Goal: Task Accomplishment & Management: Manage account settings

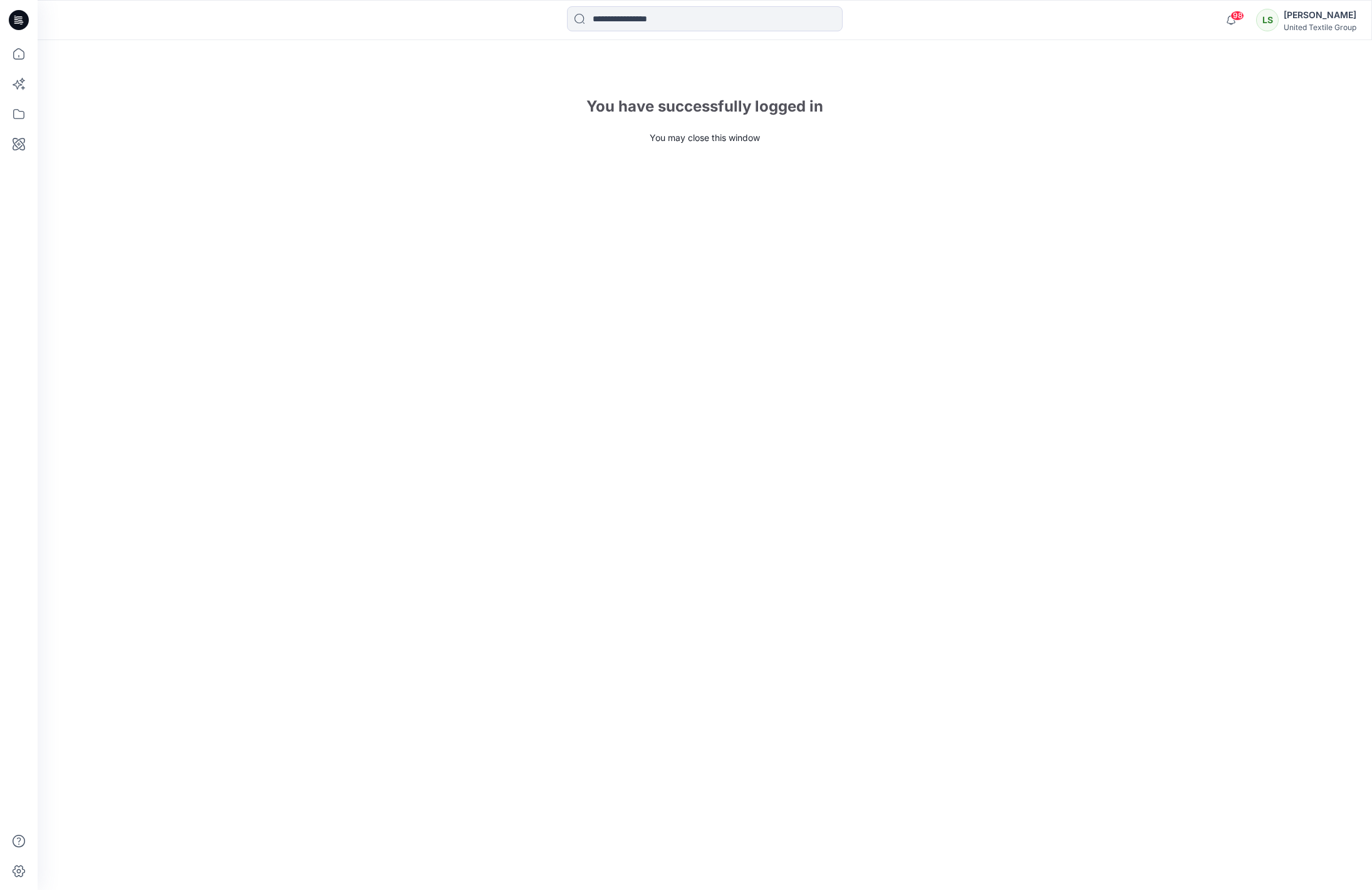
click at [24, 21] on icon at bounding box center [19, 20] width 20 height 20
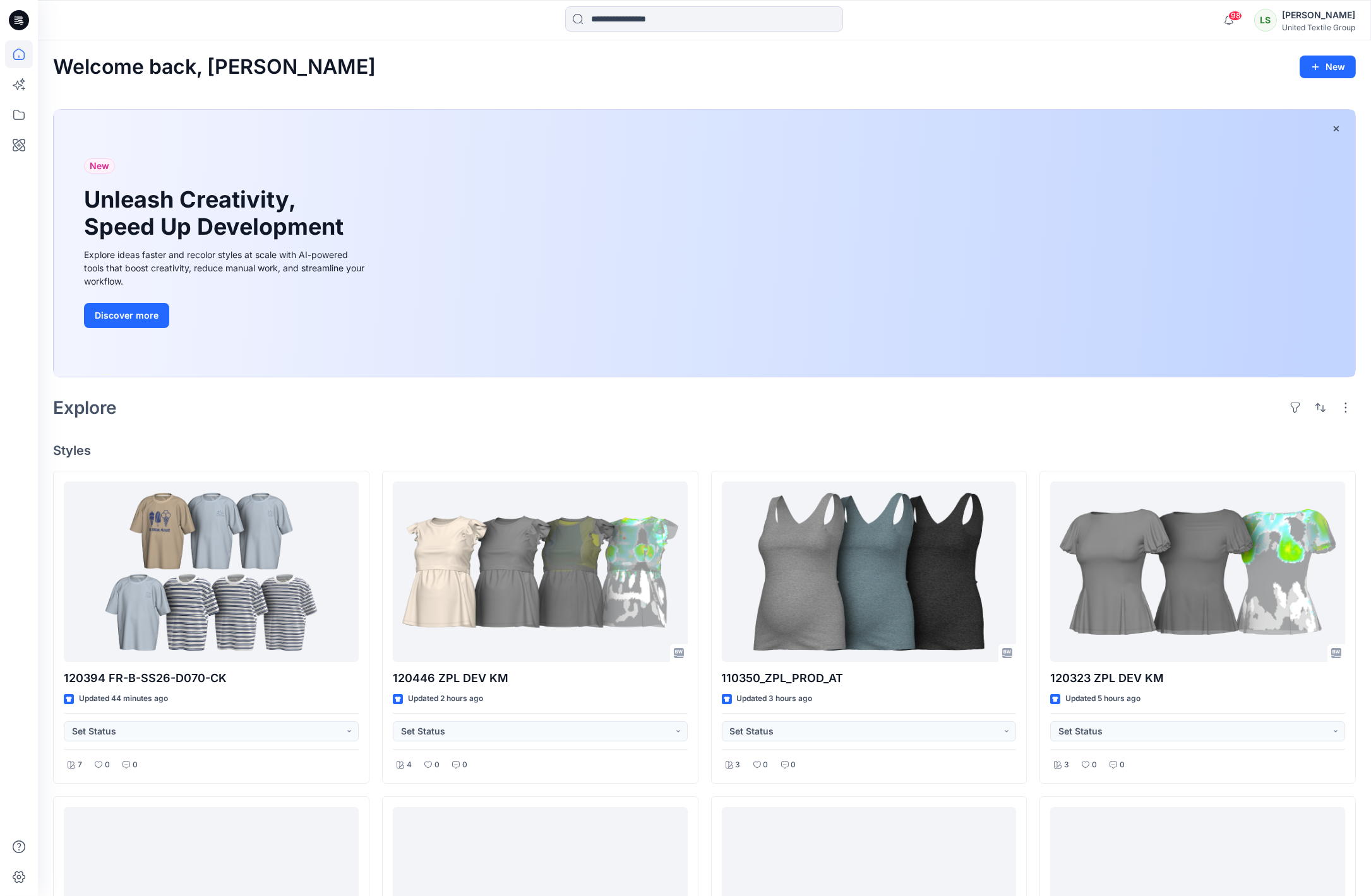
click at [352, 463] on div "Welcome back, Lise New New Unleash Creativity, Speed Up Development Explore ide…" at bounding box center [704, 767] width 1333 height 1454
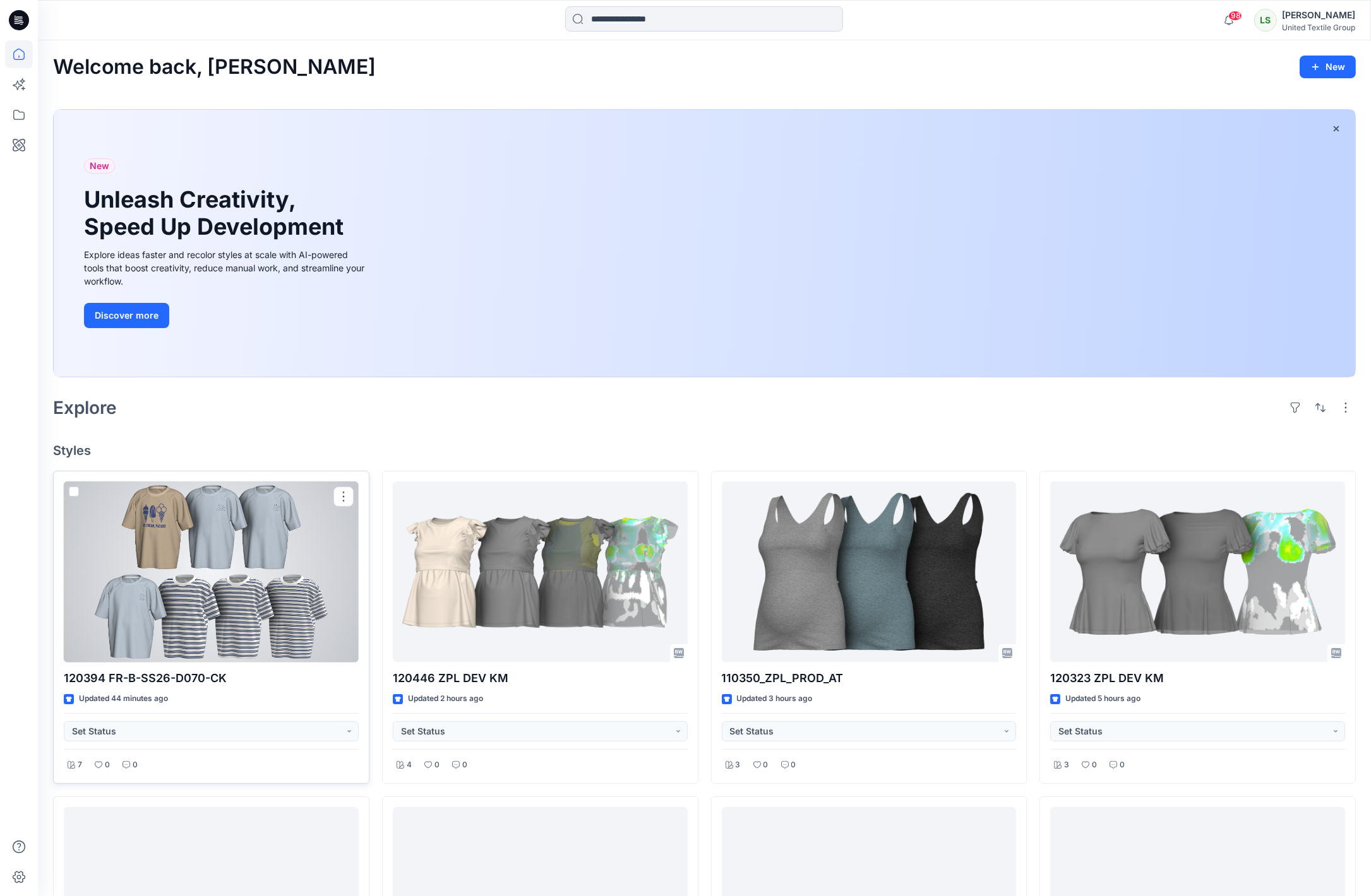
click at [292, 559] on div at bounding box center [211, 572] width 295 height 181
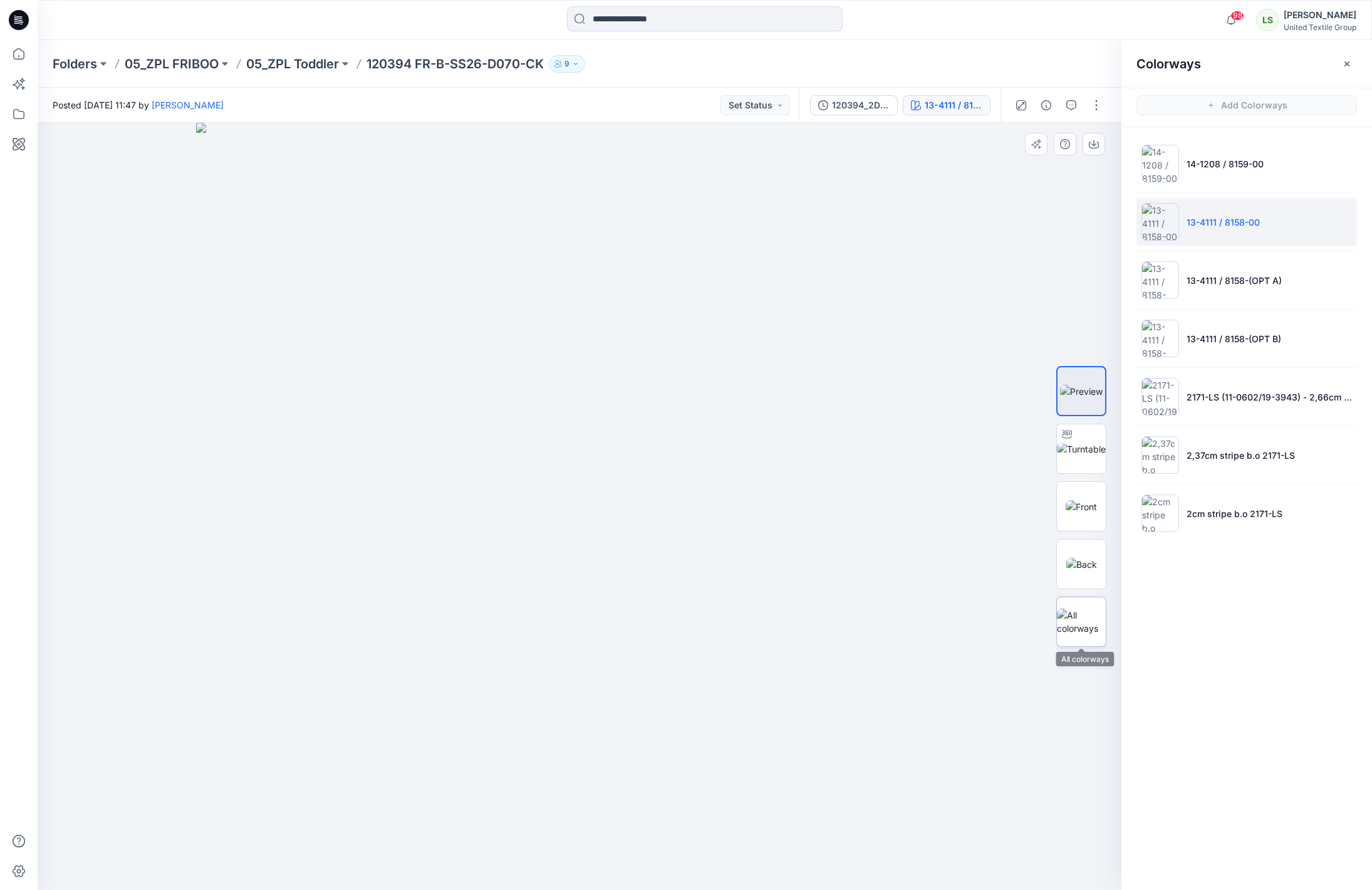
click at [1089, 628] on img at bounding box center [1081, 622] width 49 height 26
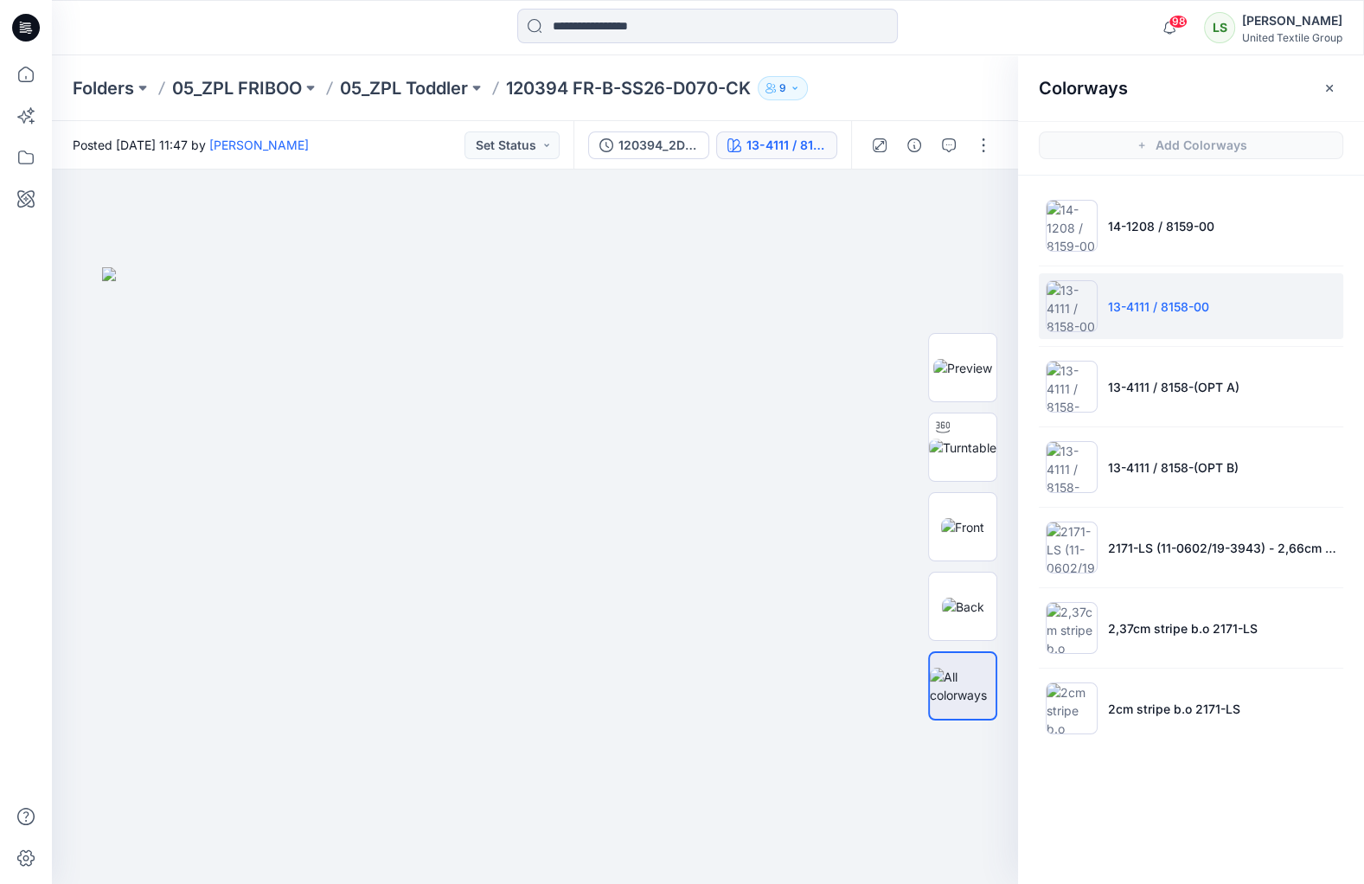
drag, startPoint x: 1503, startPoint y: 26, endPoint x: 889, endPoint y: 71, distance: 615.7
click at [889, 71] on div "Folders 05_ZPL FRIBOO 05_ZPL Toddler 120394 FR-B-SS26-D070-CK 9" at bounding box center [708, 88] width 1312 height 66
click at [904, 90] on div "Folders 05_ZPL FRIBOO 05_ZPL Toddler 120394 FR-B-SS26-D070-CK 9" at bounding box center [641, 88] width 1136 height 24
click at [927, 87] on div "Folders 05_ZPL FRIBOO 05_ZPL Toddler 120394 FR-B-SS26-D070-CK 9" at bounding box center [641, 88] width 1136 height 24
click at [432, 77] on p "05_ZPL Toddler" at bounding box center [404, 88] width 128 height 24
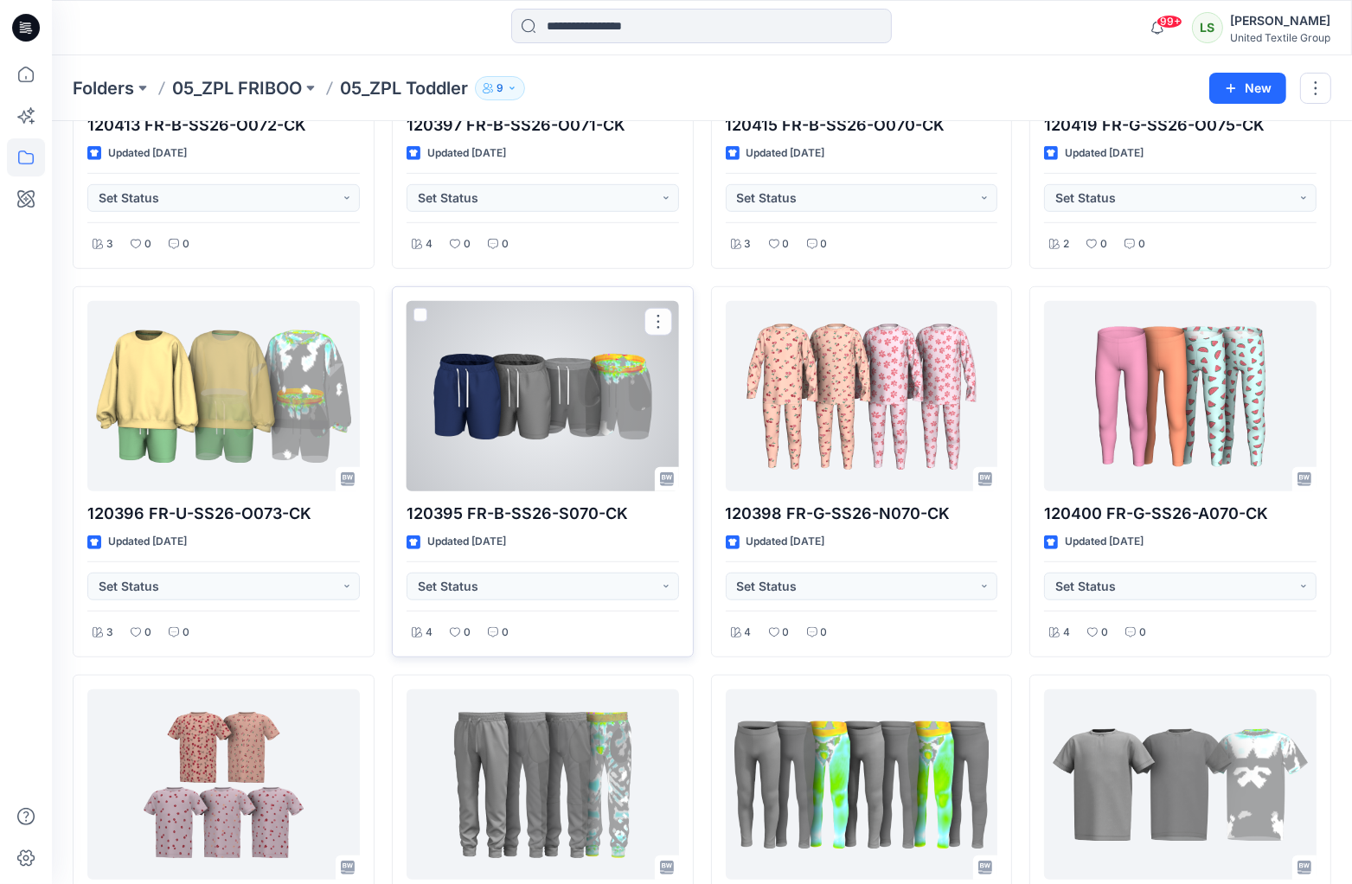
scroll to position [1161, 0]
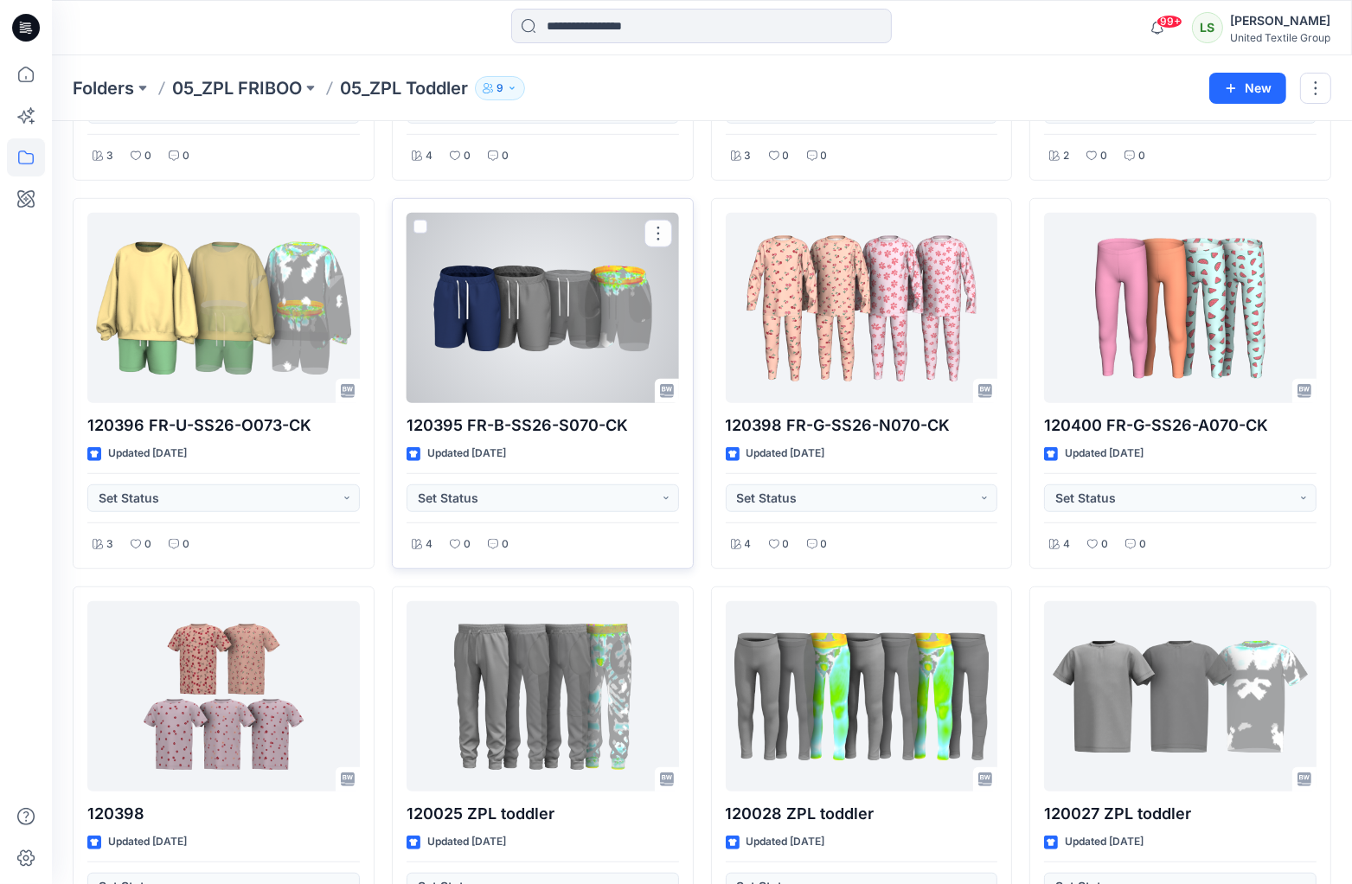
click at [600, 331] on div at bounding box center [542, 308] width 272 height 190
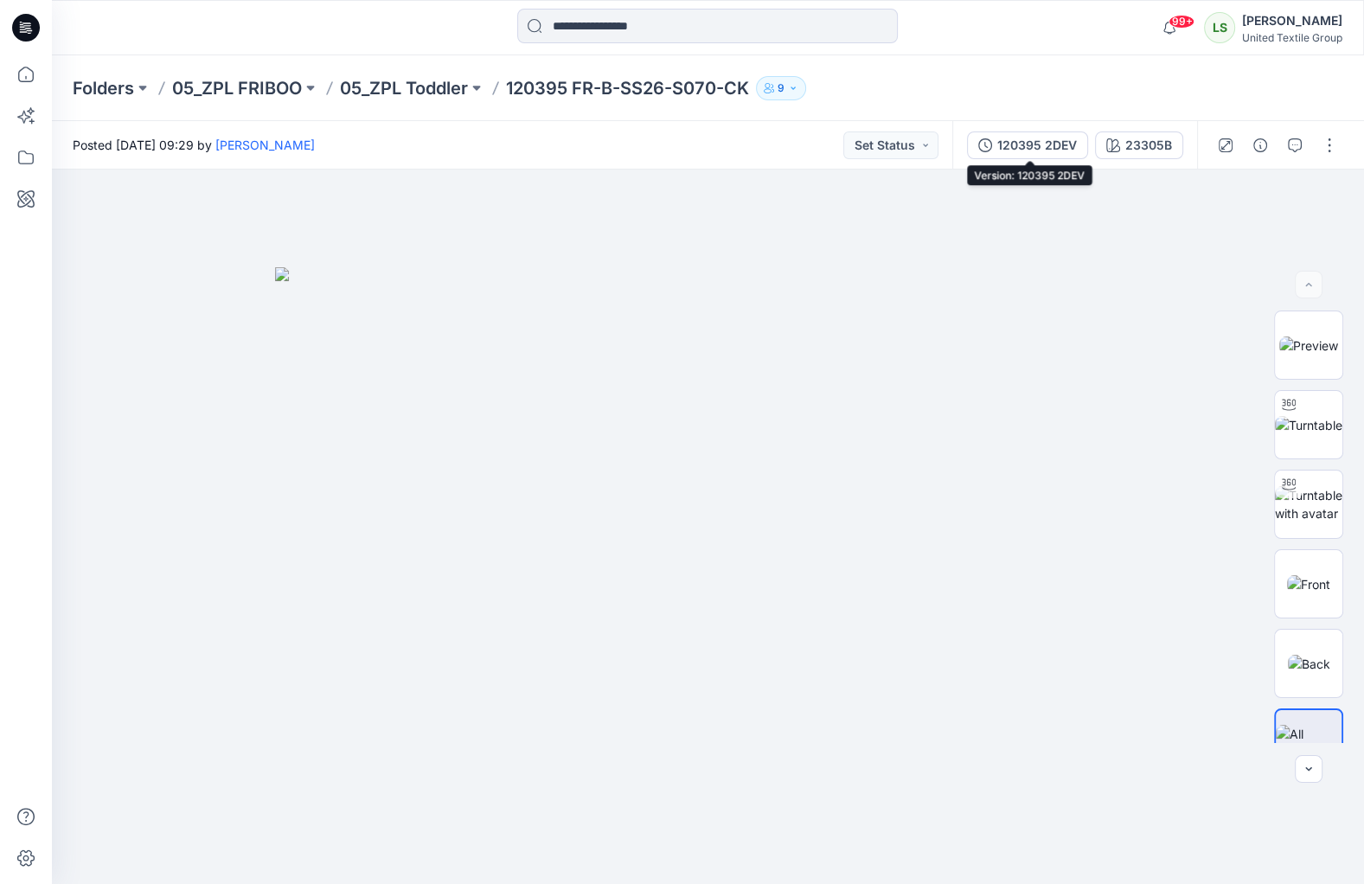
click at [1066, 139] on div "120395 2DEV" at bounding box center [1037, 145] width 80 height 19
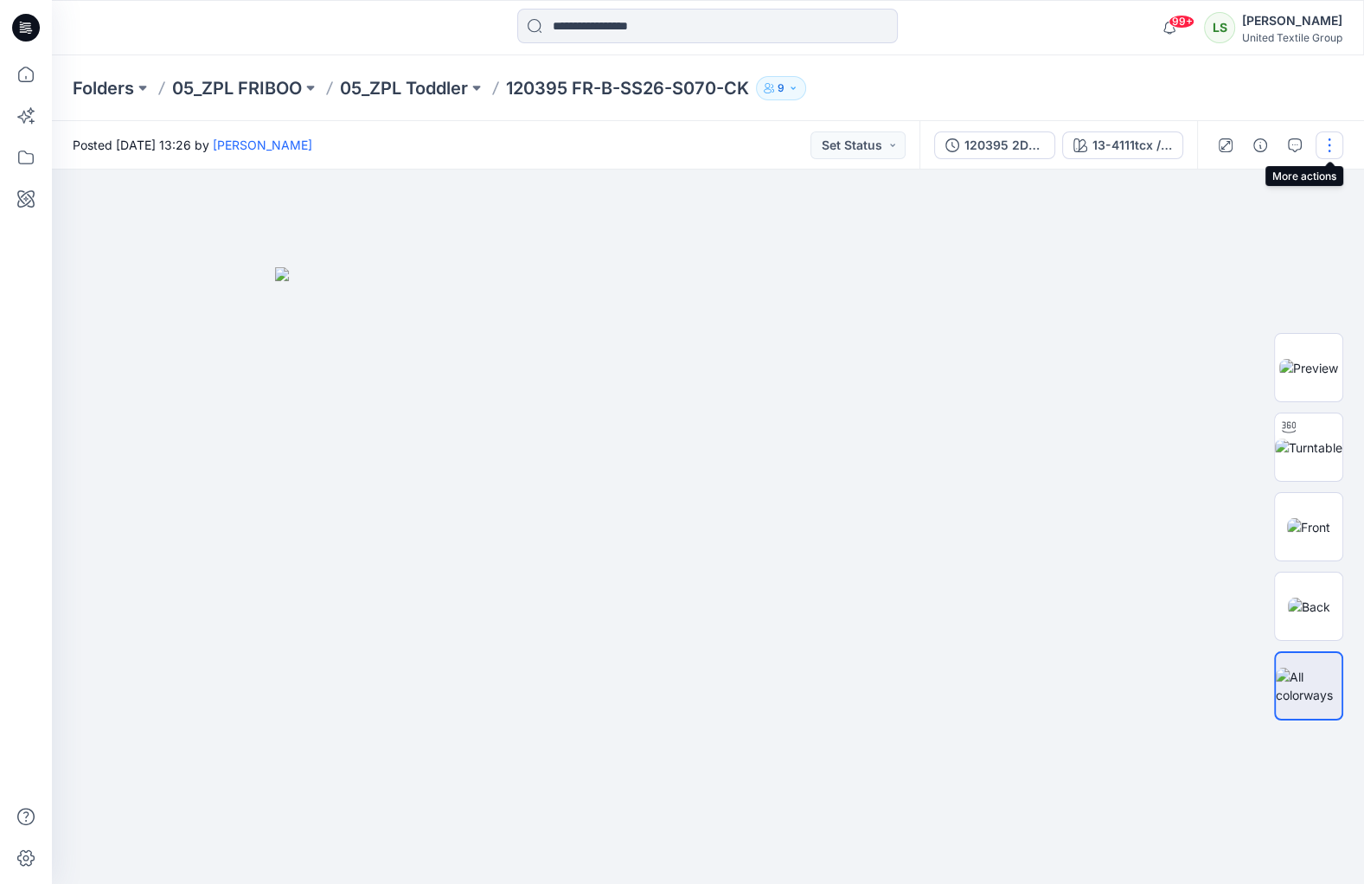
click at [1334, 145] on button "button" at bounding box center [1329, 145] width 28 height 28
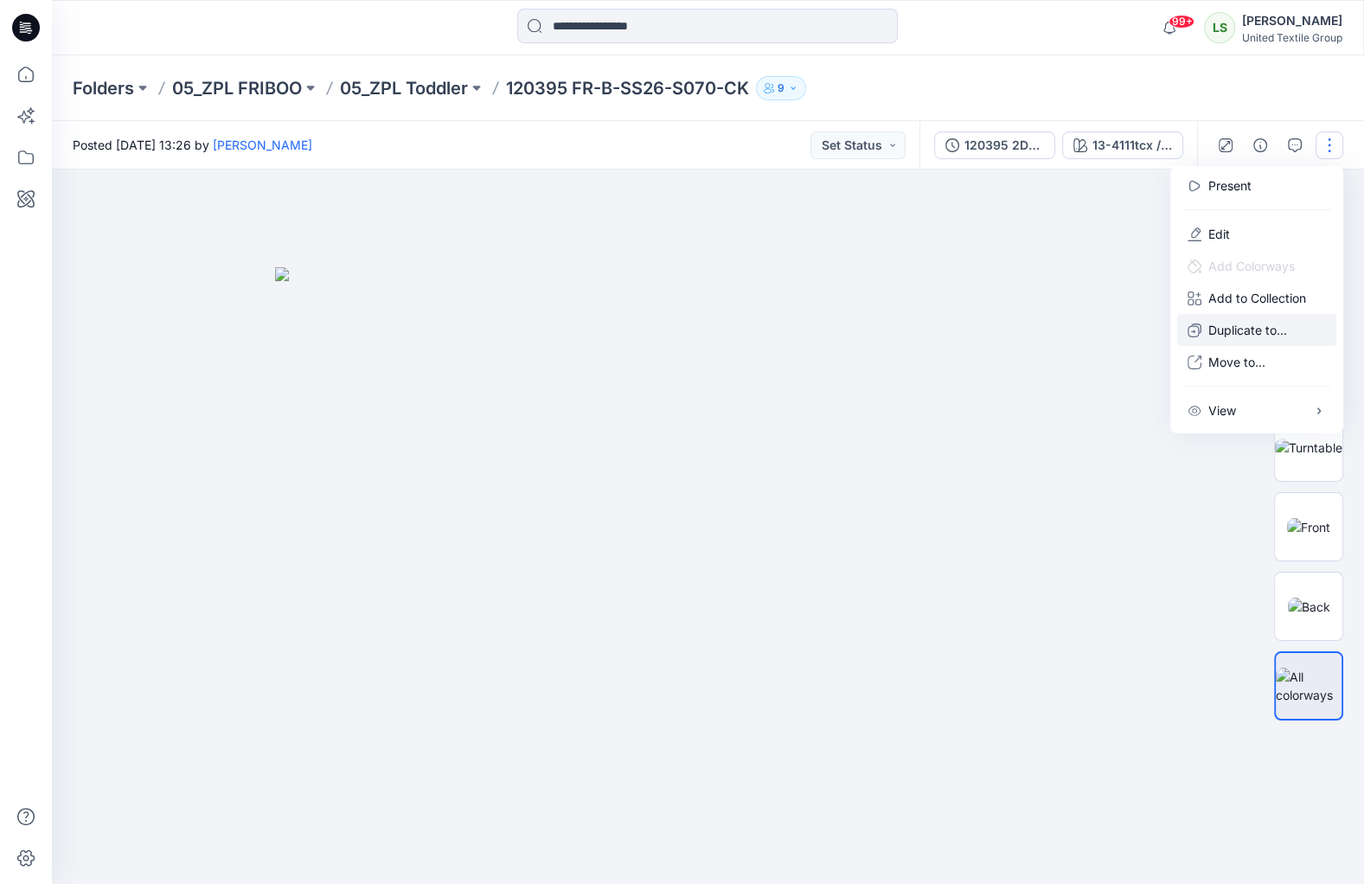
click at [1244, 326] on p "Duplicate to..." at bounding box center [1247, 330] width 79 height 18
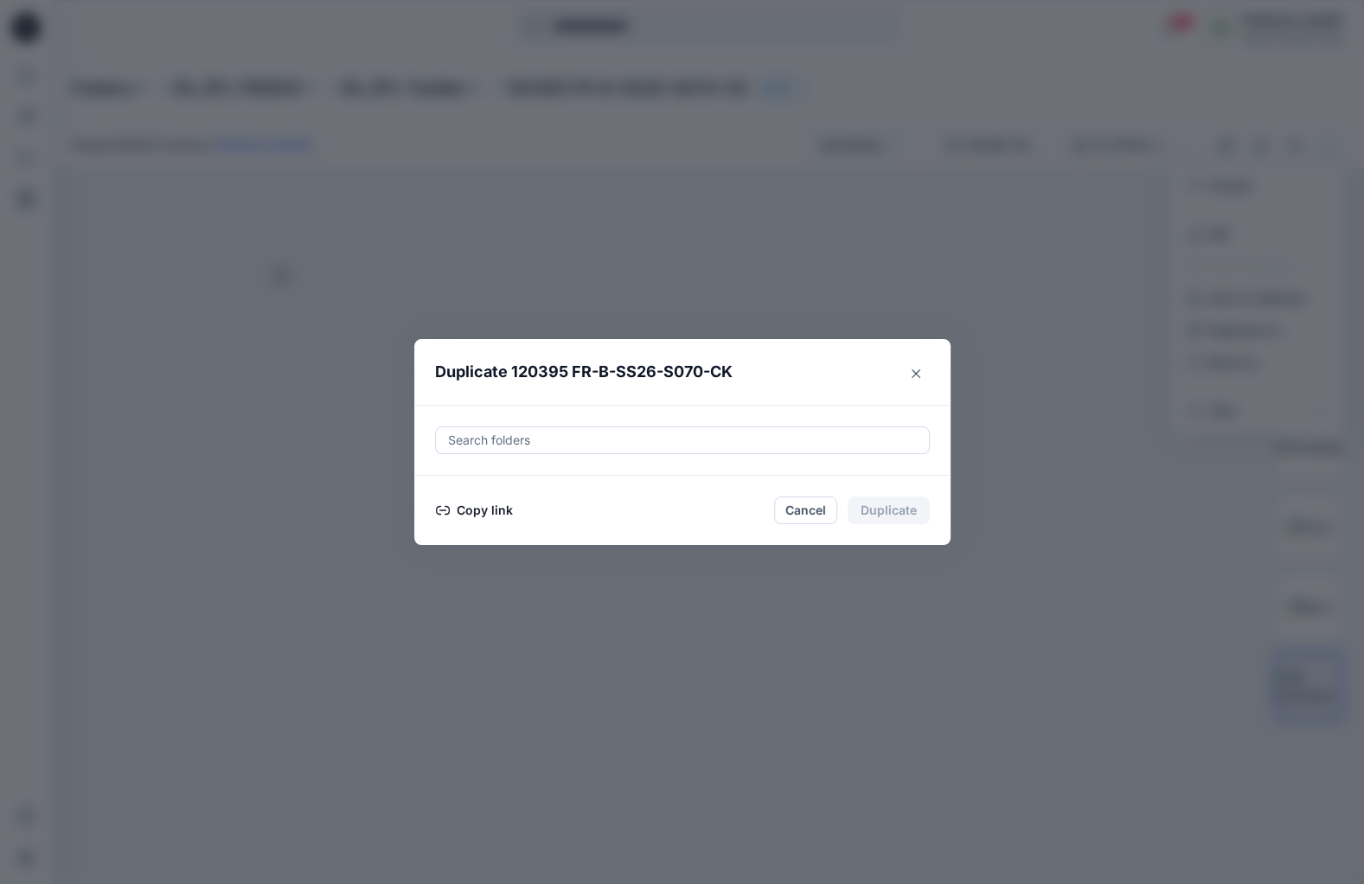
click at [477, 512] on button "Copy link" at bounding box center [474, 510] width 79 height 21
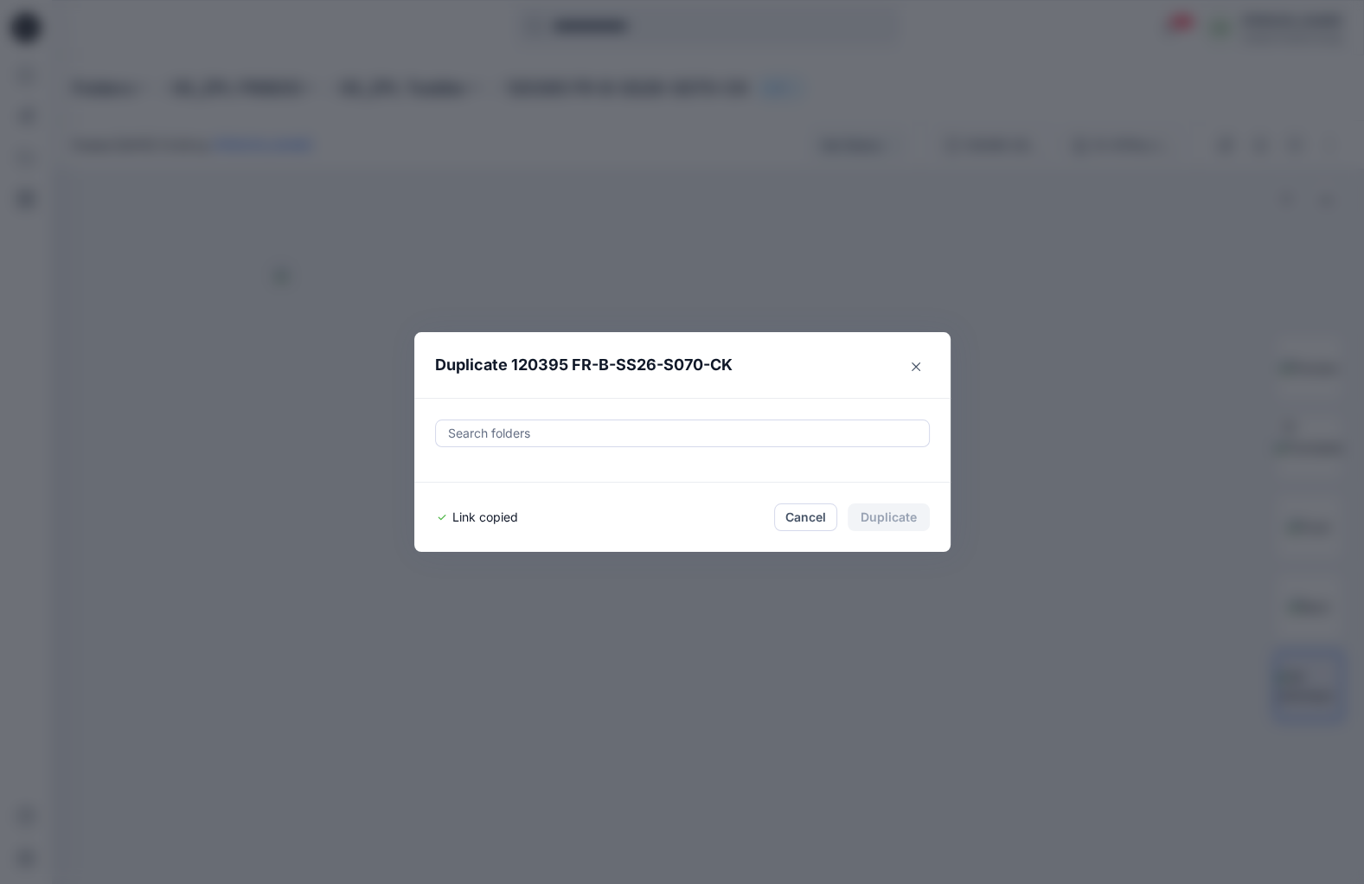
click at [914, 362] on icon "Close" at bounding box center [916, 366] width 9 height 9
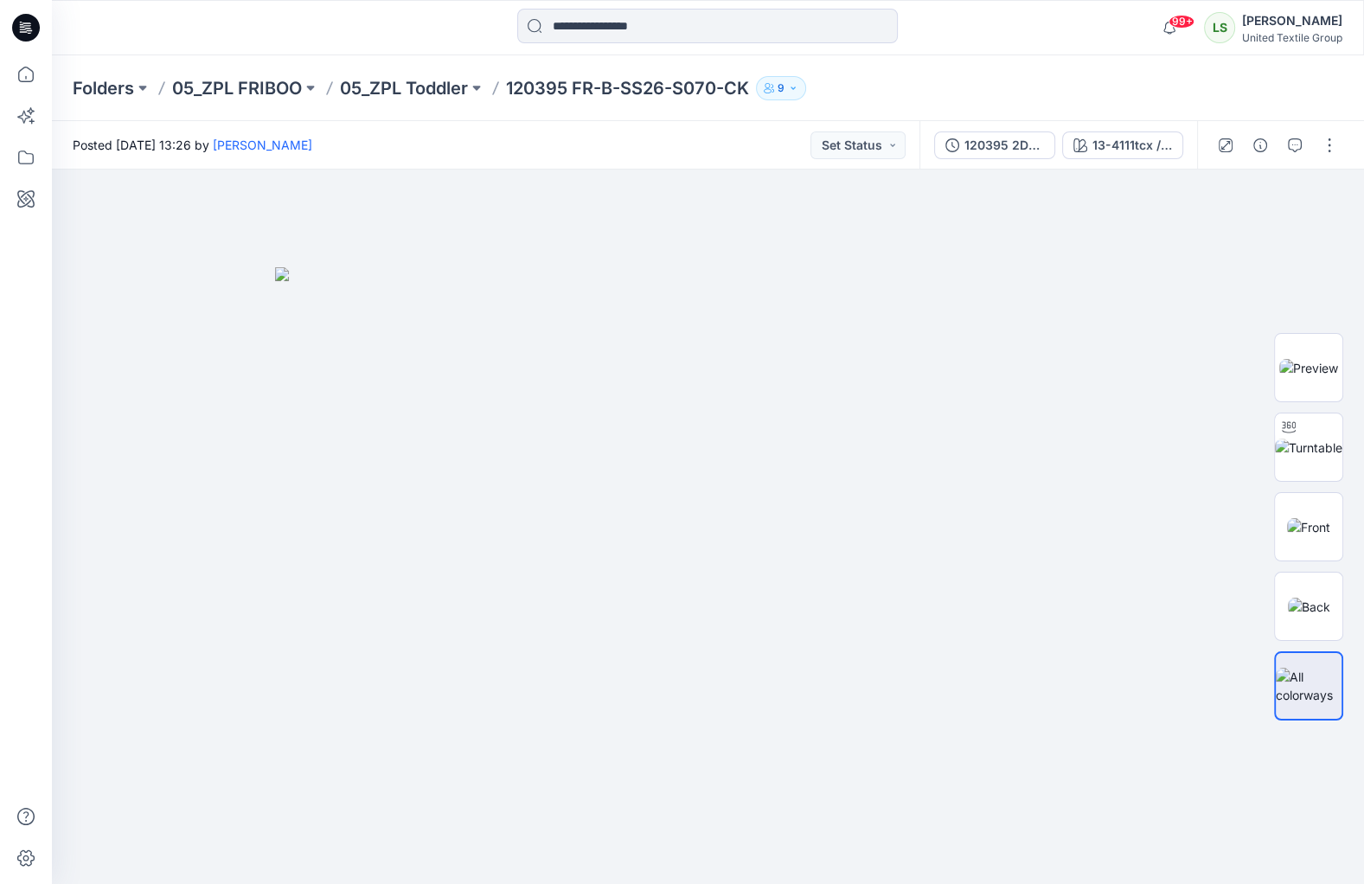
click at [24, 23] on icon at bounding box center [26, 22] width 9 height 1
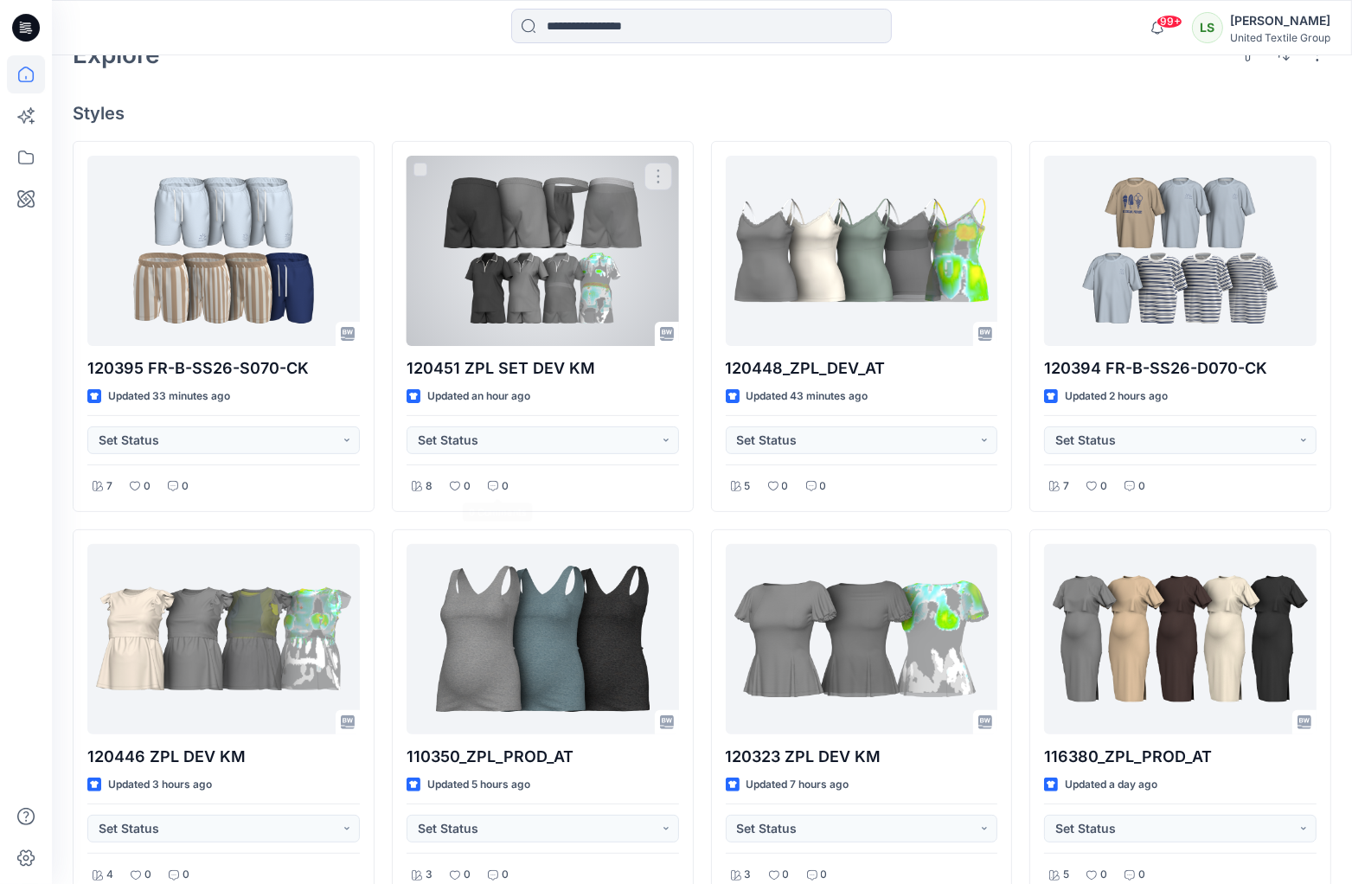
scroll to position [208, 0]
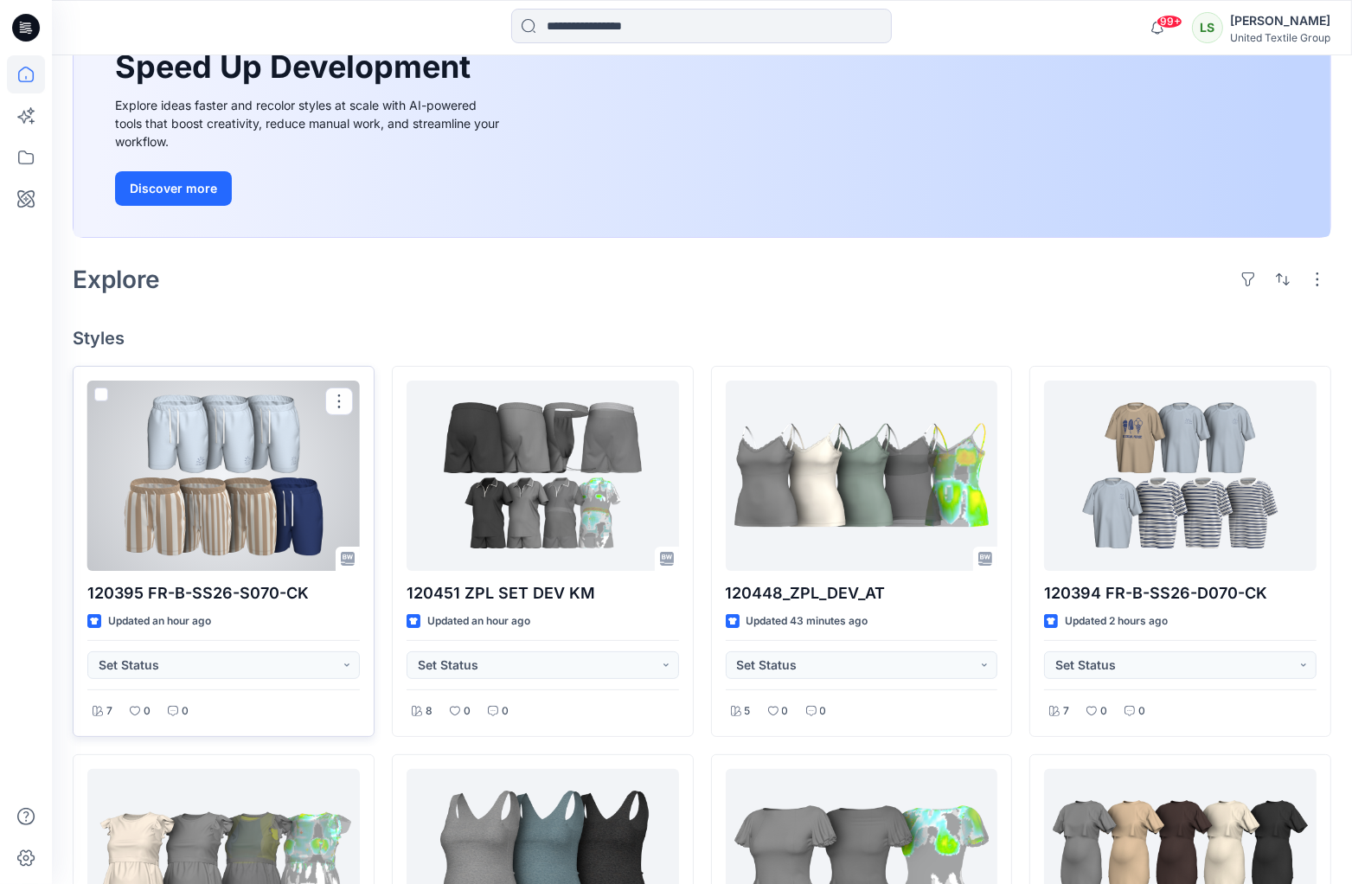
click at [218, 463] on div at bounding box center [223, 476] width 272 height 190
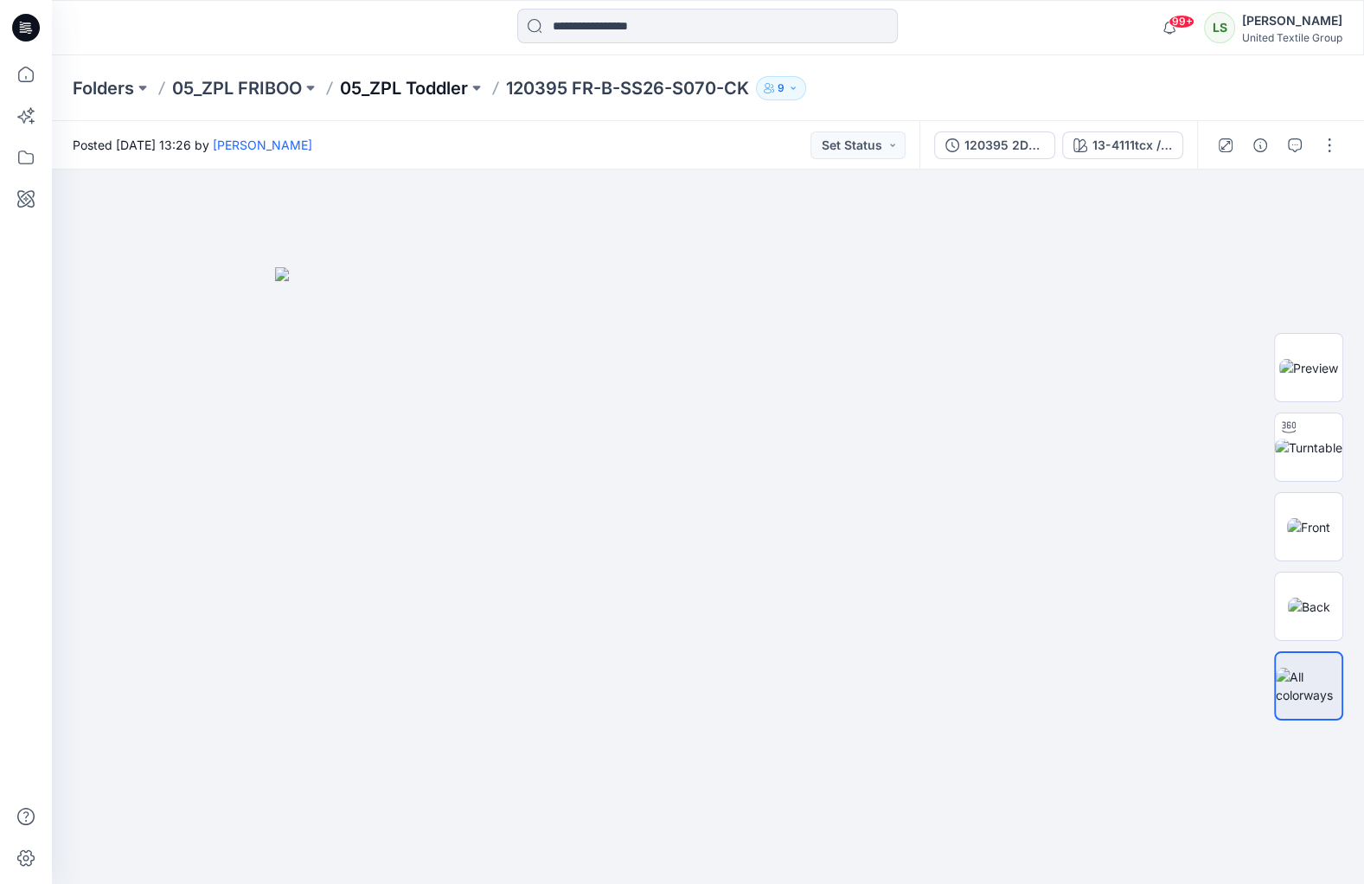
click at [388, 97] on p "05_ZPL Toddler" at bounding box center [404, 88] width 128 height 24
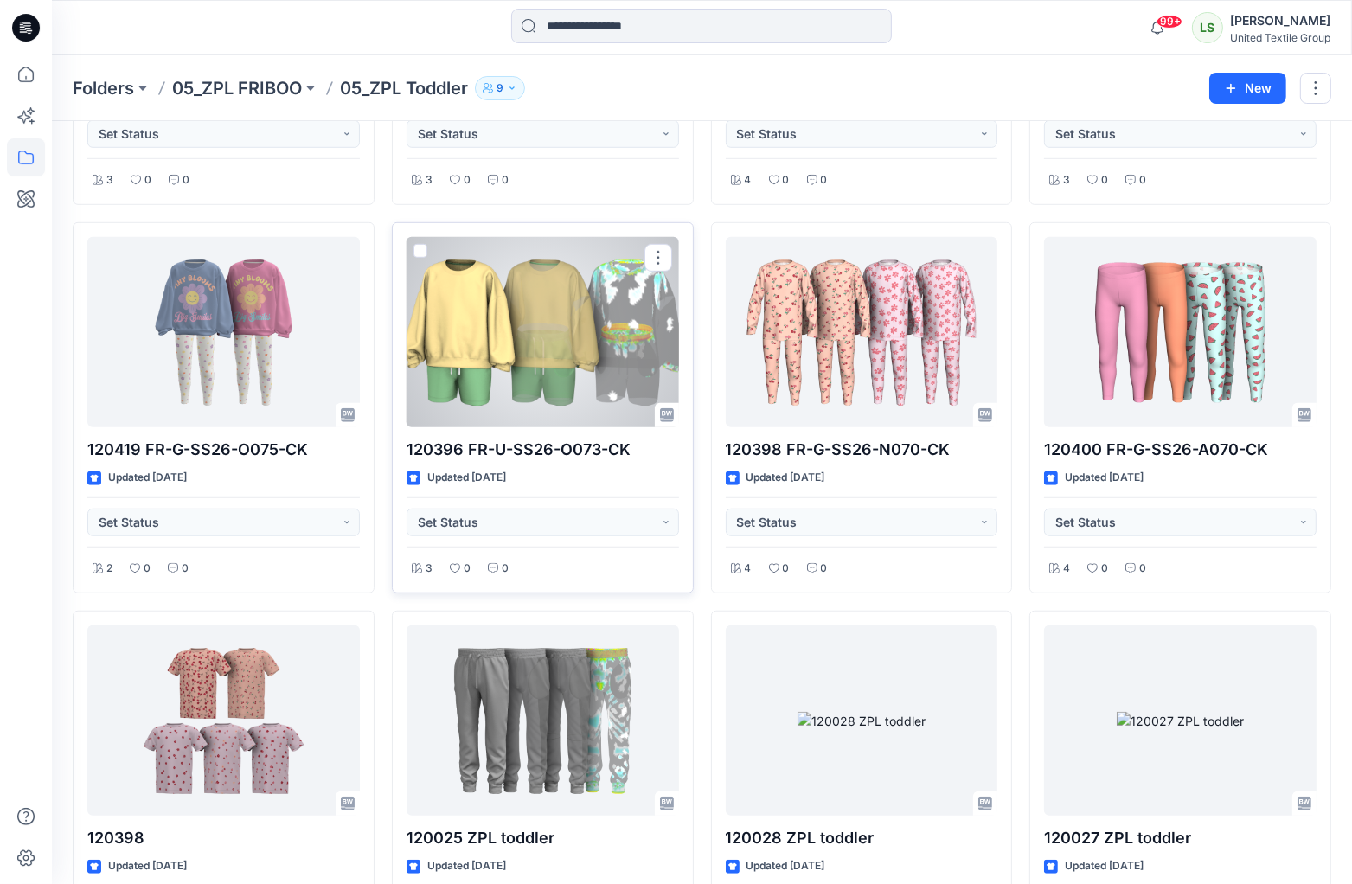
scroll to position [1161, 0]
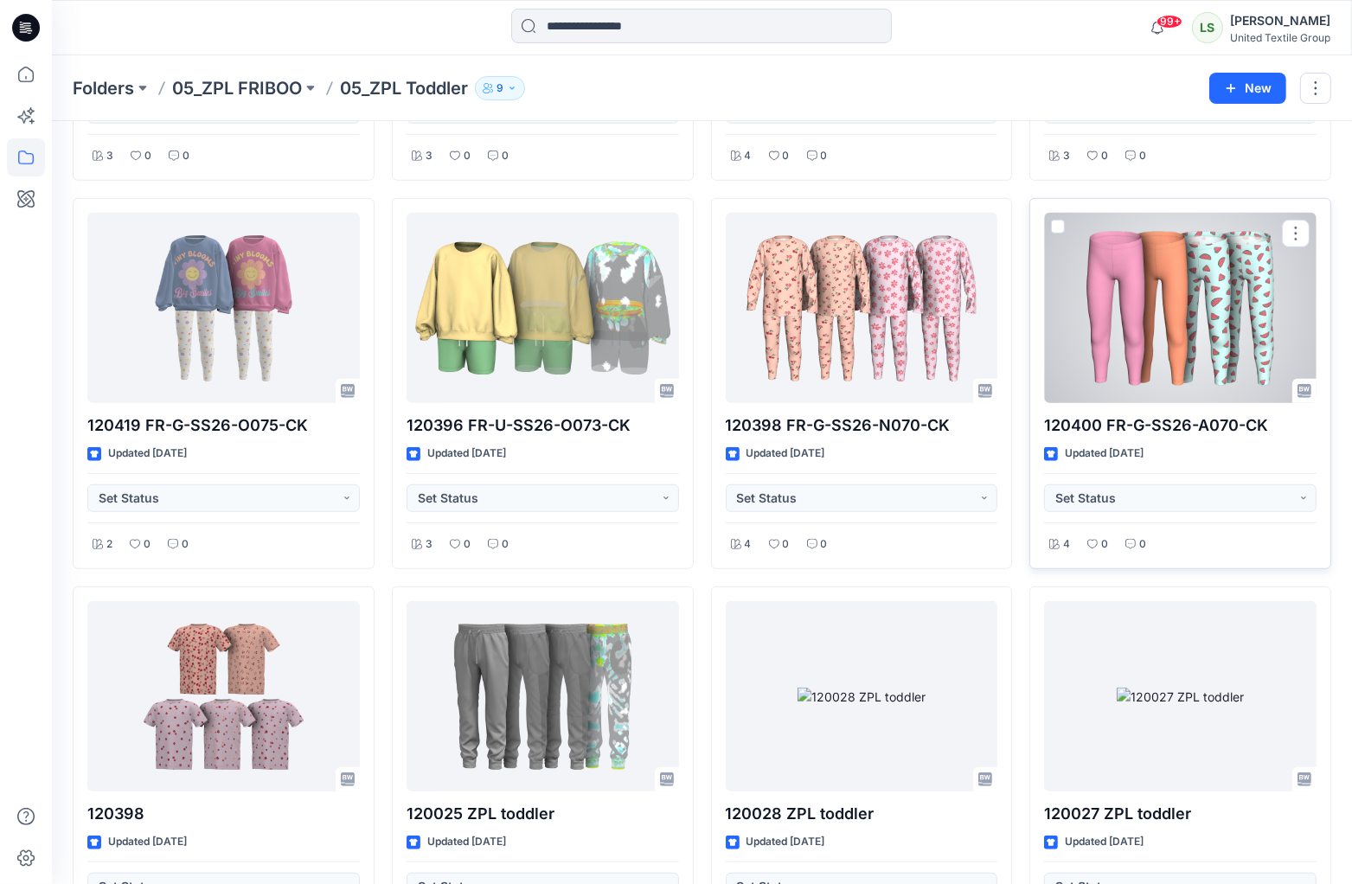
click at [1180, 301] on div at bounding box center [1180, 308] width 272 height 190
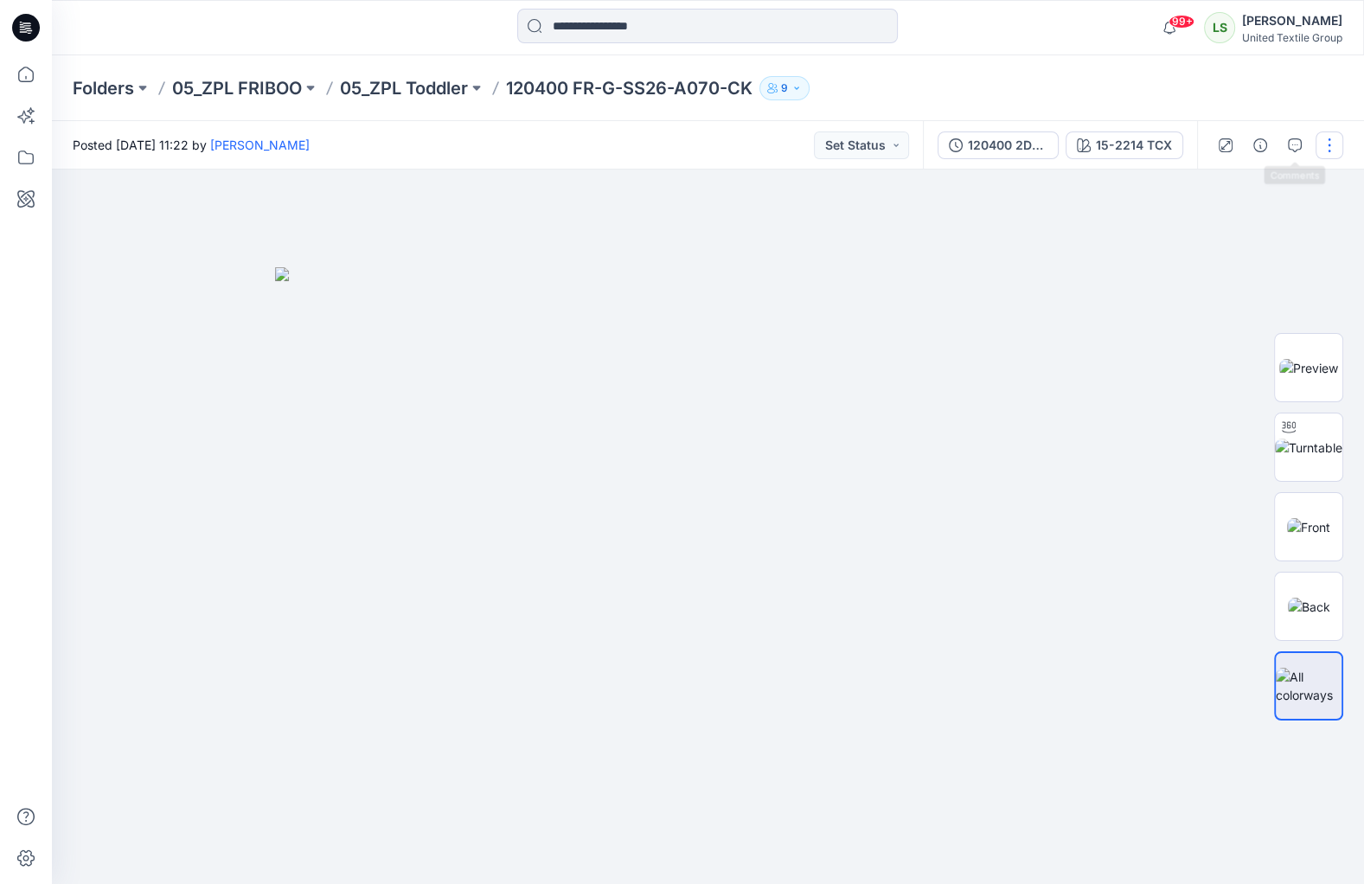
click at [1321, 138] on button "button" at bounding box center [1329, 145] width 28 height 28
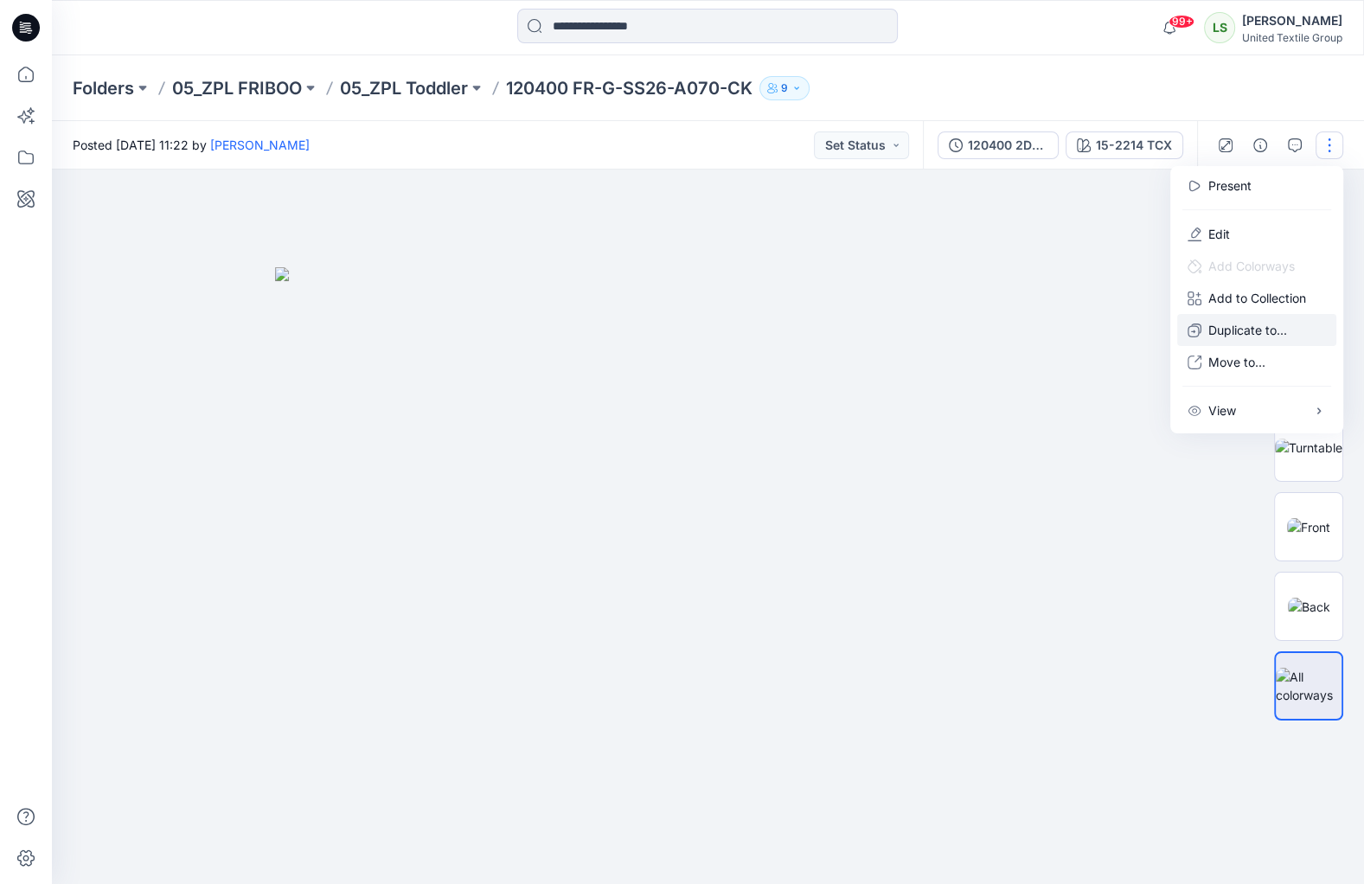
click at [1238, 332] on p "Duplicate to..." at bounding box center [1247, 330] width 79 height 18
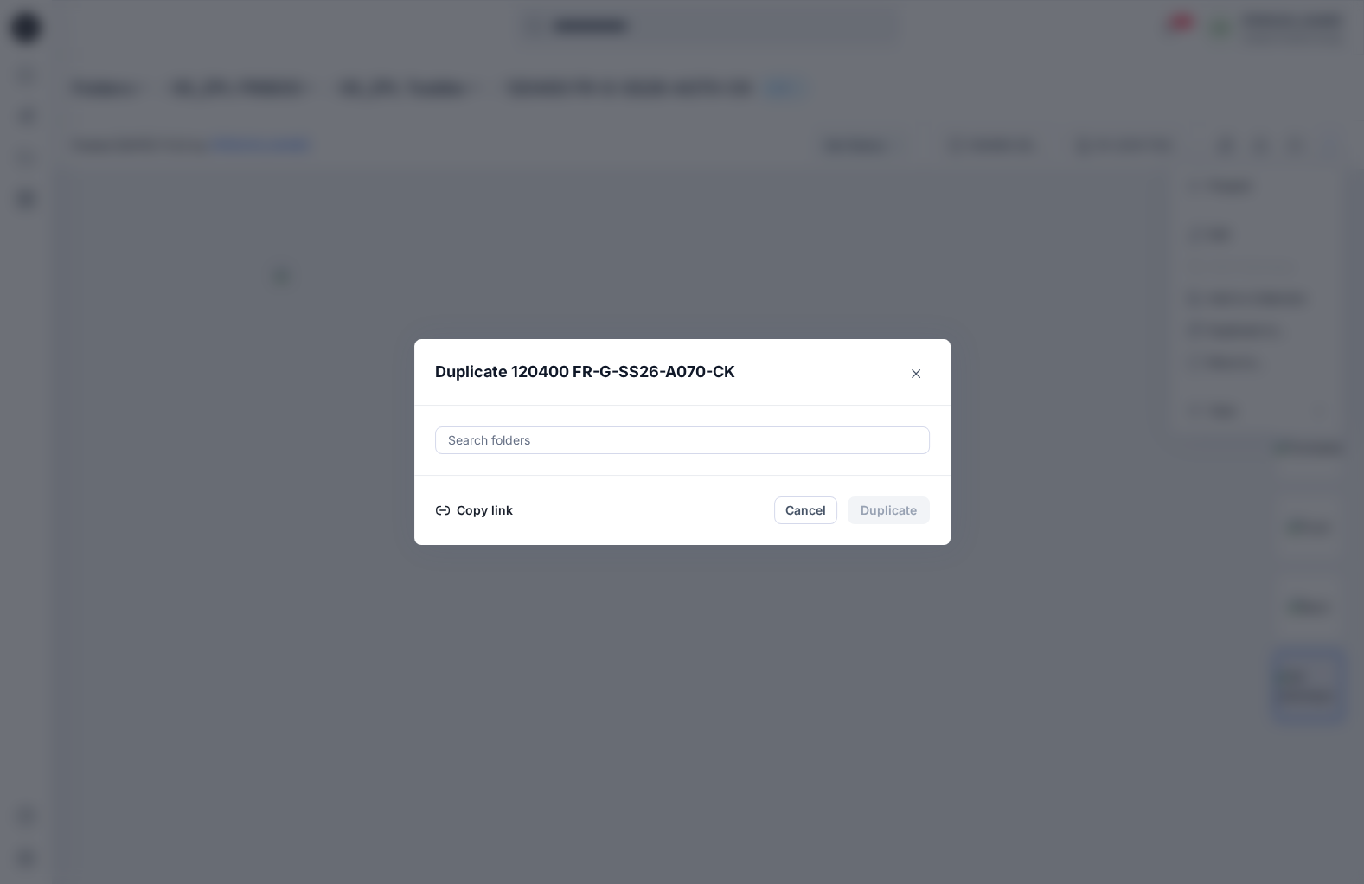
click at [474, 515] on button "Copy link" at bounding box center [474, 510] width 79 height 21
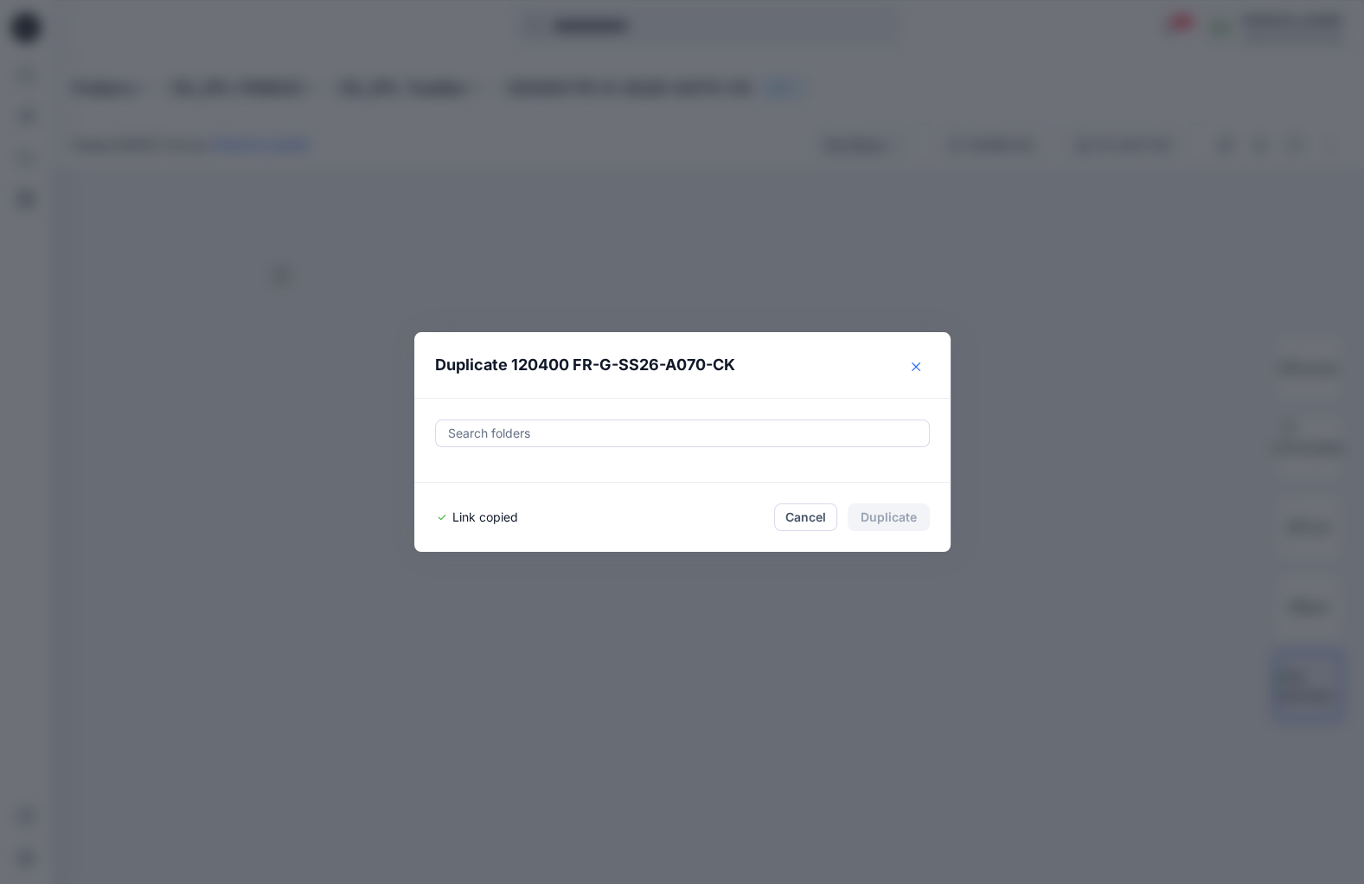
click at [918, 363] on icon "Close" at bounding box center [916, 366] width 9 height 9
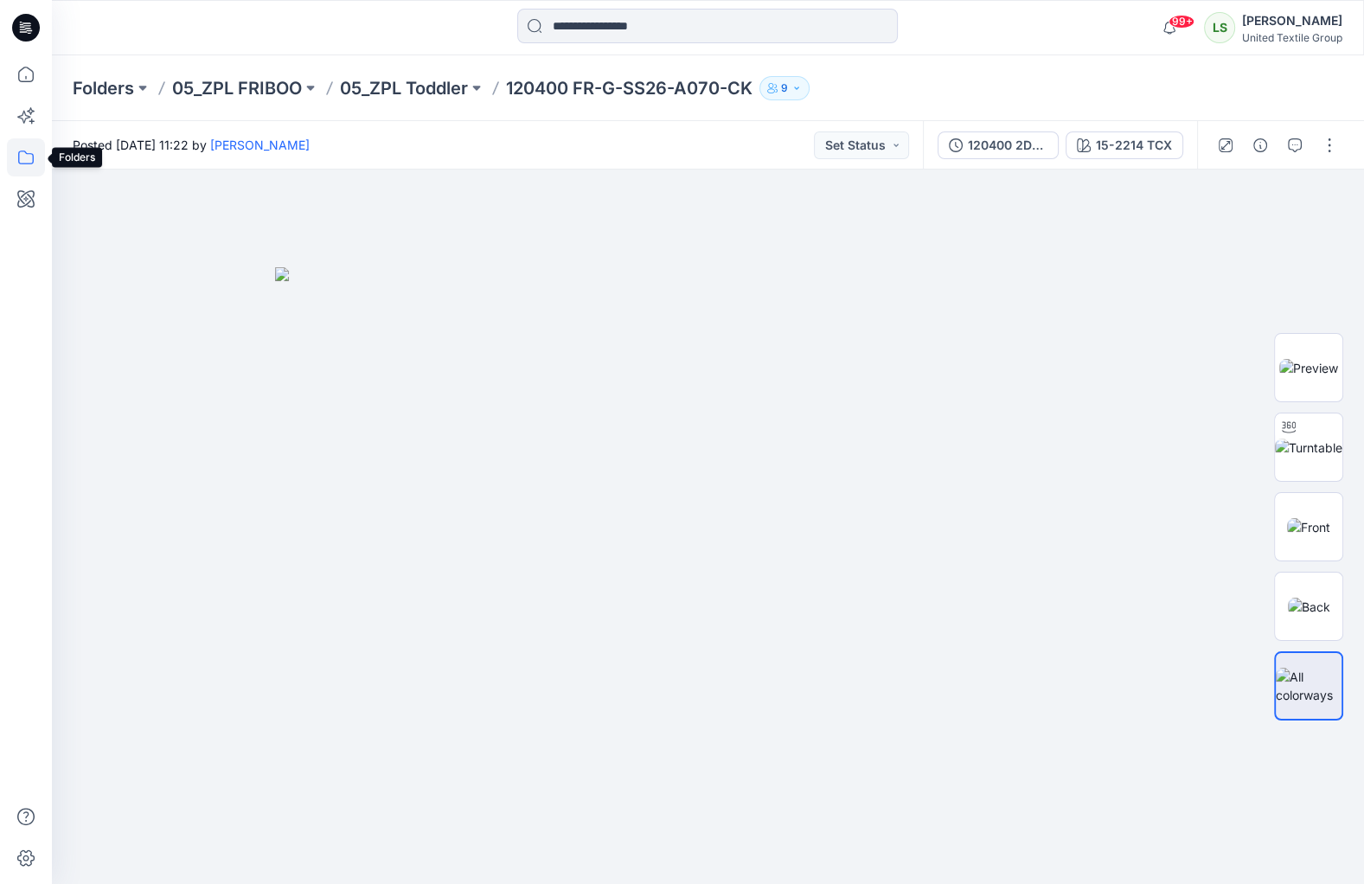
click at [24, 161] on icon at bounding box center [26, 157] width 38 height 38
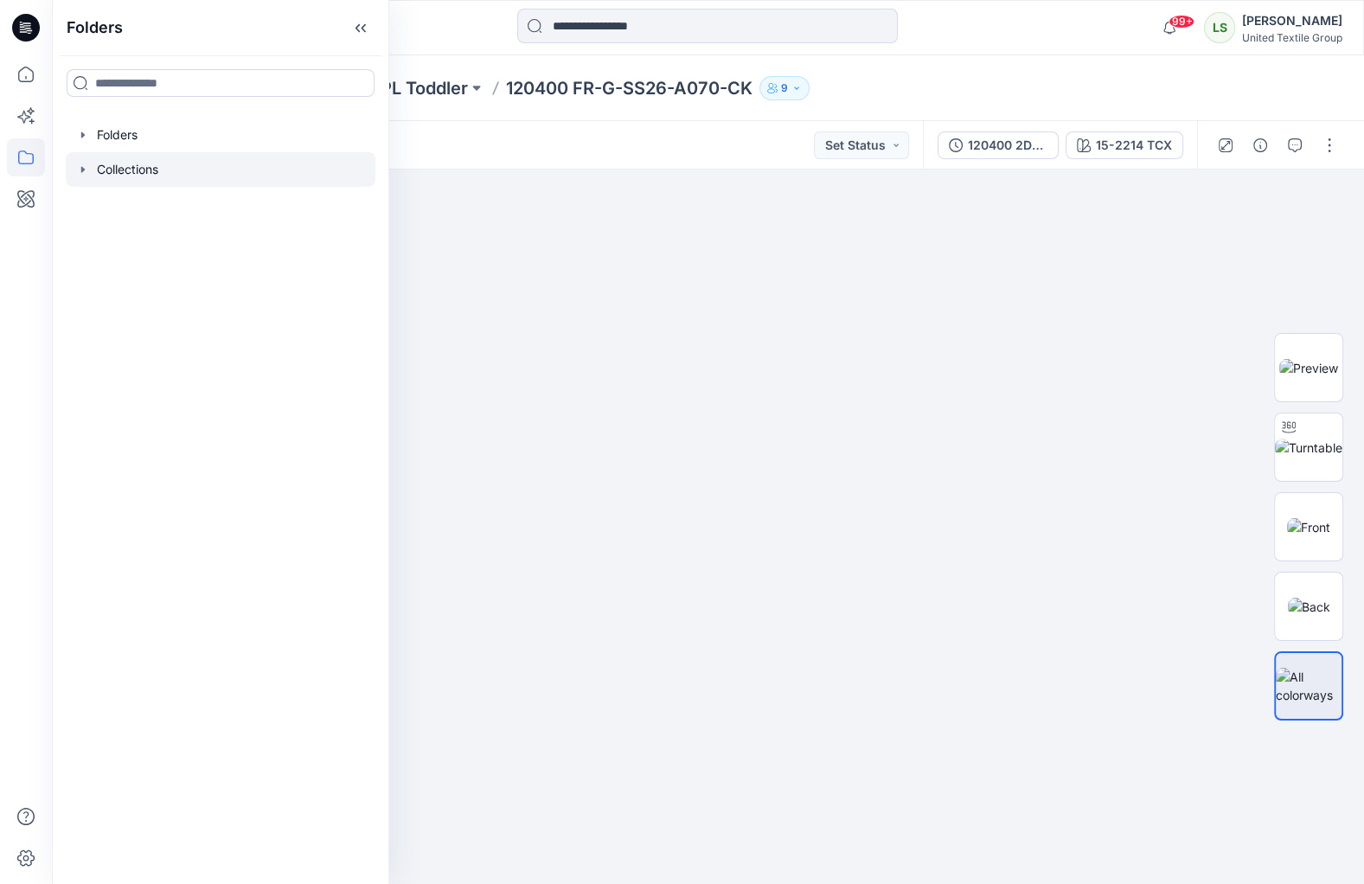
click at [84, 172] on icon "button" at bounding box center [83, 170] width 14 height 14
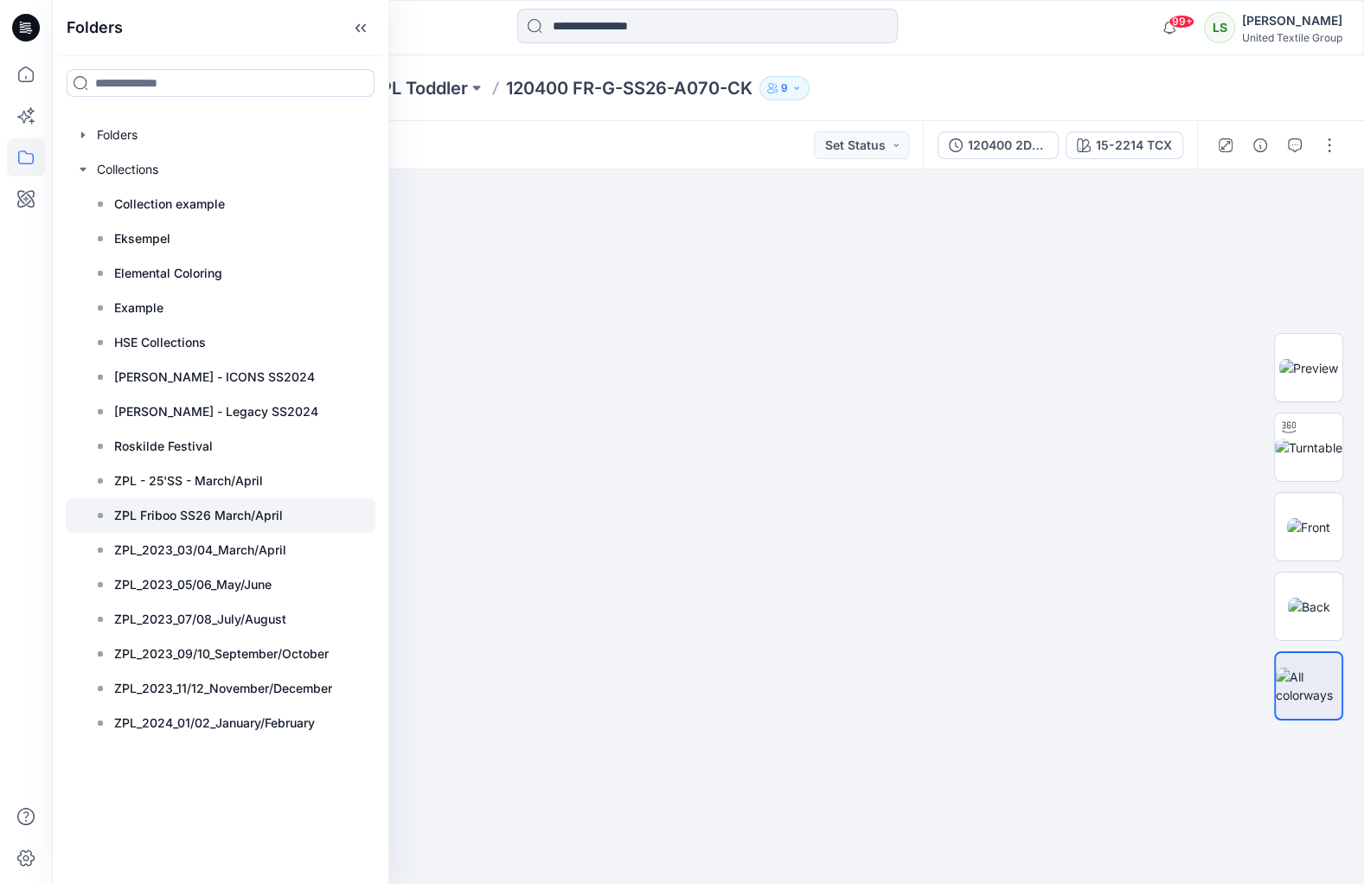
click at [183, 523] on p "ZPL Friboo SS26 March/April" at bounding box center [198, 515] width 169 height 21
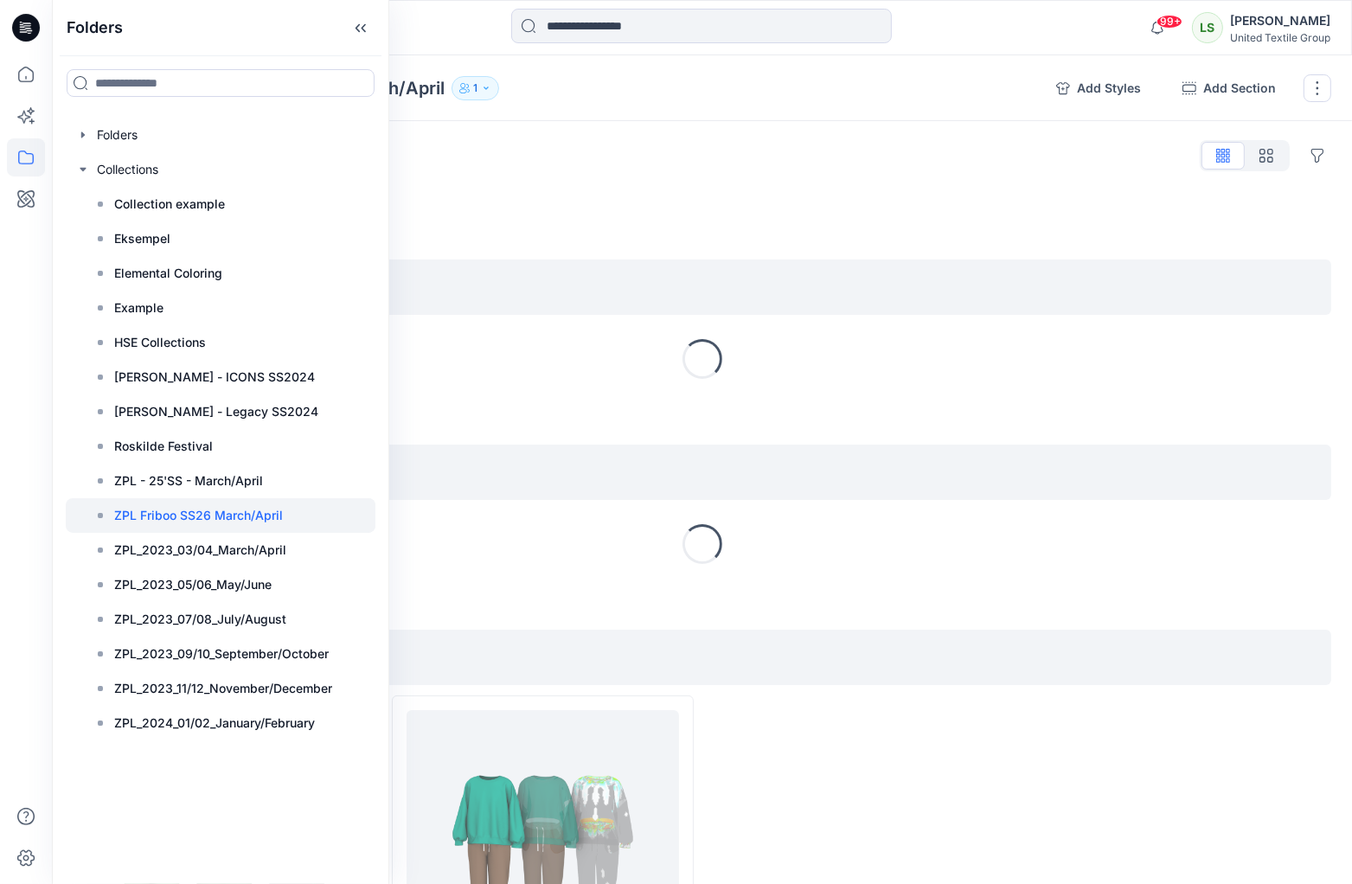
click at [762, 147] on div "Styles Hide Legacy Styles" at bounding box center [702, 156] width 1258 height 28
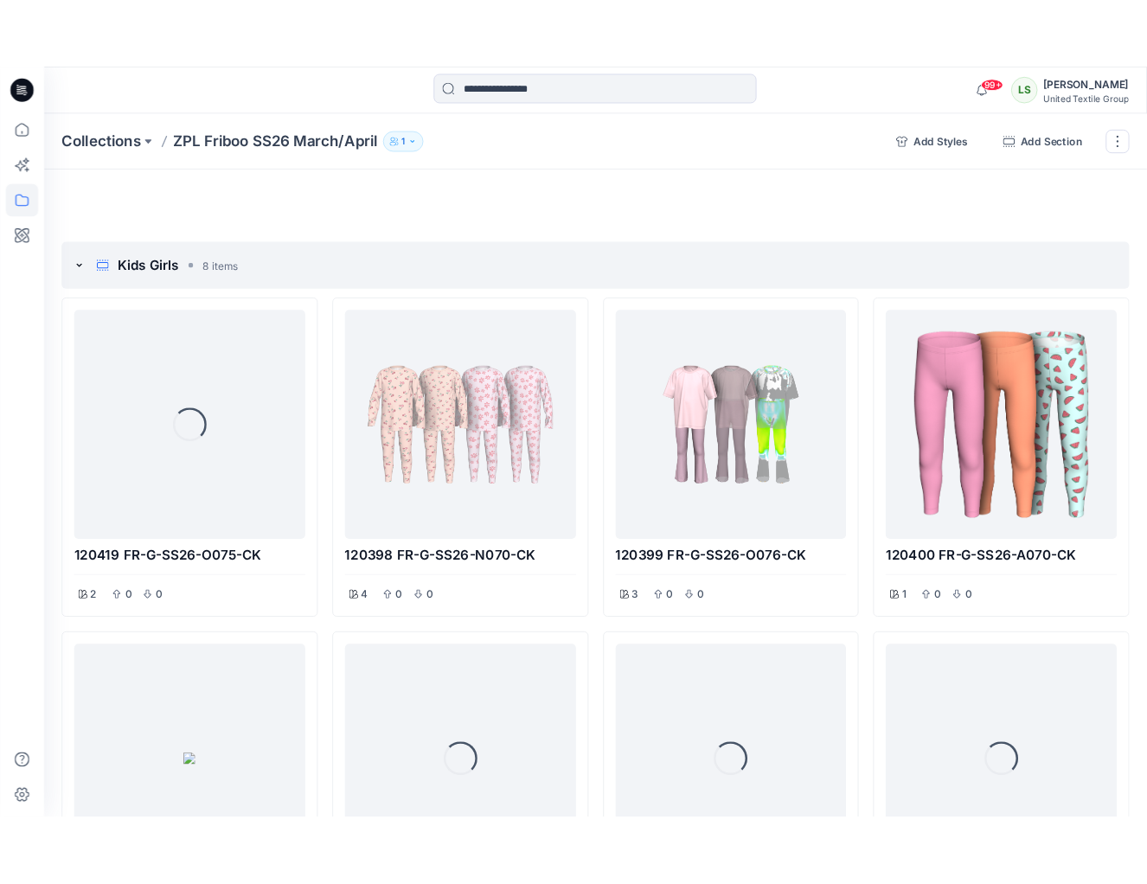
scroll to position [69, 0]
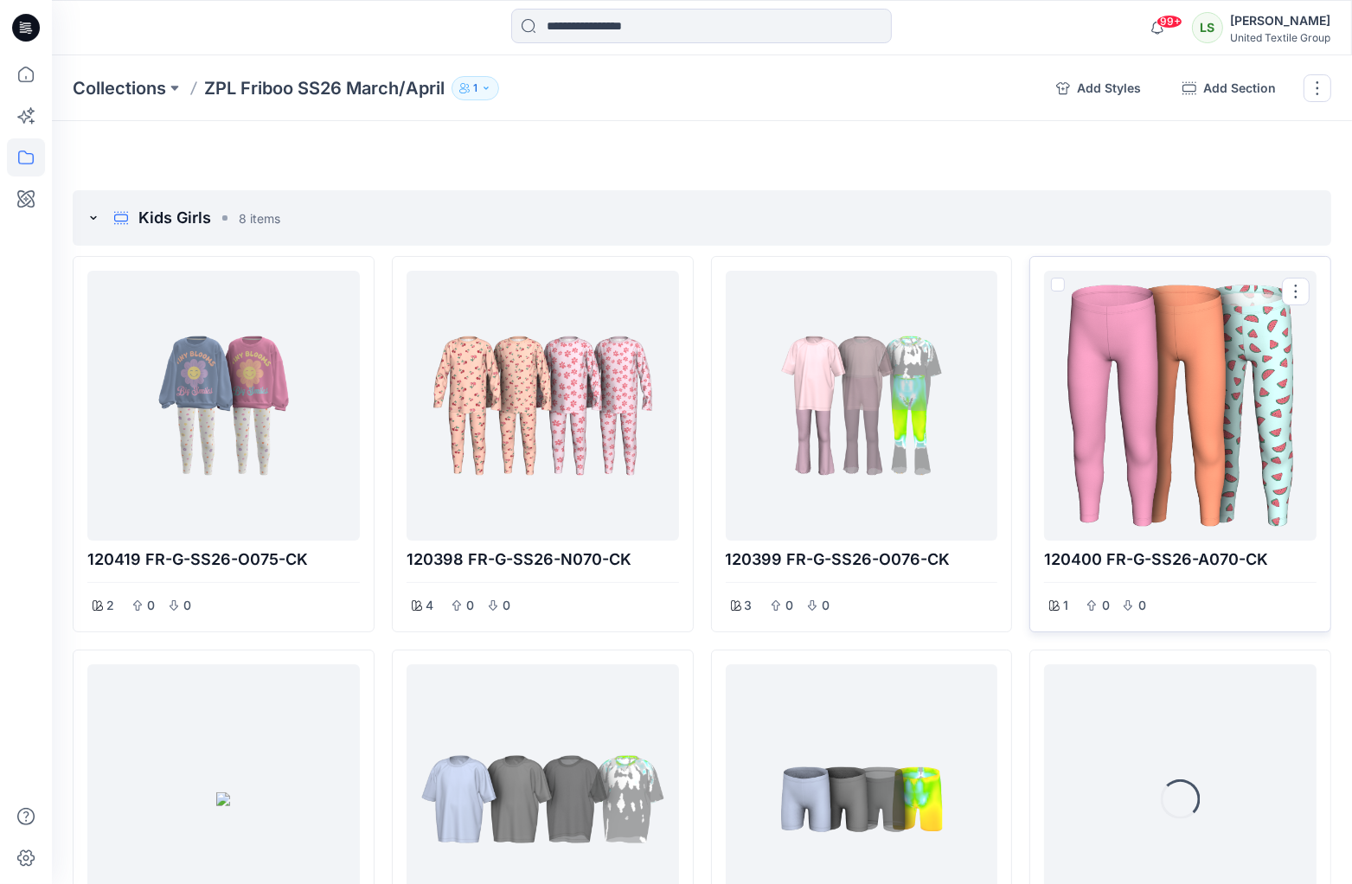
click at [1167, 408] on div at bounding box center [1180, 406] width 259 height 256
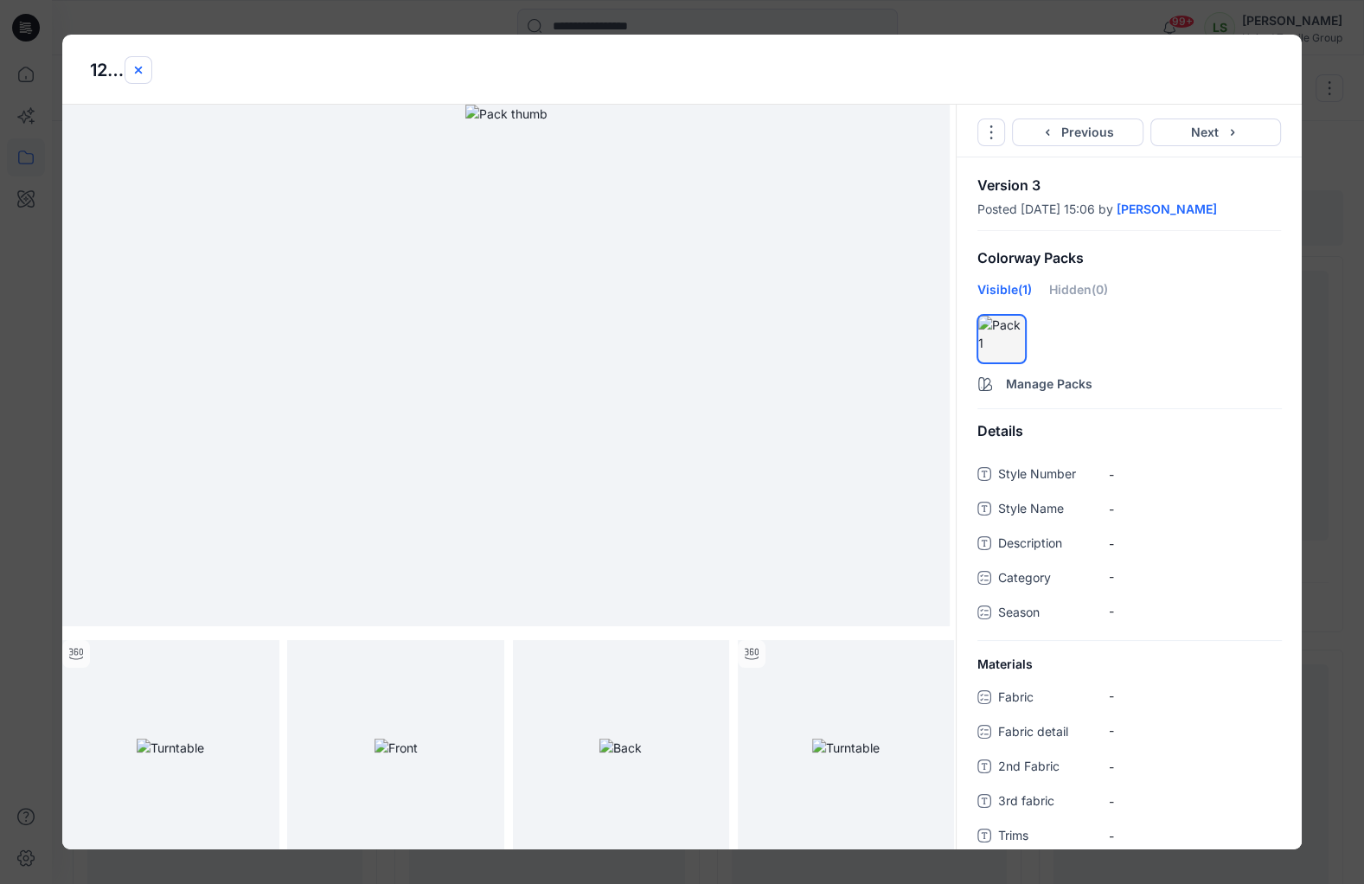
click at [134, 74] on icon "close-btn" at bounding box center [138, 70] width 14 height 14
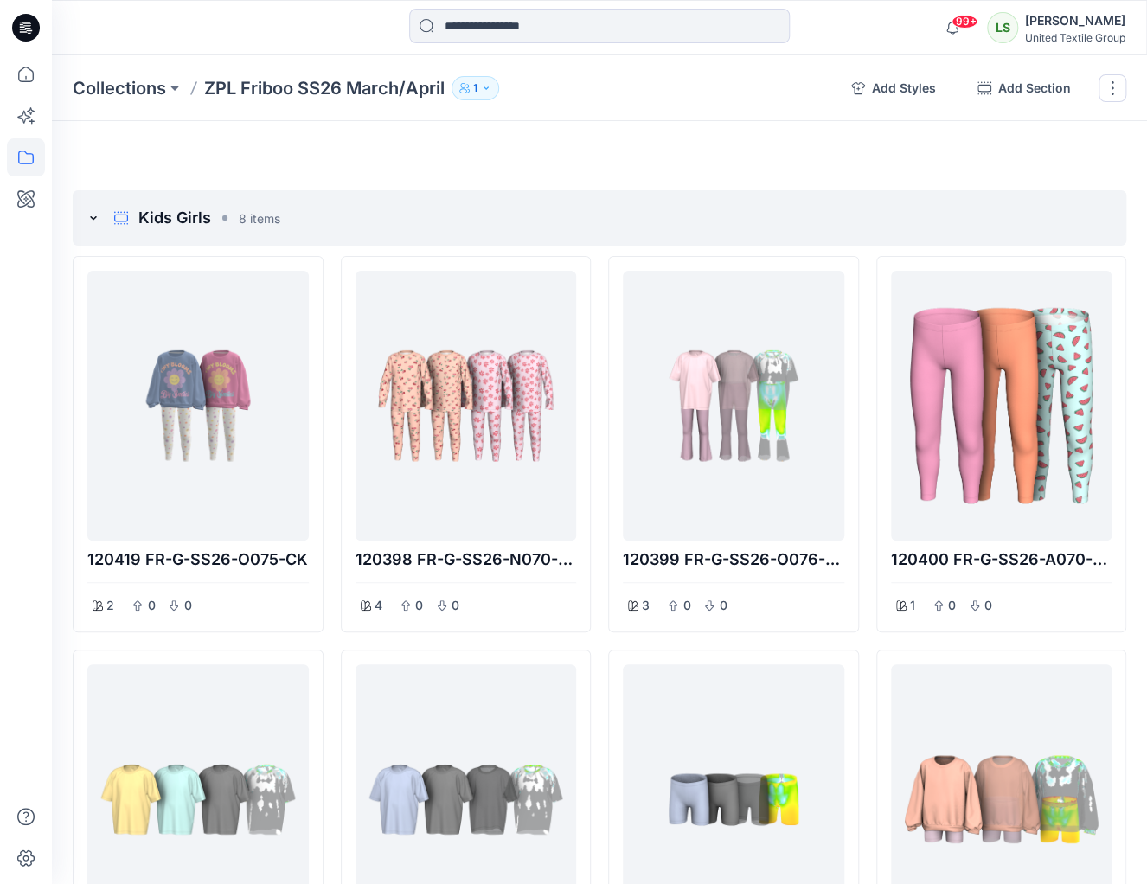
click at [30, 31] on icon at bounding box center [29, 30] width 6 height 1
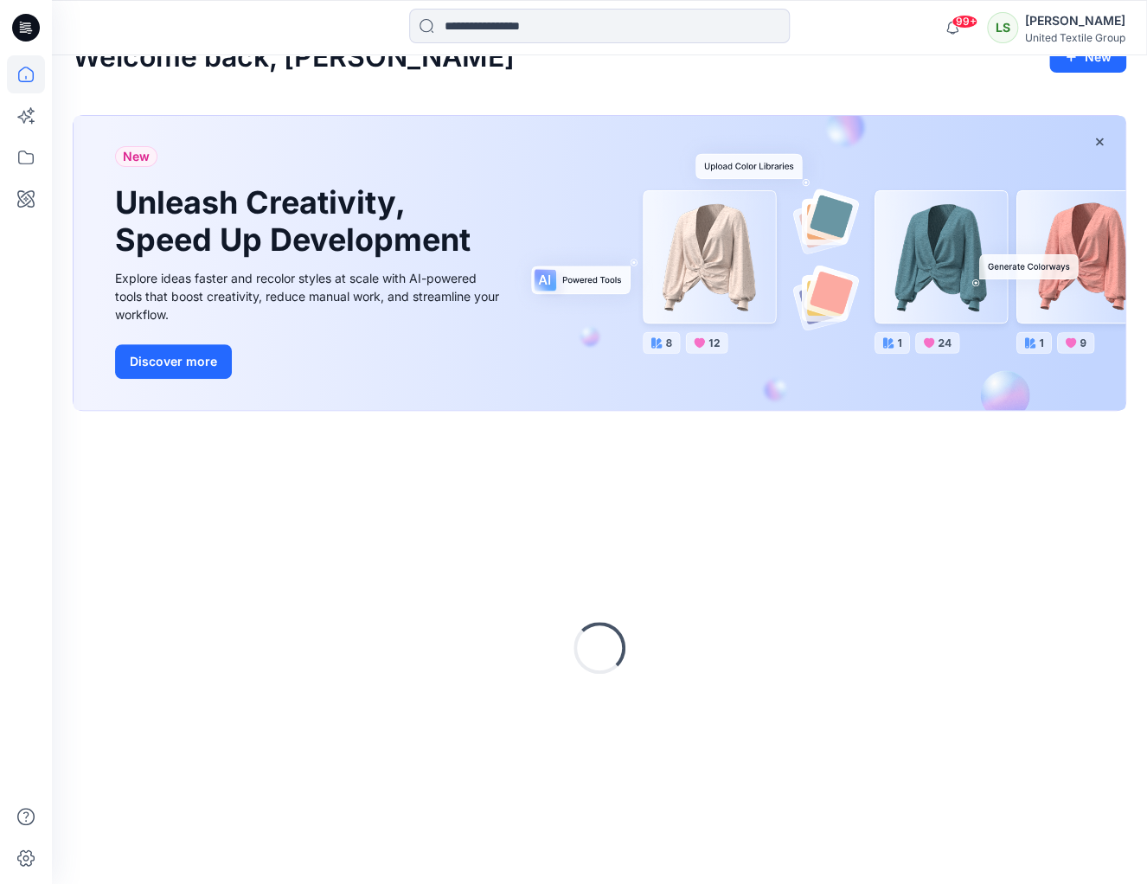
scroll to position [29, 0]
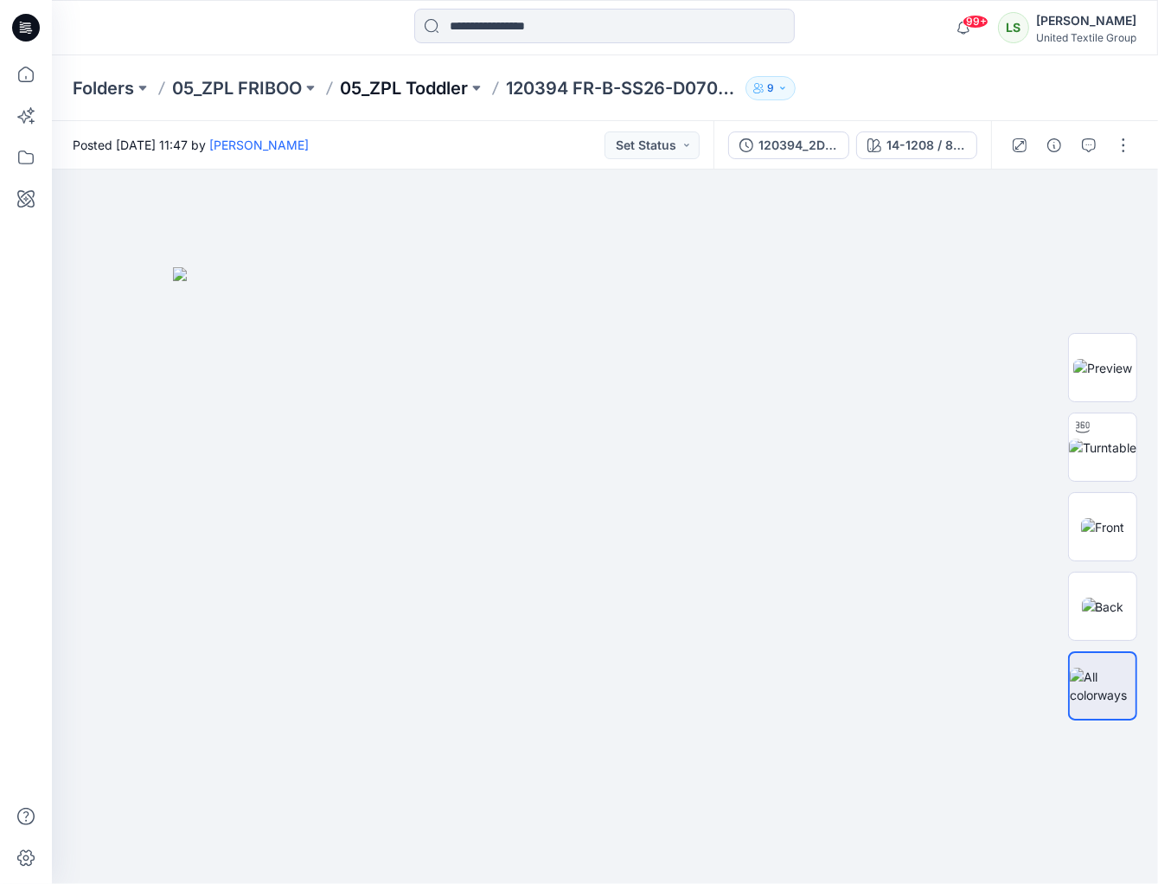
click at [457, 86] on p "05_ZPL Toddler" at bounding box center [404, 88] width 128 height 24
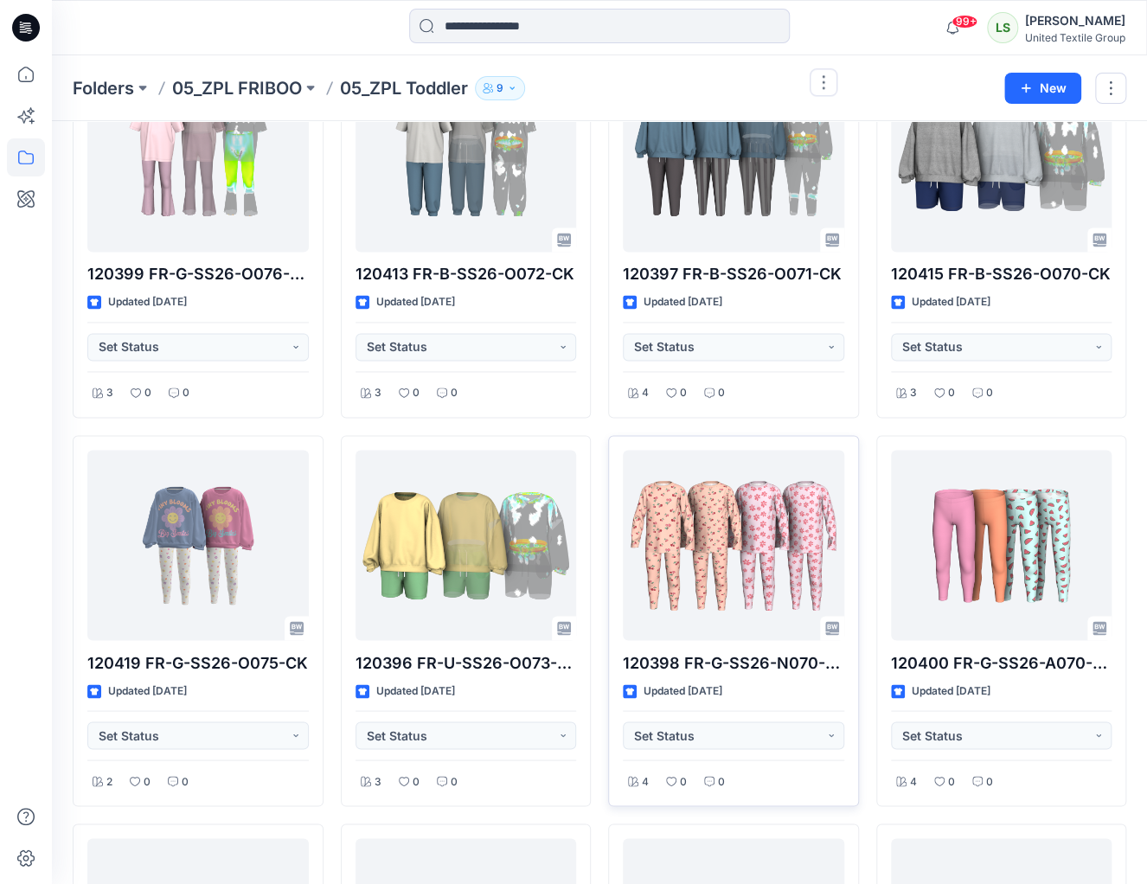
scroll to position [953, 0]
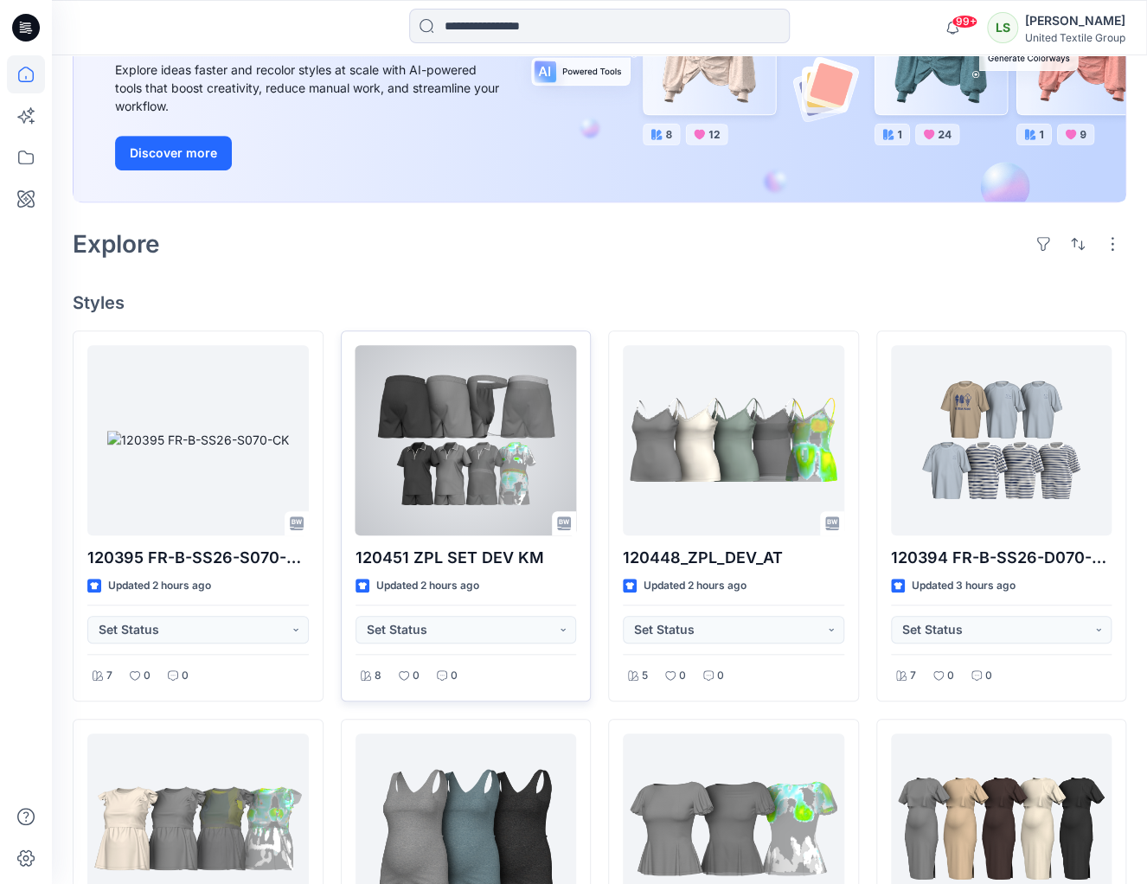
scroll to position [413, 0]
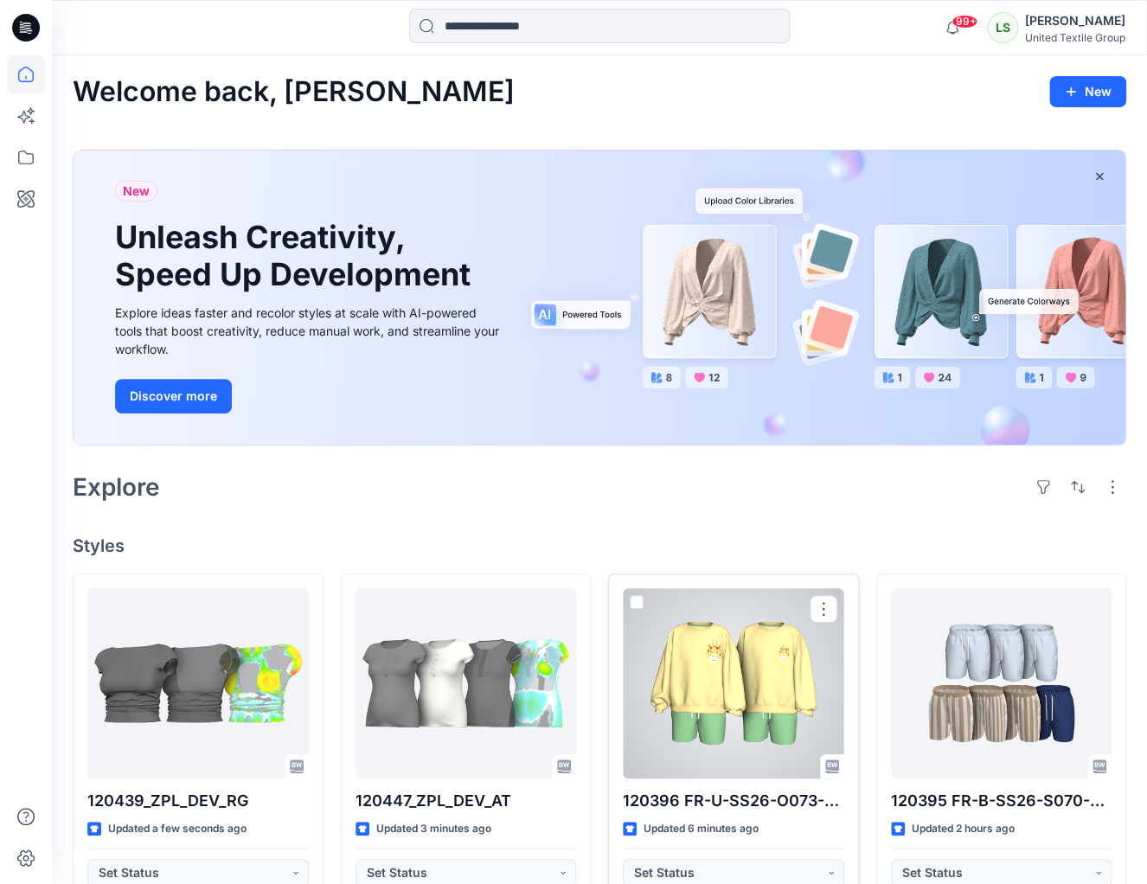
click at [708, 670] on div at bounding box center [733, 683] width 221 height 190
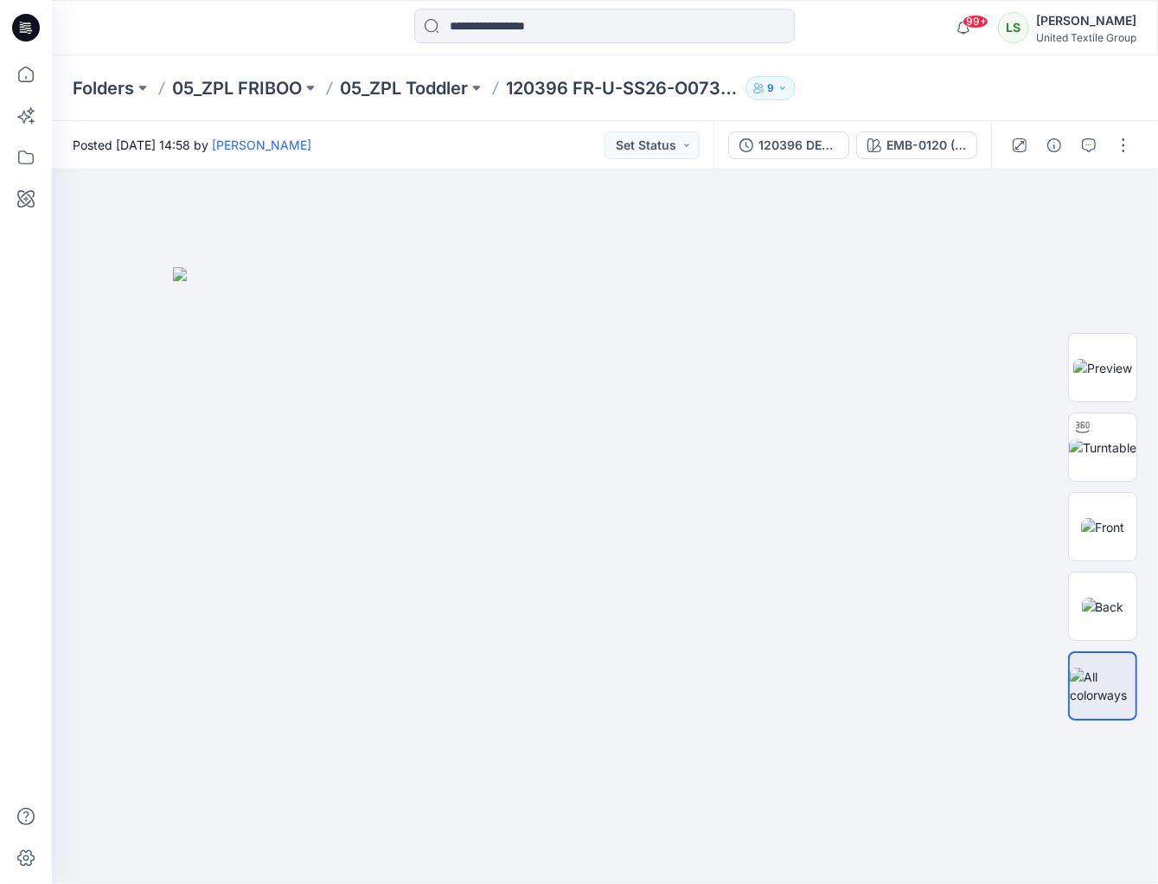
click at [509, 147] on div "Posted [DATE] 14:58 by [PERSON_NAME] Set Status" at bounding box center [383, 145] width 662 height 48
click at [1126, 138] on button "button" at bounding box center [1124, 145] width 28 height 28
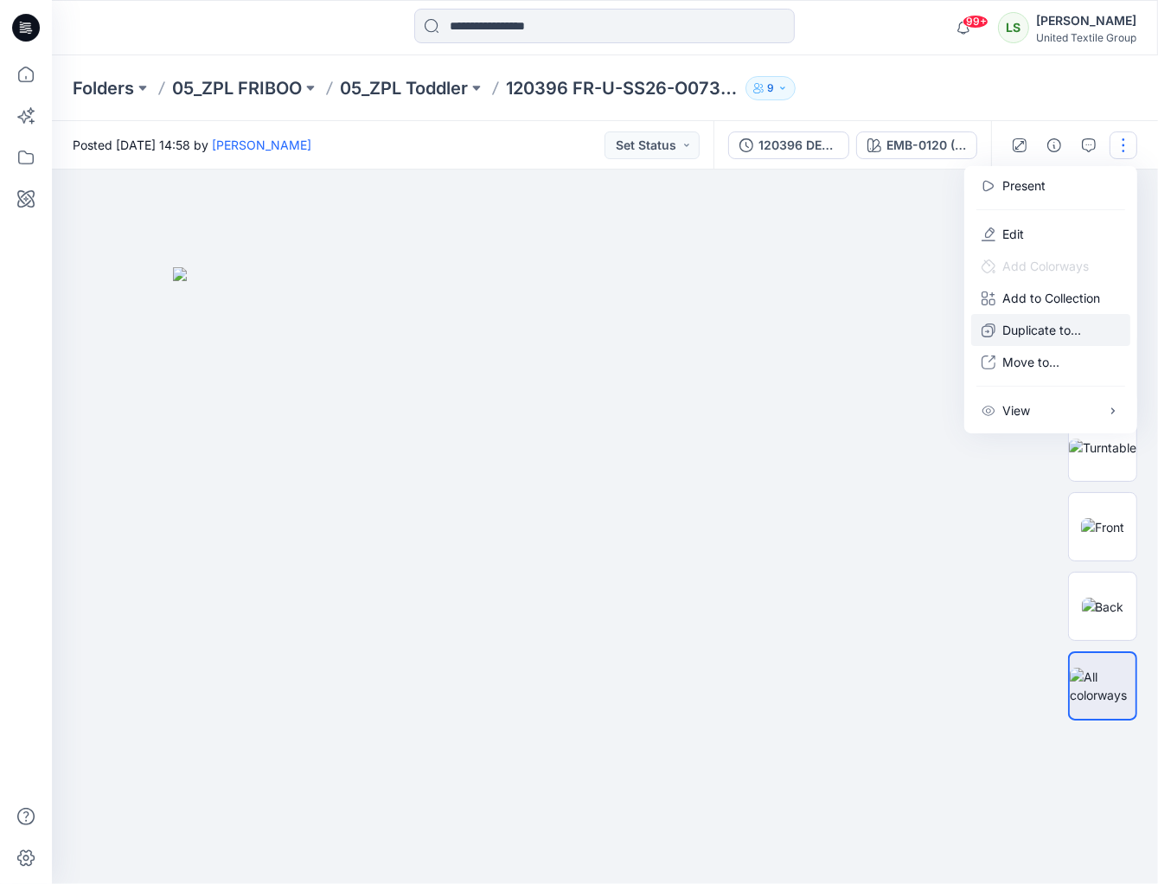
click at [1061, 322] on p "Duplicate to..." at bounding box center [1041, 330] width 79 height 18
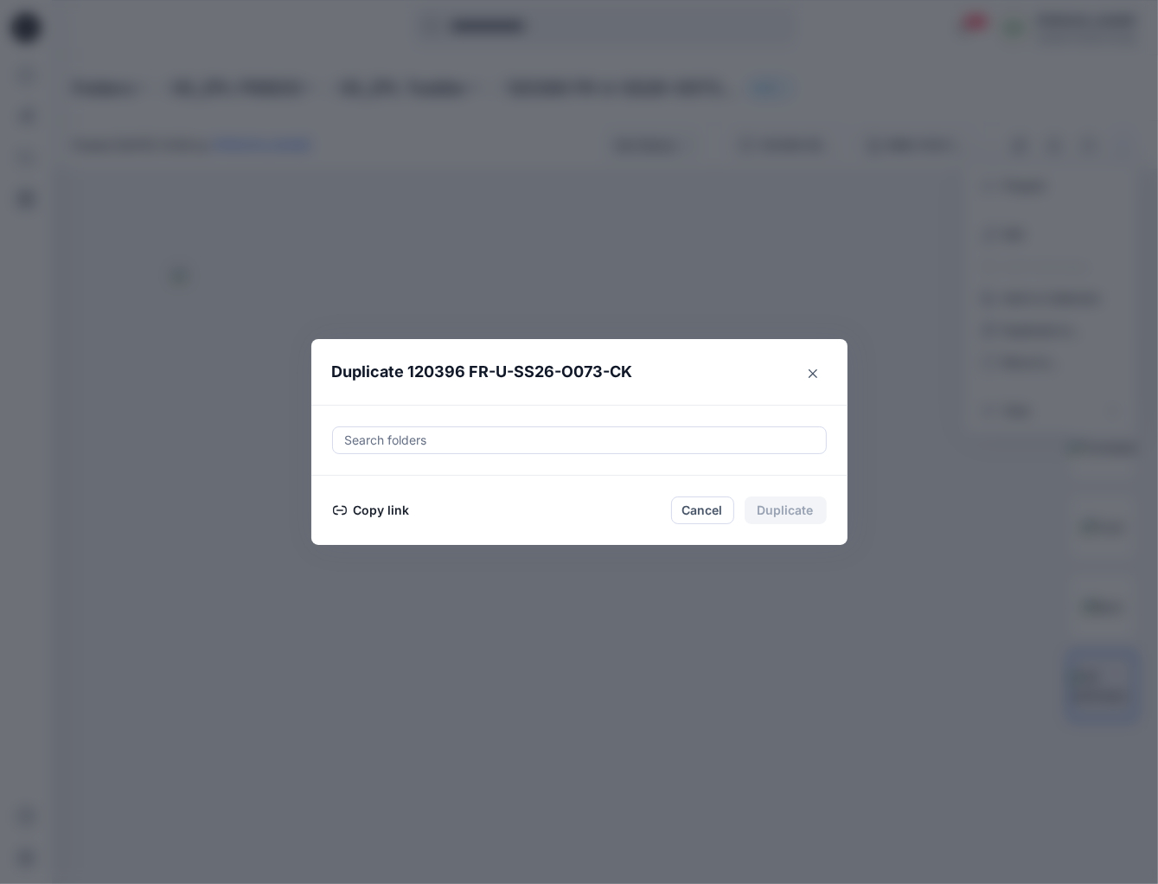
click at [375, 503] on button "Copy link" at bounding box center [371, 510] width 79 height 21
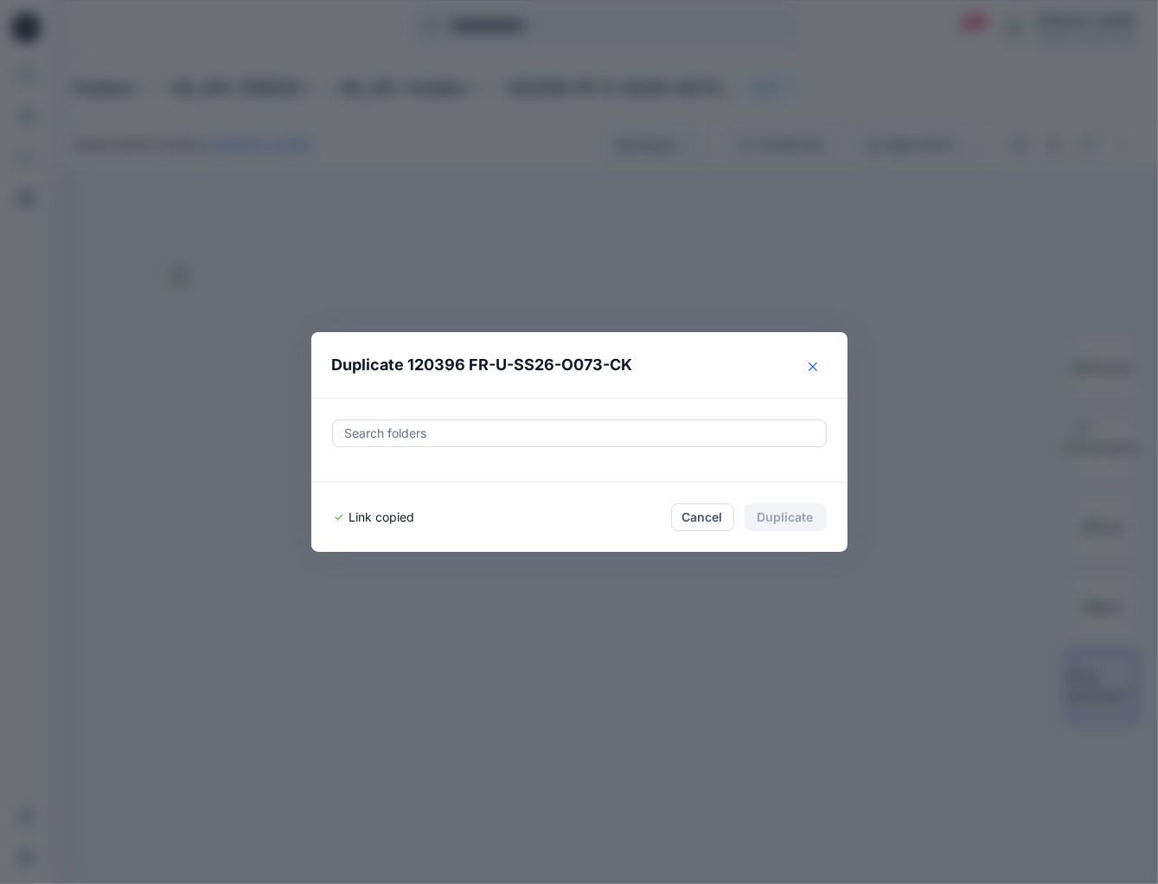
click at [810, 370] on icon "Close" at bounding box center [813, 366] width 9 height 9
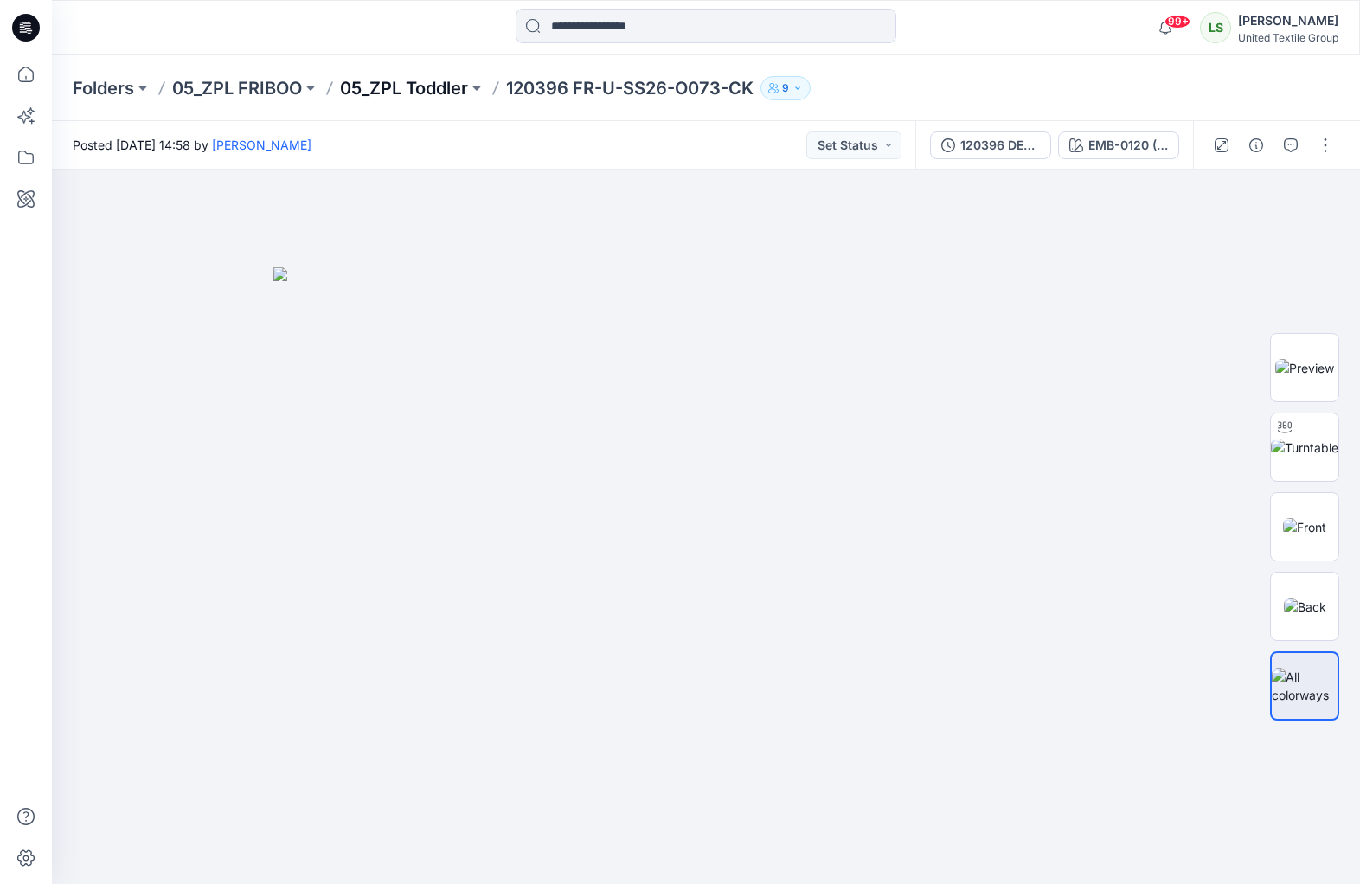
click at [423, 83] on p "05_ZPL Toddler" at bounding box center [404, 88] width 128 height 24
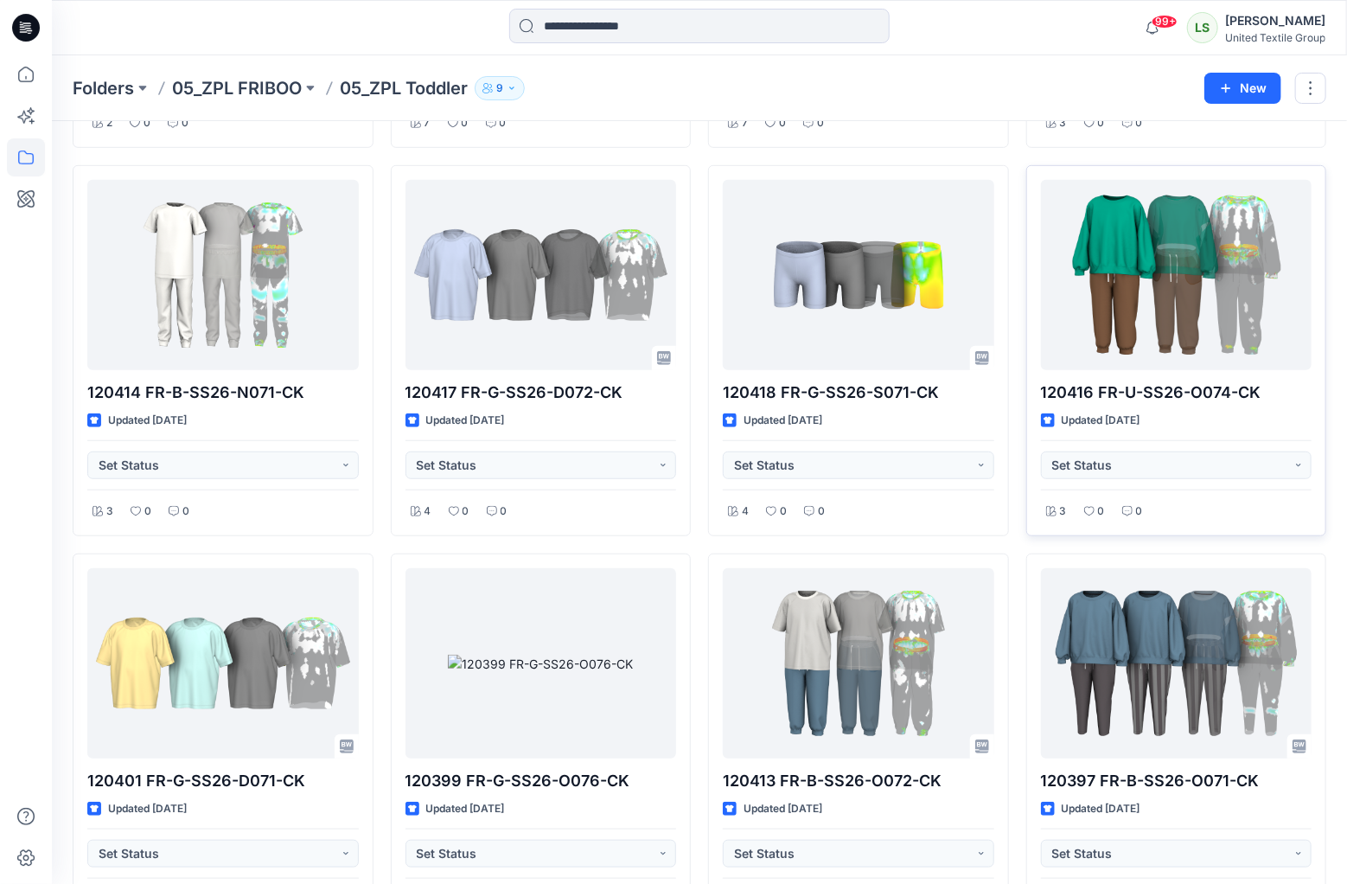
scroll to position [415, 0]
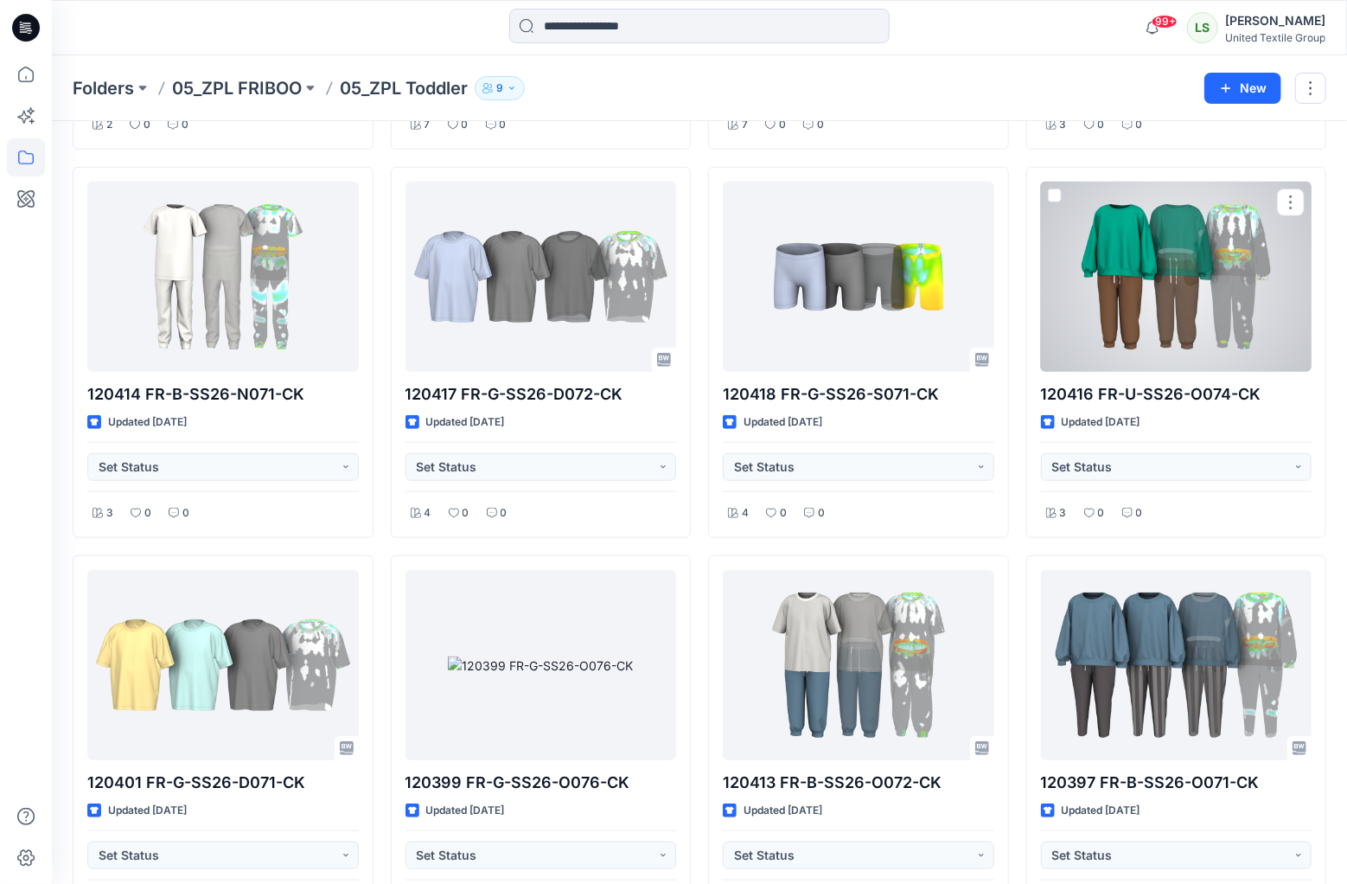
click at [1146, 291] on div at bounding box center [1177, 277] width 272 height 190
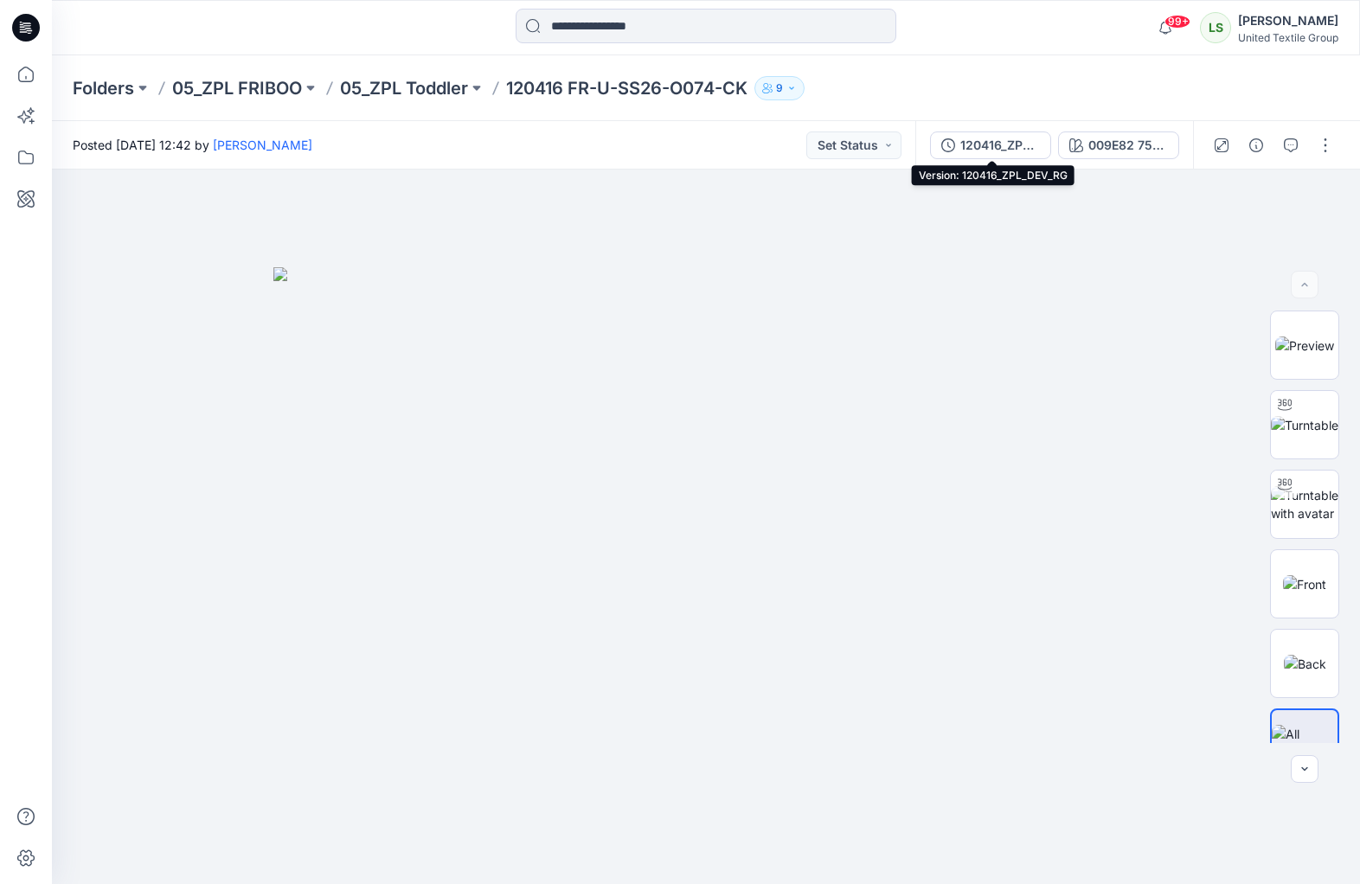
click at [1000, 146] on div "120416_ZPL_DEV_RG" at bounding box center [1000, 145] width 80 height 19
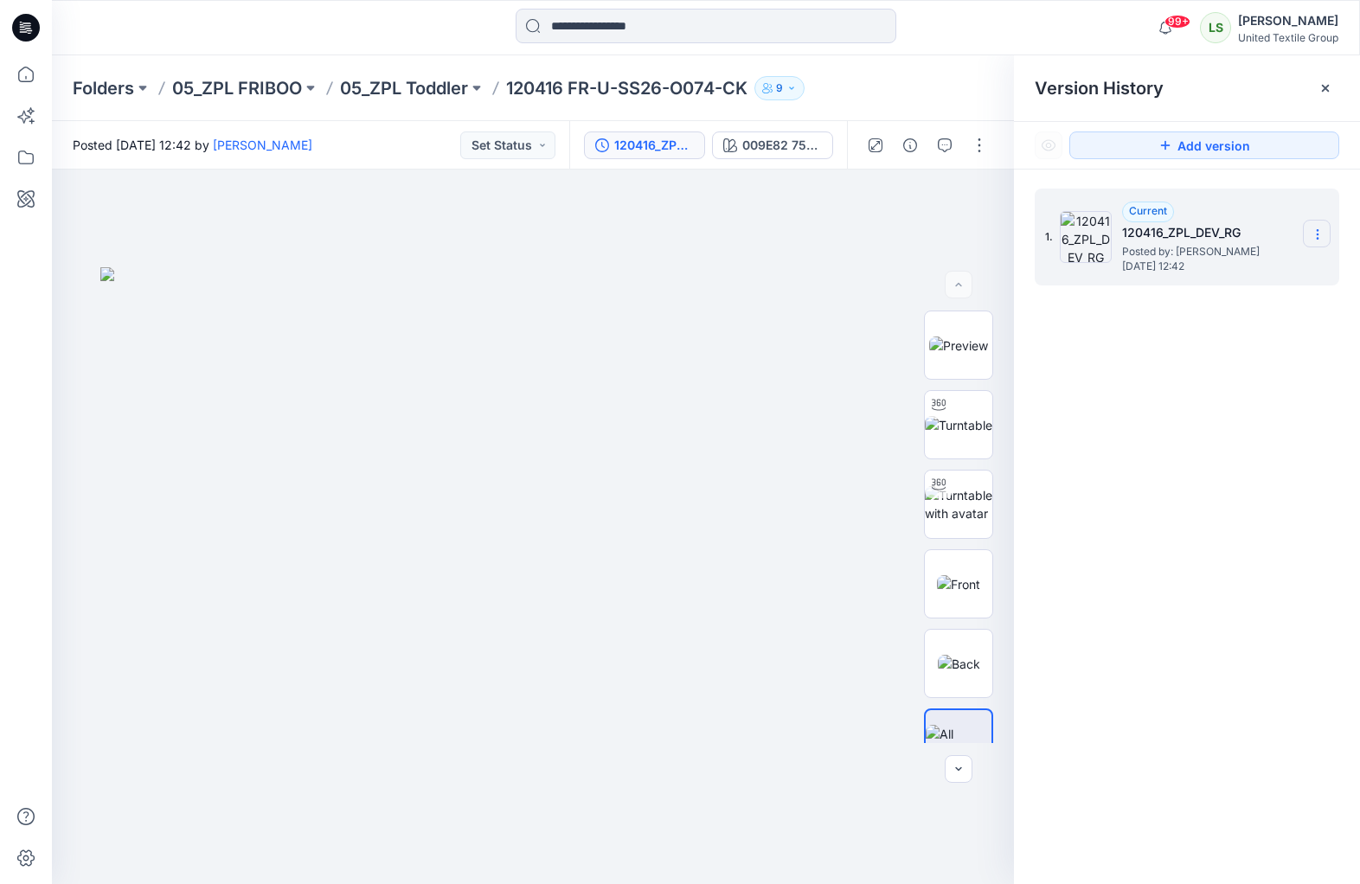
click at [1146, 236] on icon at bounding box center [1317, 234] width 14 height 14
click at [1075, 508] on div "1. Current 120416_ZPL_DEV_RG Posted by: Rita Garneliene Tuesday, August 12, 202…" at bounding box center [1187, 539] width 346 height 739
click at [1146, 474] on div "1. Current 120416_ZPL_DEV_RG Posted by: Rita Garneliene Tuesday, August 12, 202…" at bounding box center [1187, 539] width 346 height 739
click at [983, 145] on button "button" at bounding box center [979, 145] width 28 height 28
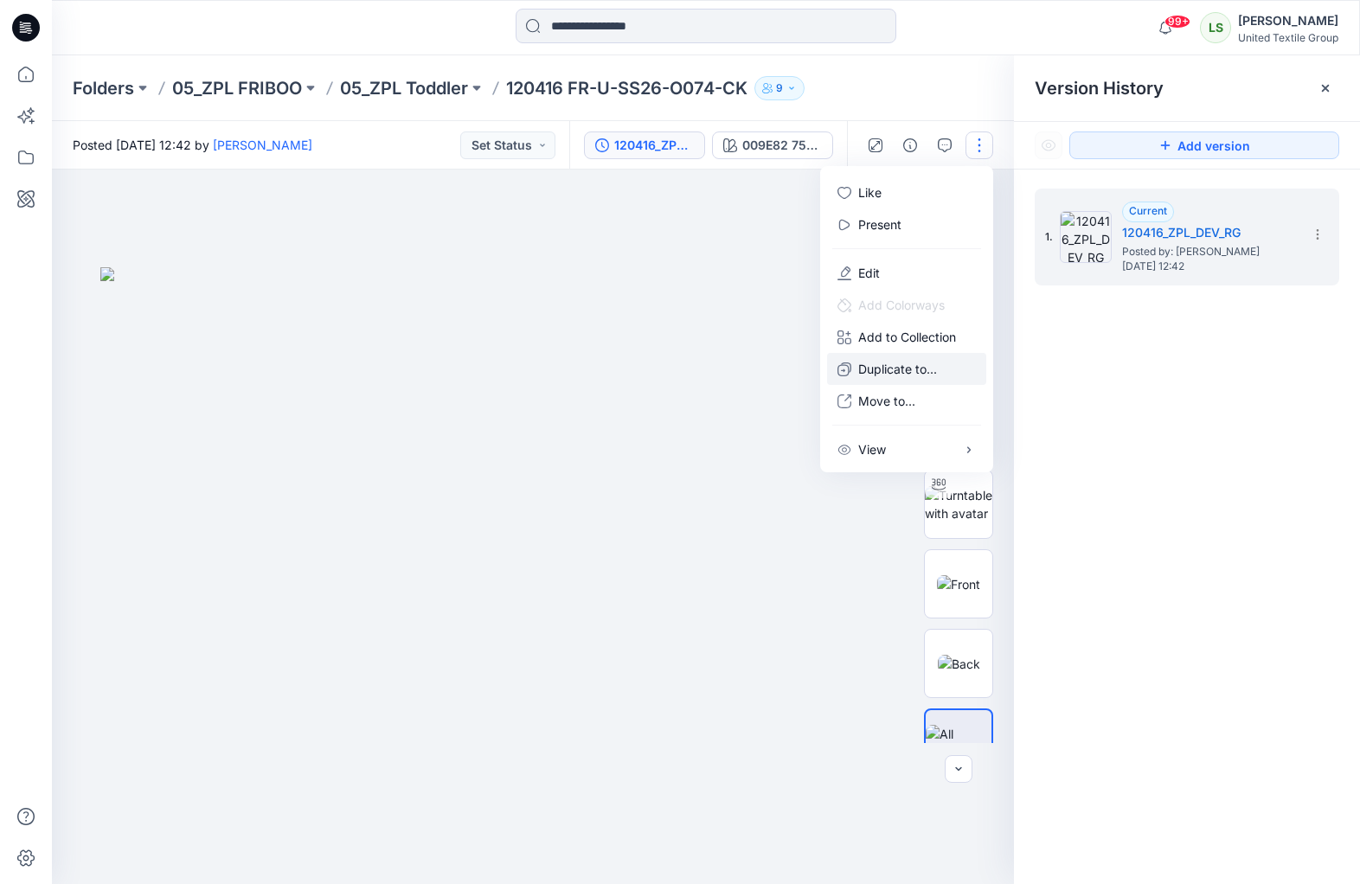
click at [896, 368] on p "Duplicate to..." at bounding box center [897, 369] width 79 height 18
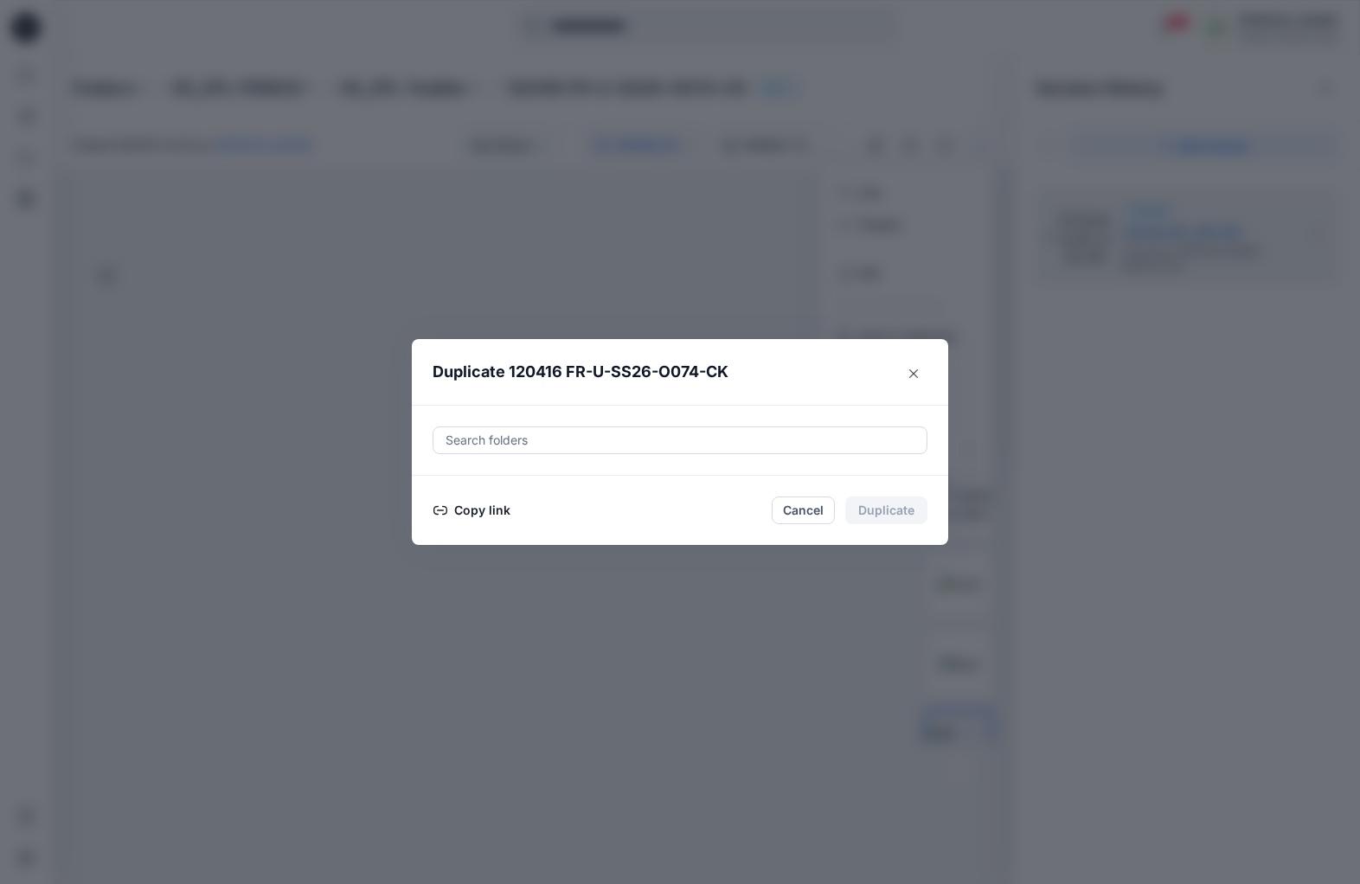
click at [496, 509] on button "Copy link" at bounding box center [471, 510] width 79 height 21
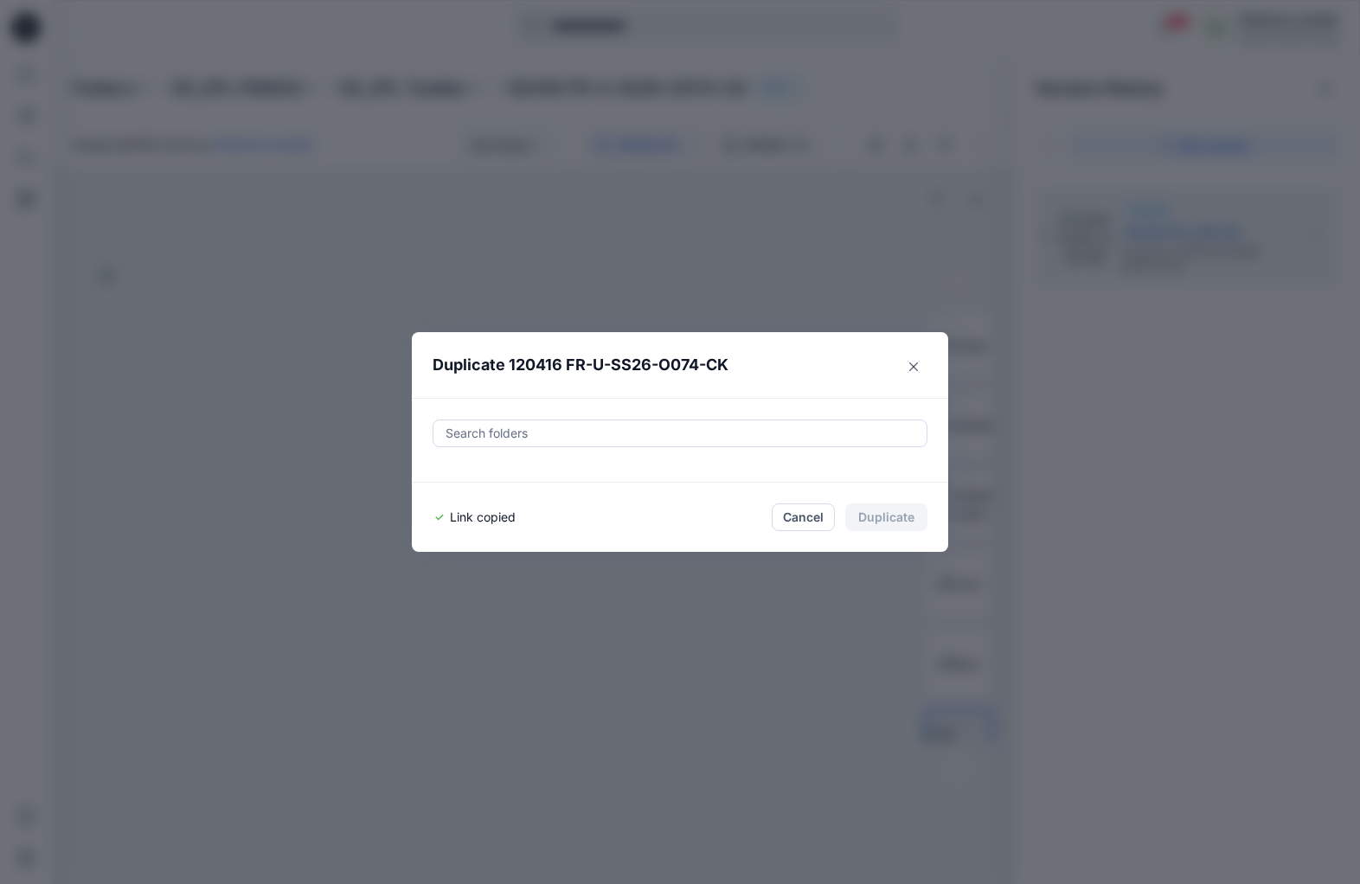
click at [813, 521] on button "Cancel" at bounding box center [802, 517] width 63 height 28
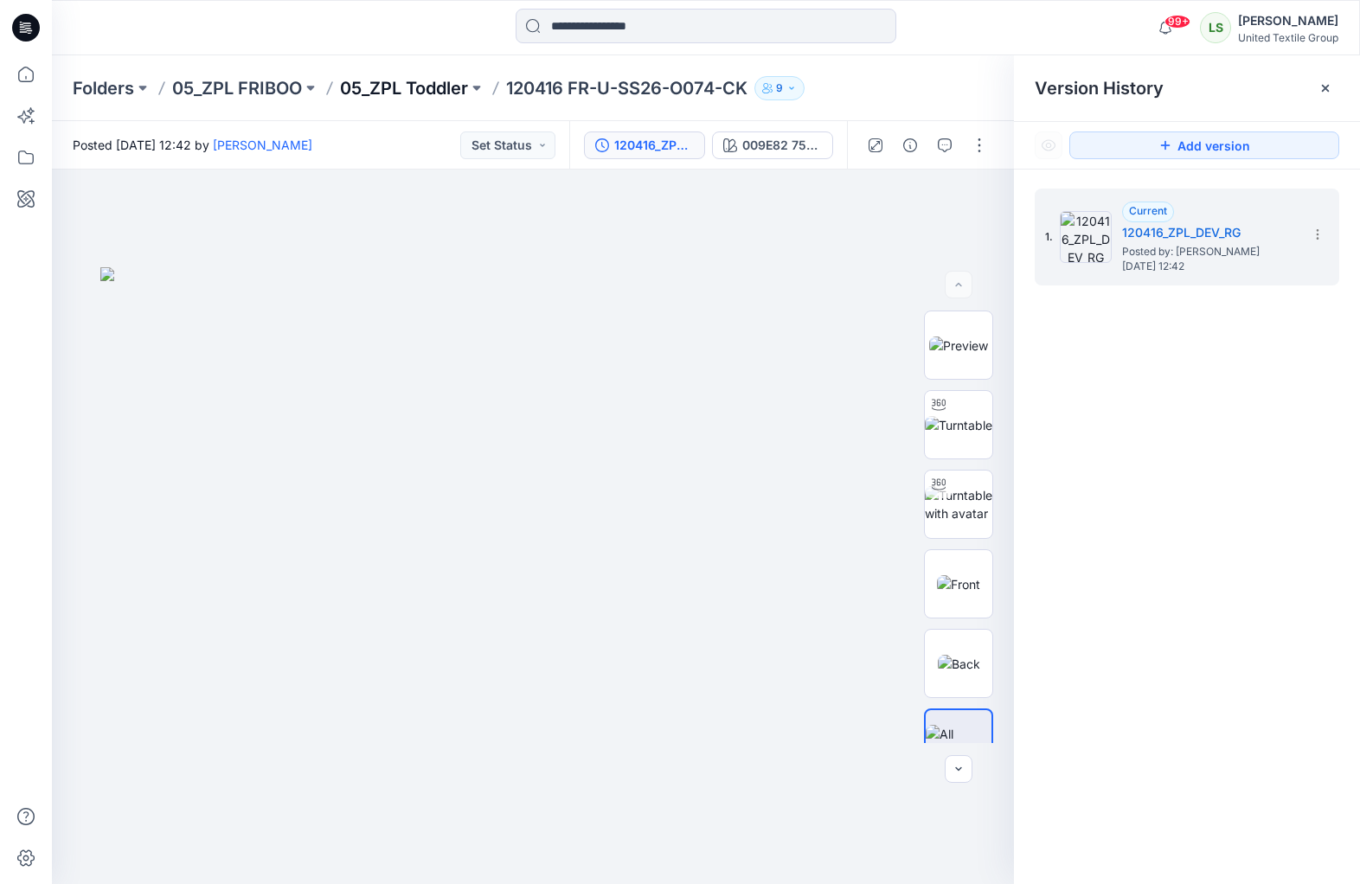
click at [457, 85] on p "05_ZPL Toddler" at bounding box center [404, 88] width 128 height 24
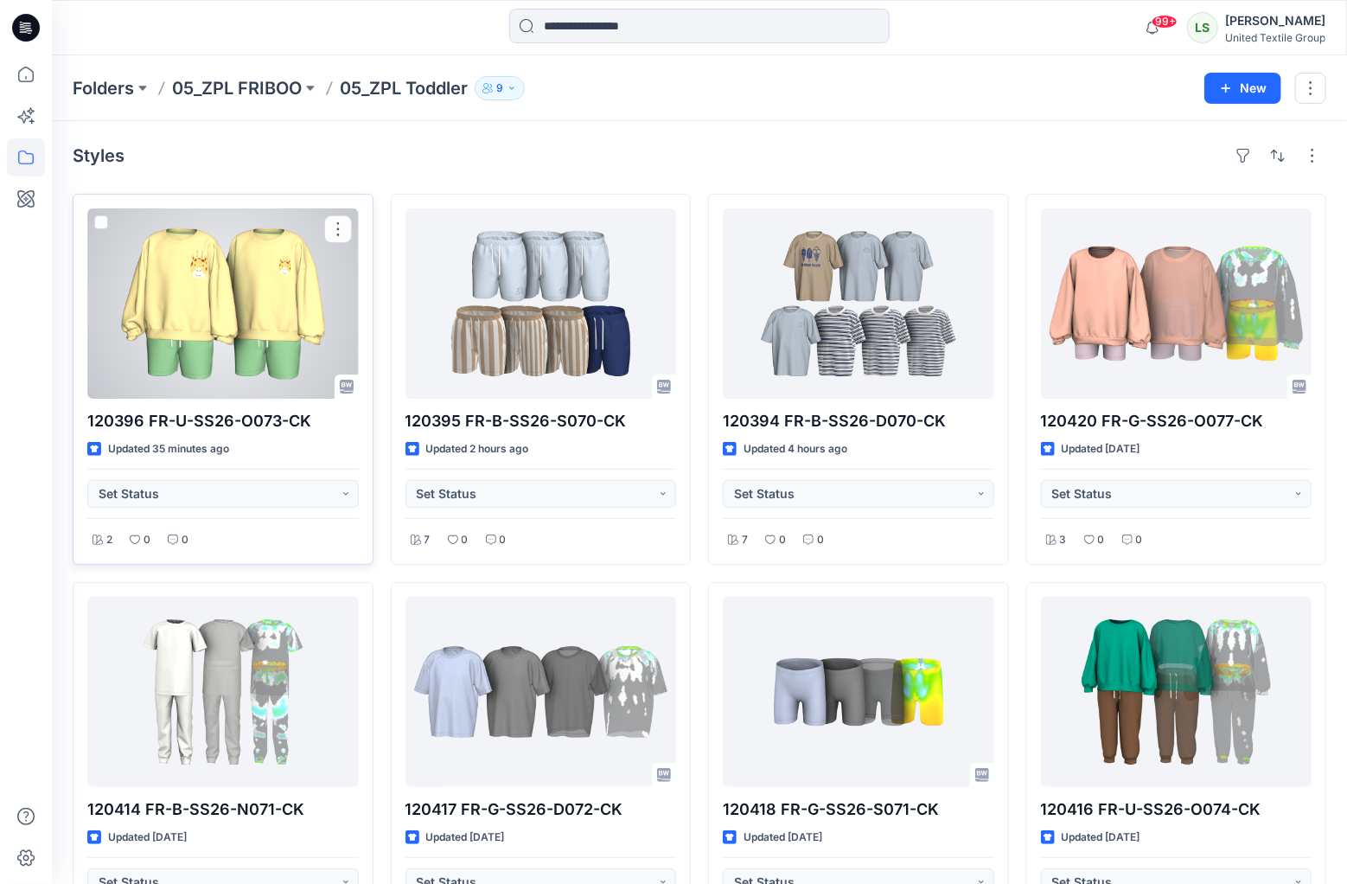
click at [194, 291] on div at bounding box center [223, 303] width 272 height 190
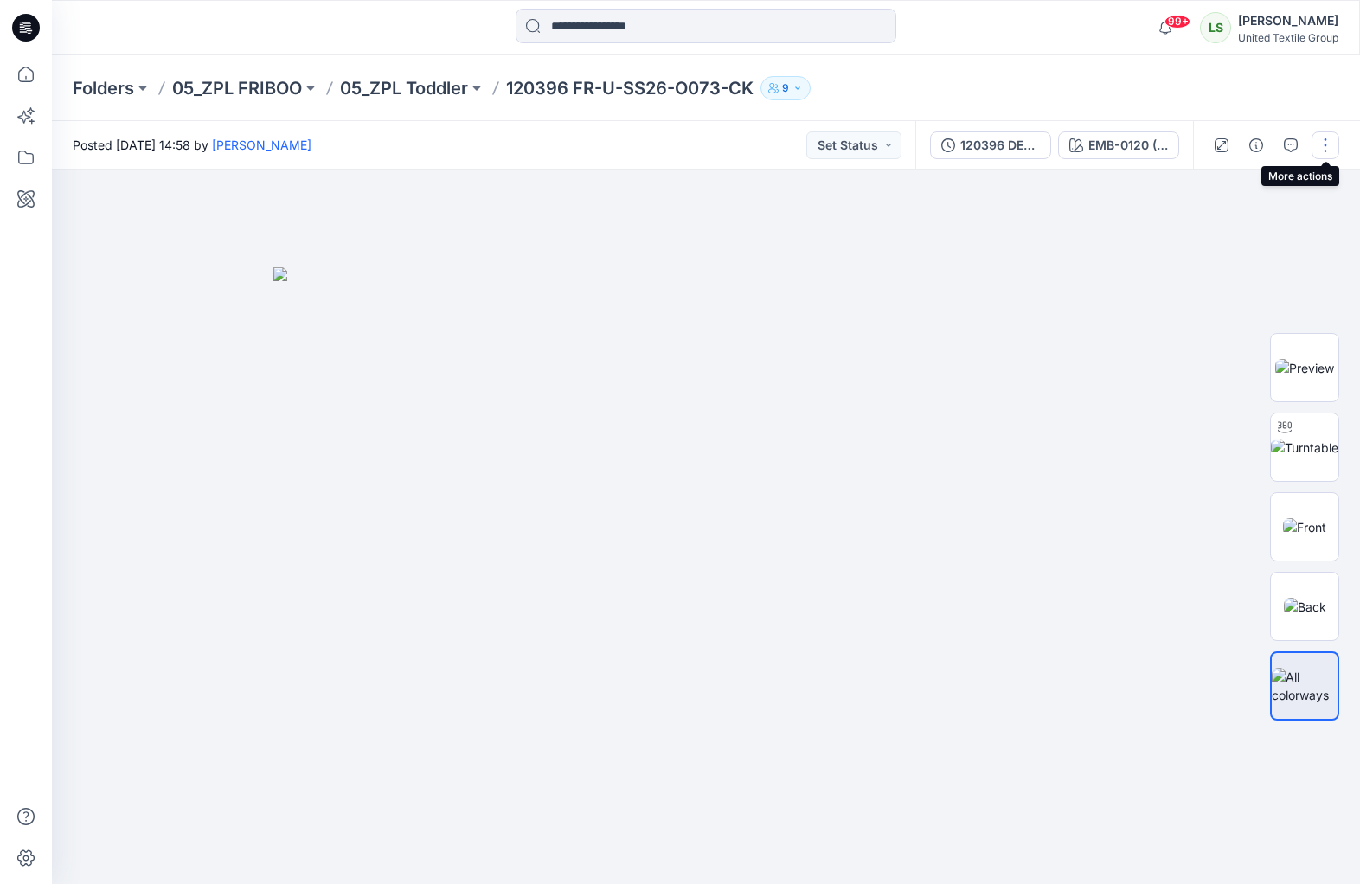
click at [1146, 147] on button "button" at bounding box center [1325, 145] width 28 height 28
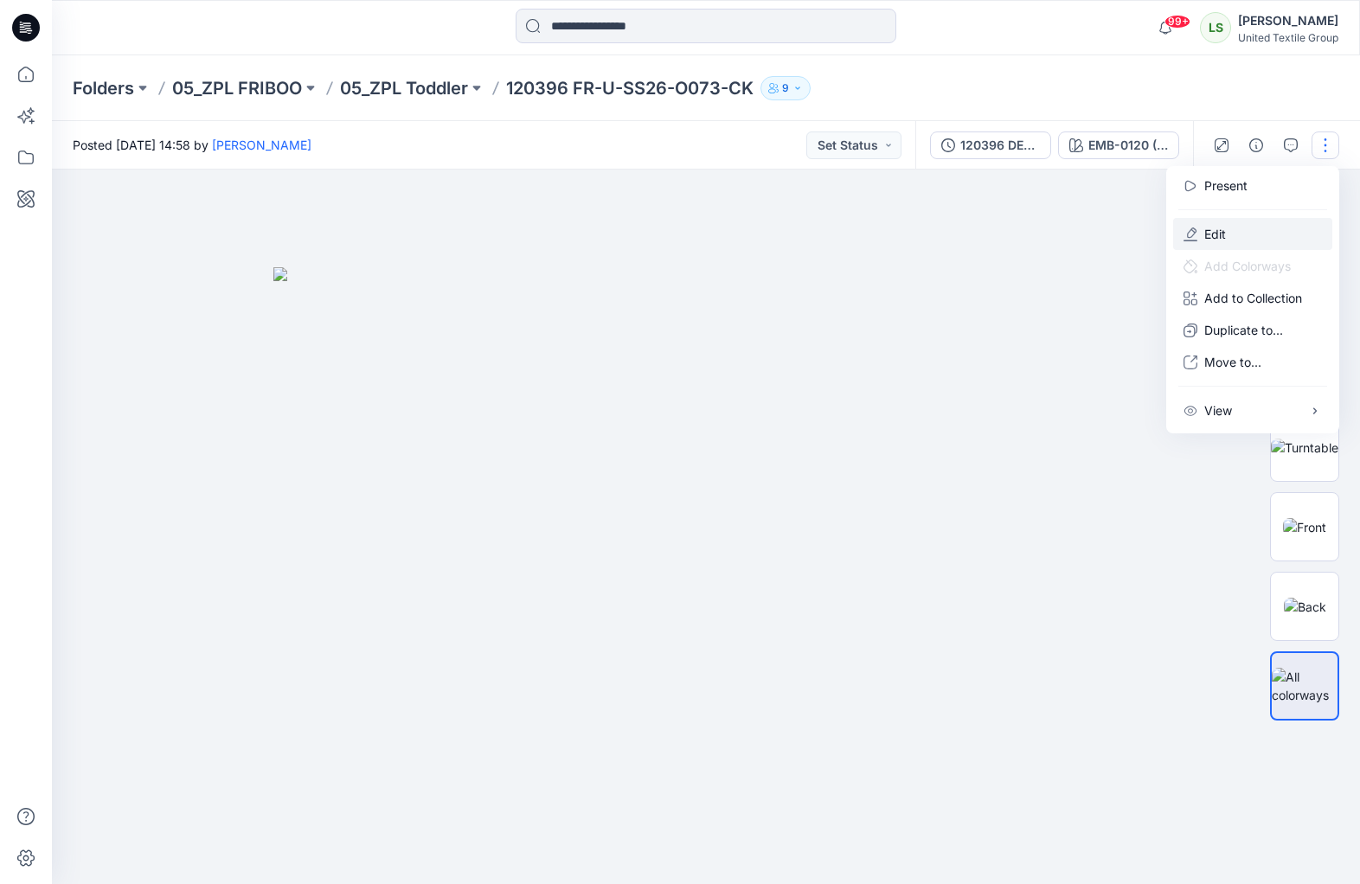
click at [1146, 228] on button "Edit" at bounding box center [1252, 234] width 159 height 32
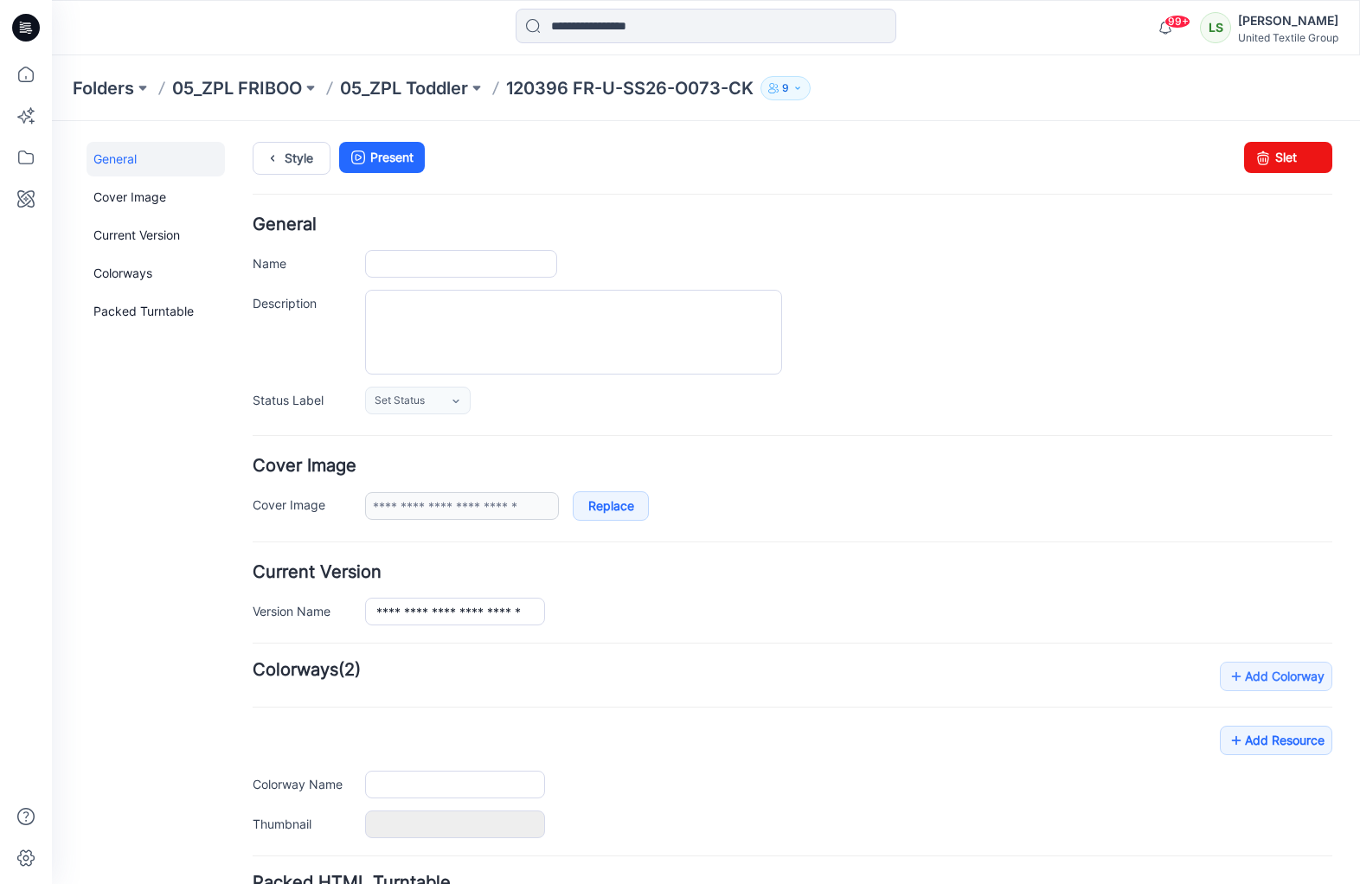
type input "**********"
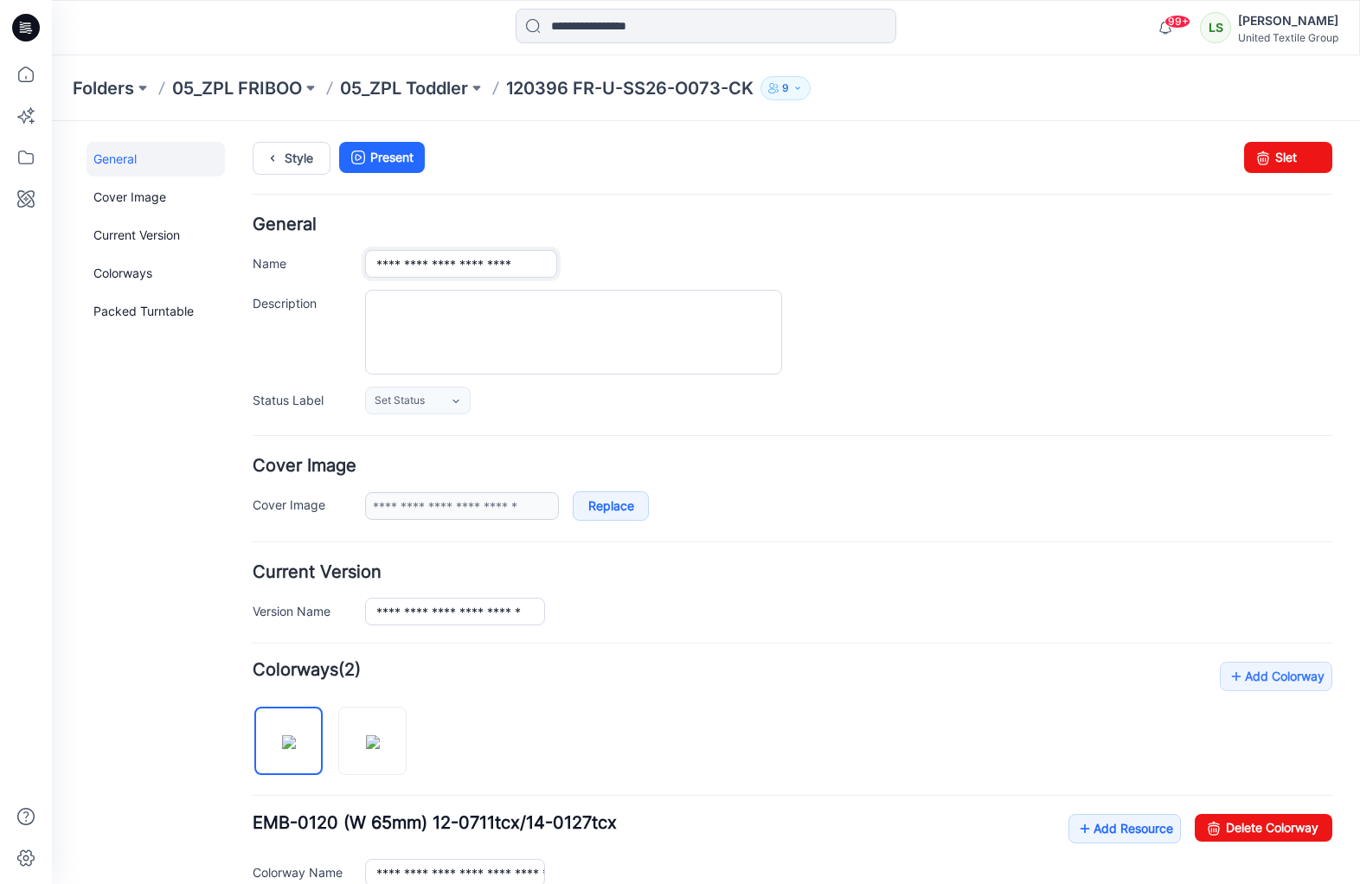
click at [504, 268] on input "**********" at bounding box center [461, 264] width 192 height 28
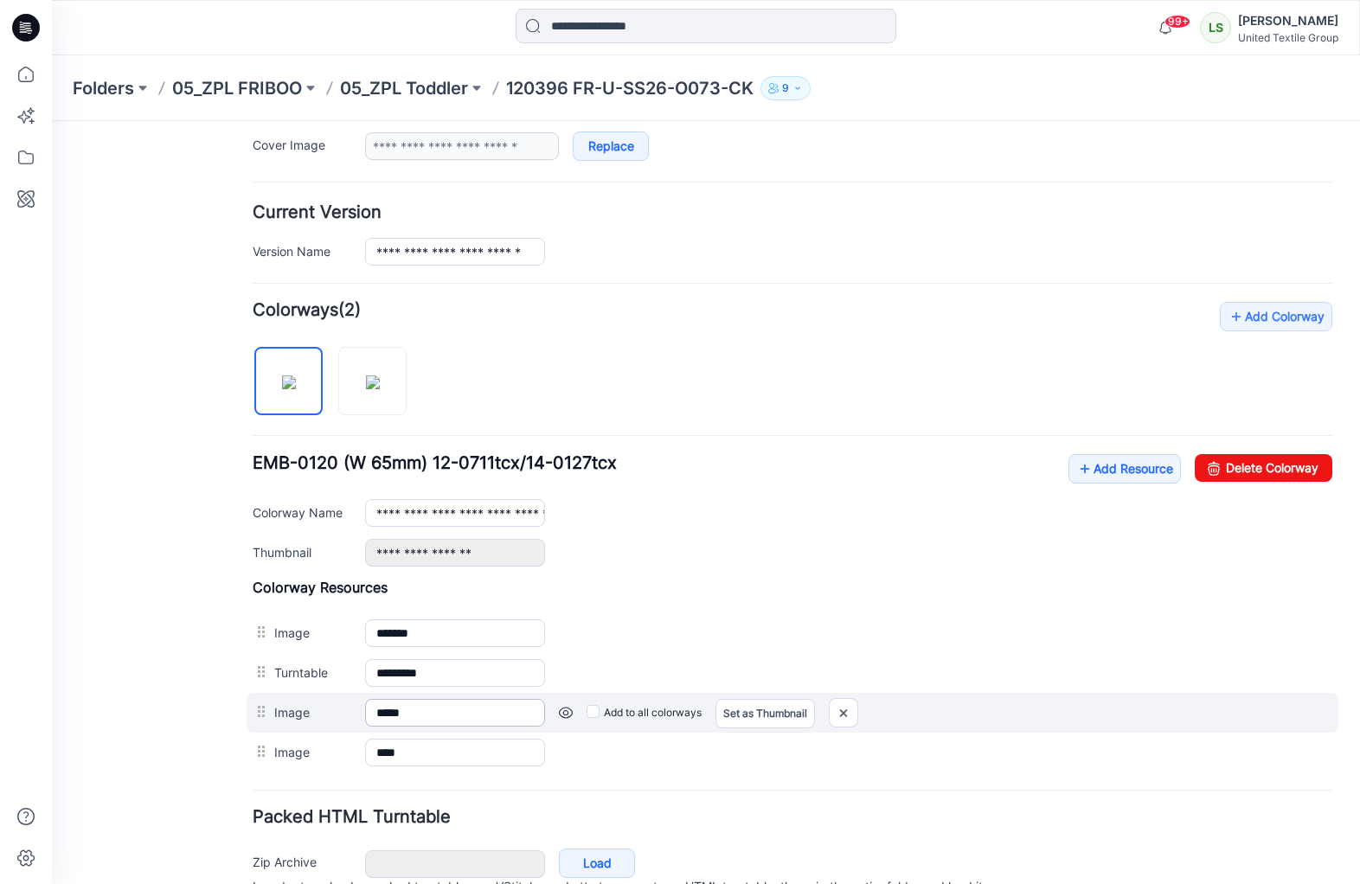
scroll to position [415, 0]
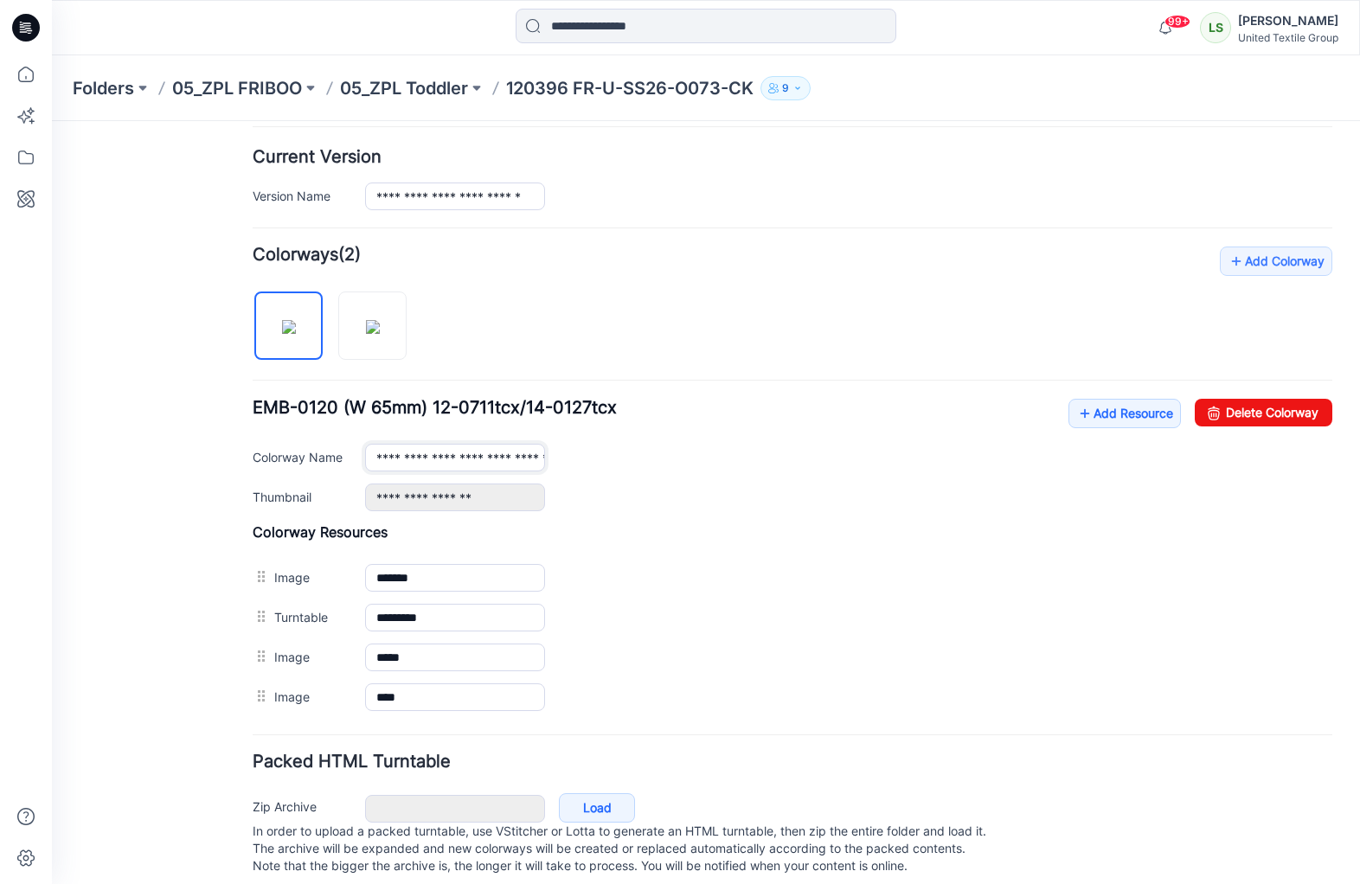
click at [432, 457] on input "**********" at bounding box center [455, 458] width 180 height 28
click at [366, 334] on img at bounding box center [373, 327] width 14 height 14
click at [514, 460] on input "**********" at bounding box center [455, 458] width 180 height 28
click at [656, 489] on div "**********" at bounding box center [848, 497] width 967 height 28
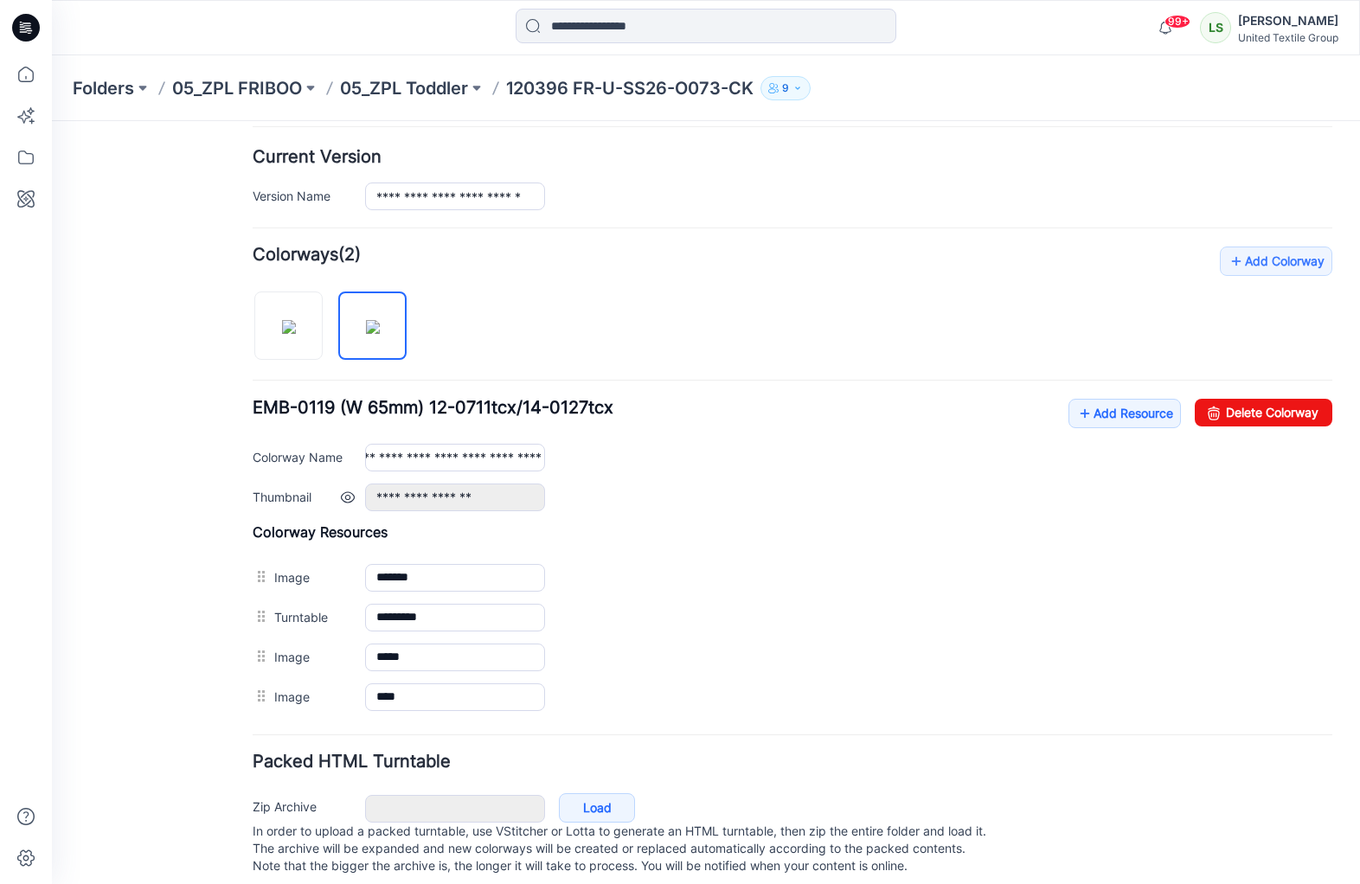
scroll to position [0, 0]
click at [485, 461] on input "**********" at bounding box center [455, 458] width 180 height 28
type input "**********"
click at [672, 523] on h4 "Colorway Resources" at bounding box center [792, 531] width 1079 height 17
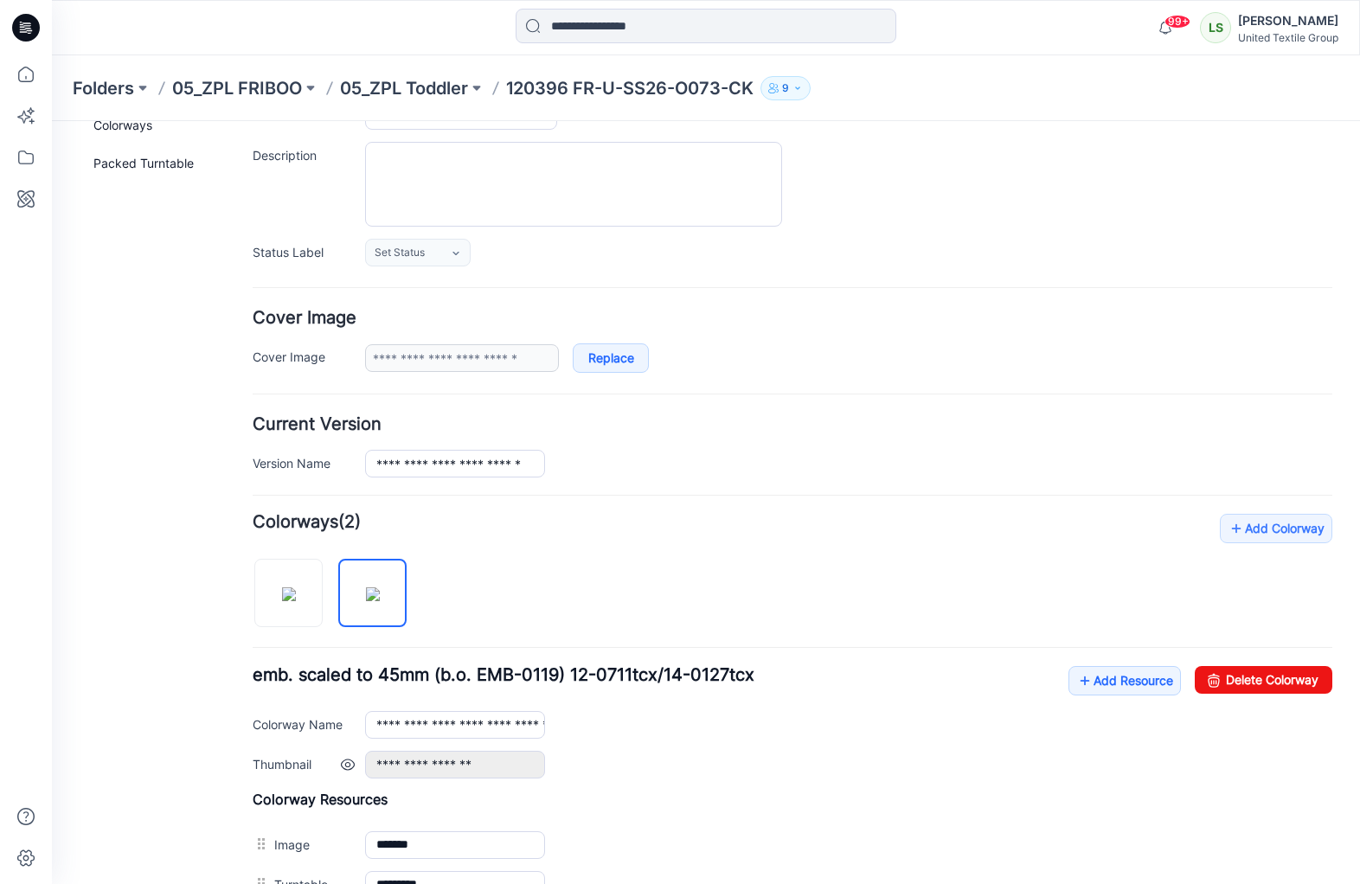
scroll to position [0, 0]
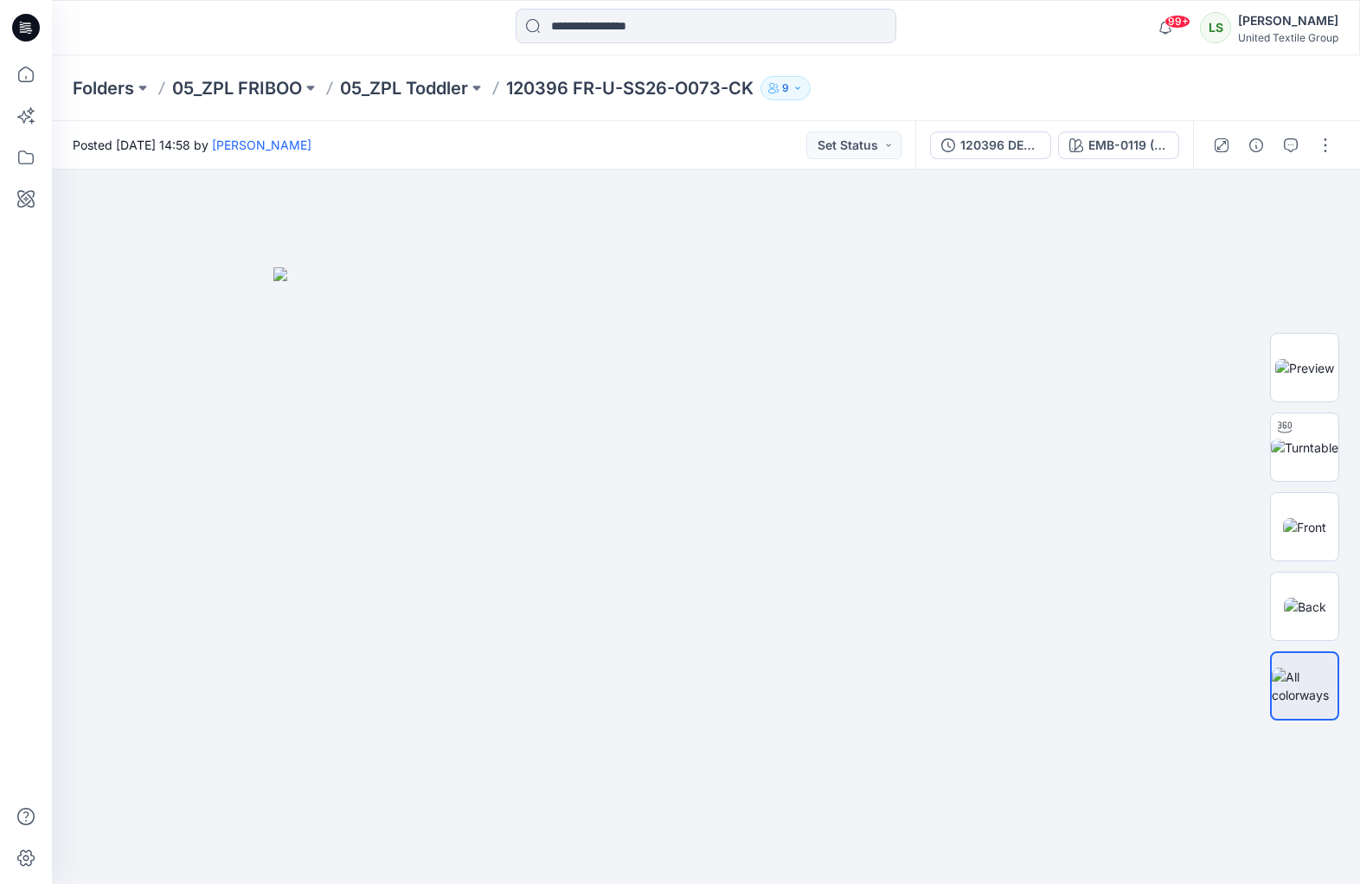
click at [502, 160] on div "Posted [DATE] 14:58 by [PERSON_NAME] Set Status" at bounding box center [483, 145] width 863 height 48
click at [22, 31] on icon at bounding box center [26, 28] width 28 height 28
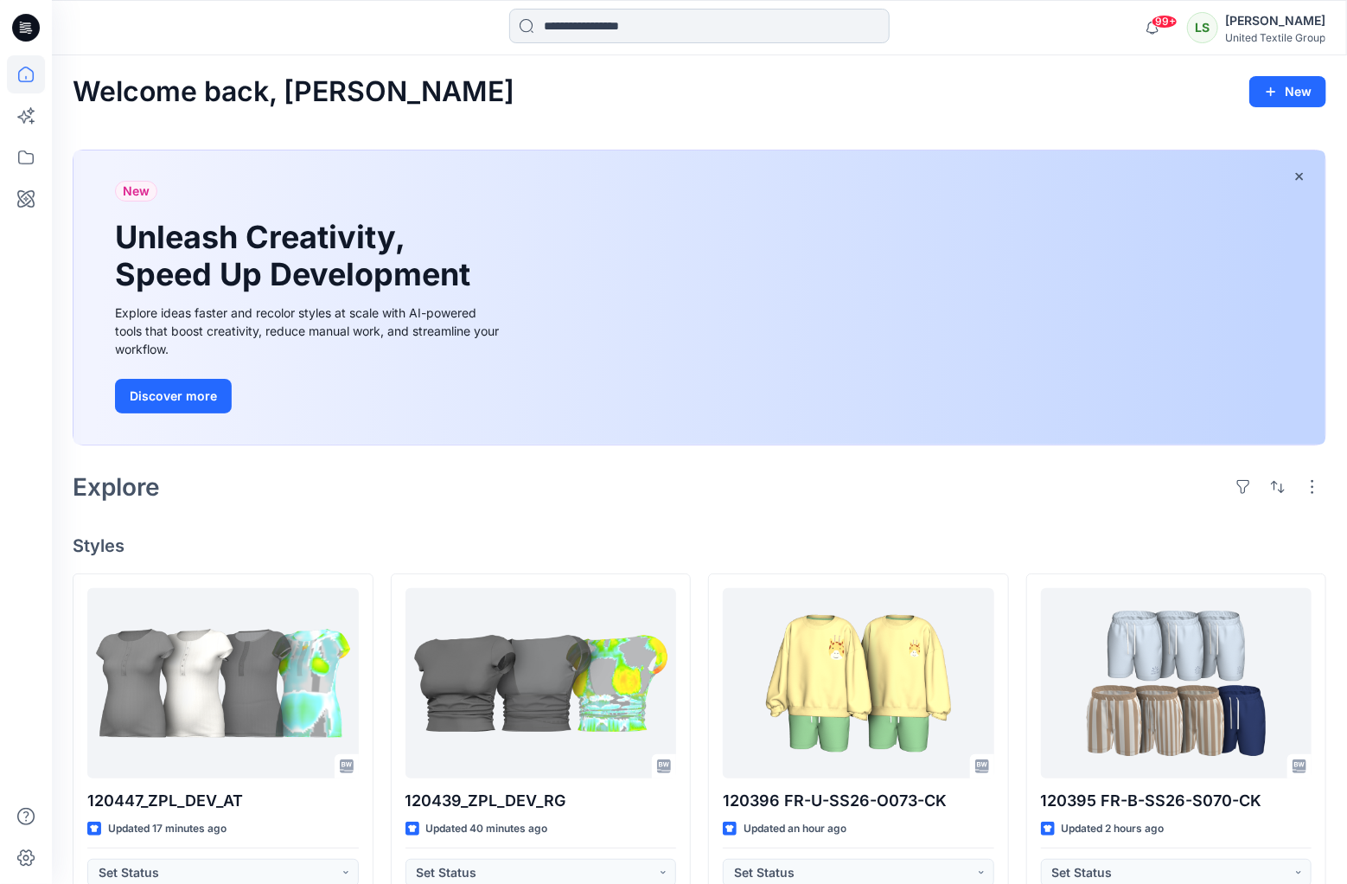
click at [628, 27] on input at bounding box center [699, 26] width 381 height 35
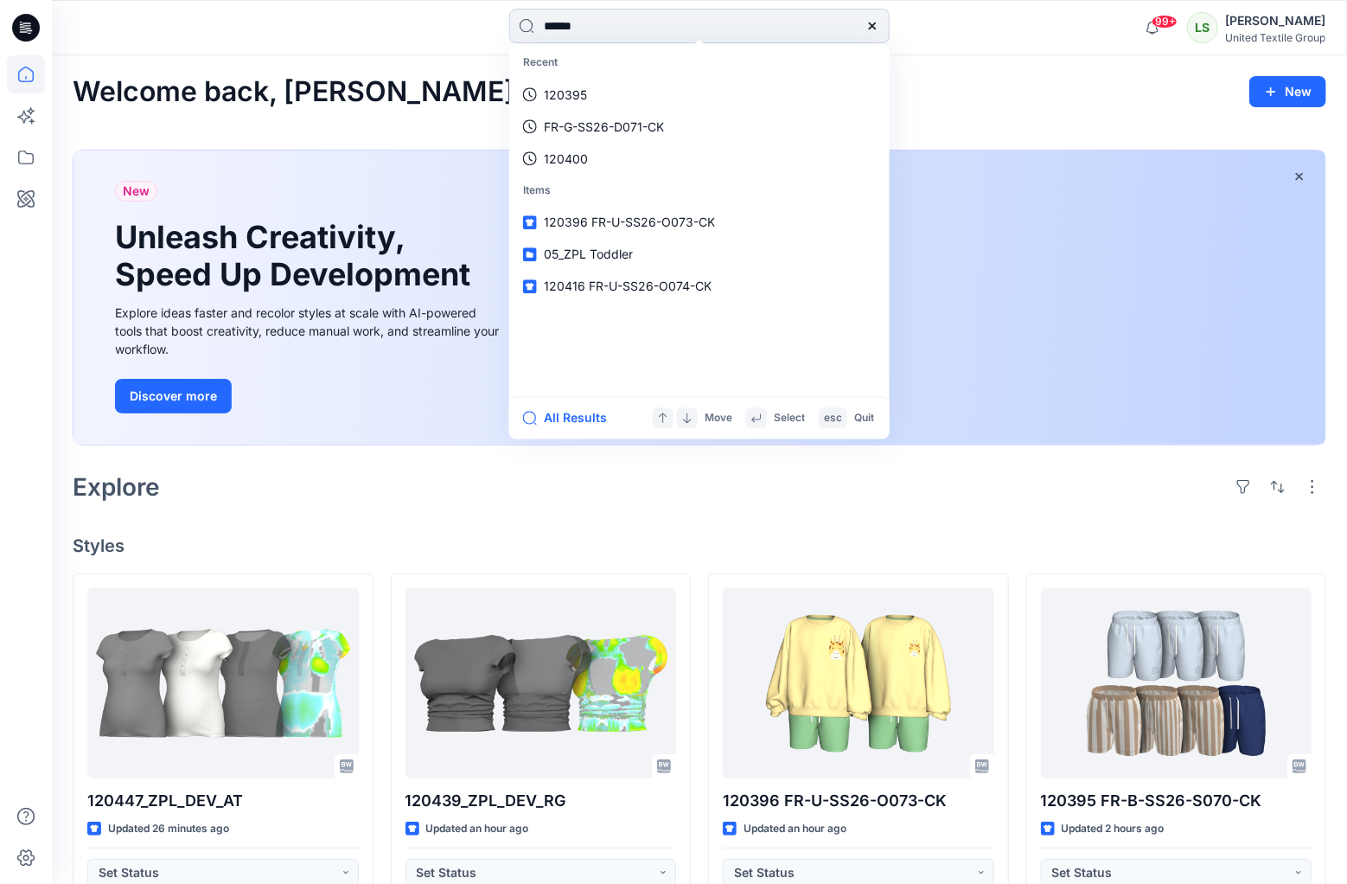
type input "******"
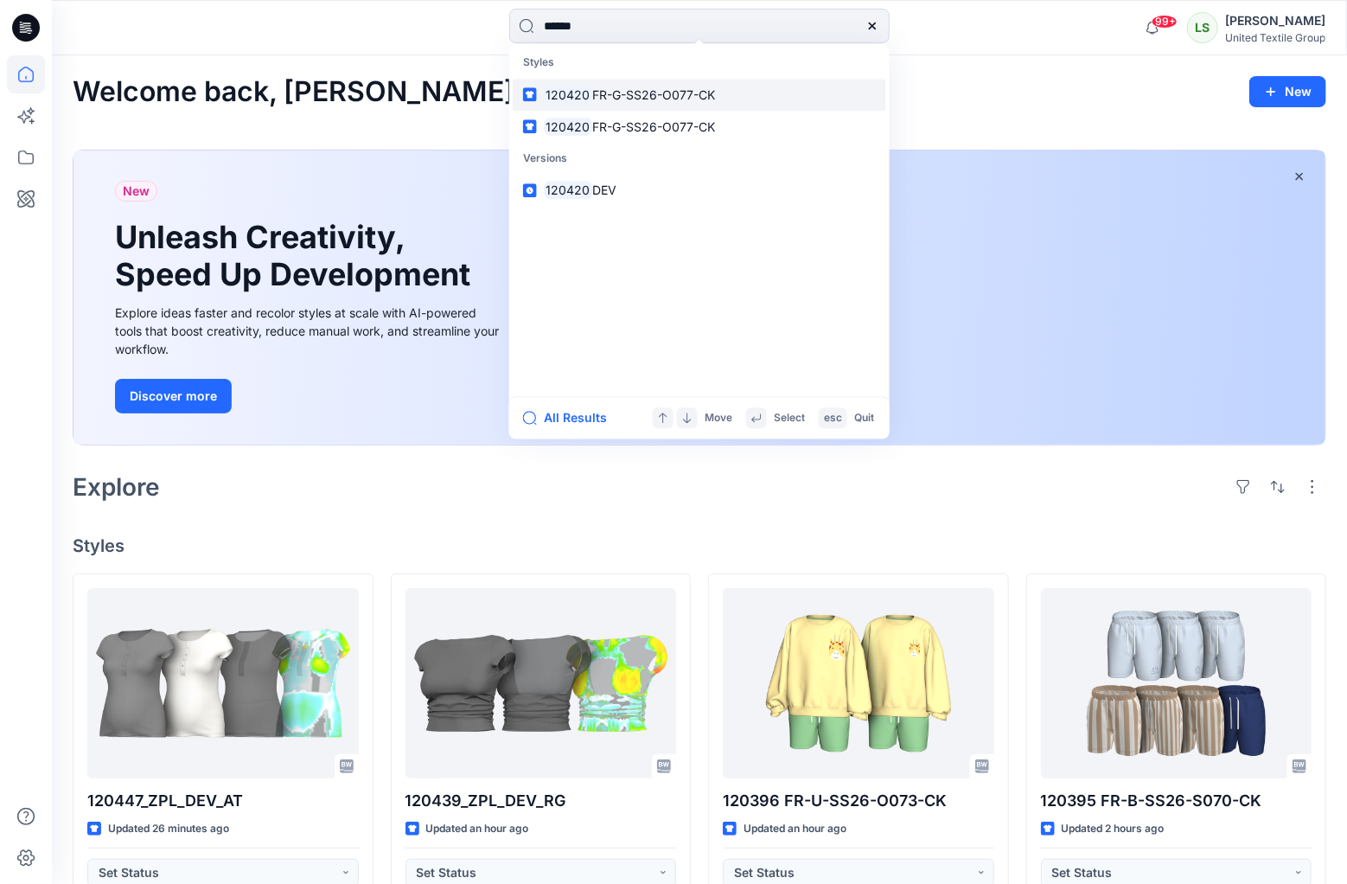
click at [663, 90] on span "FR-G-SS26-O077-CK" at bounding box center [653, 94] width 123 height 15
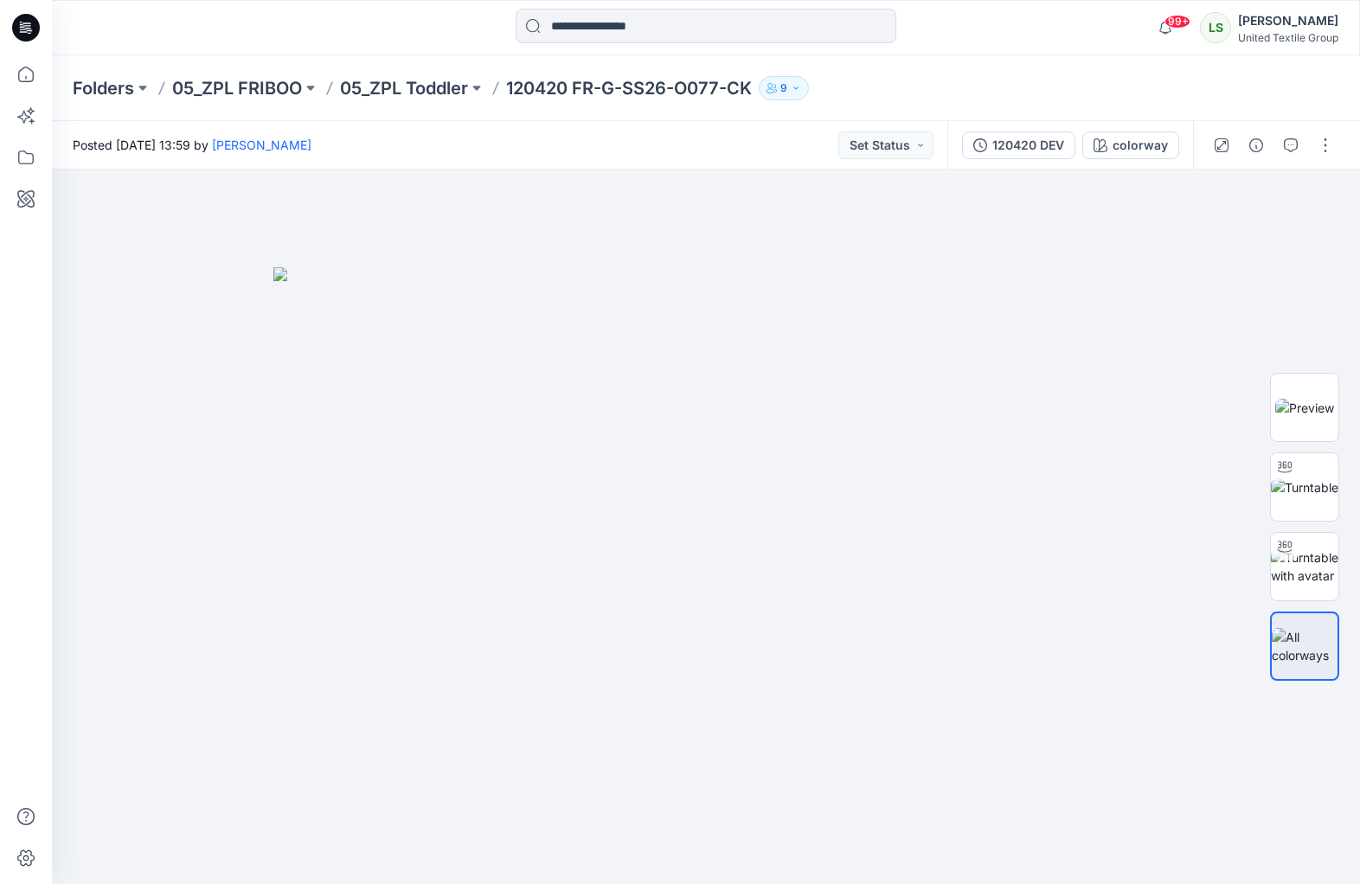
click at [1033, 143] on div "120420 DEV" at bounding box center [1028, 145] width 72 height 19
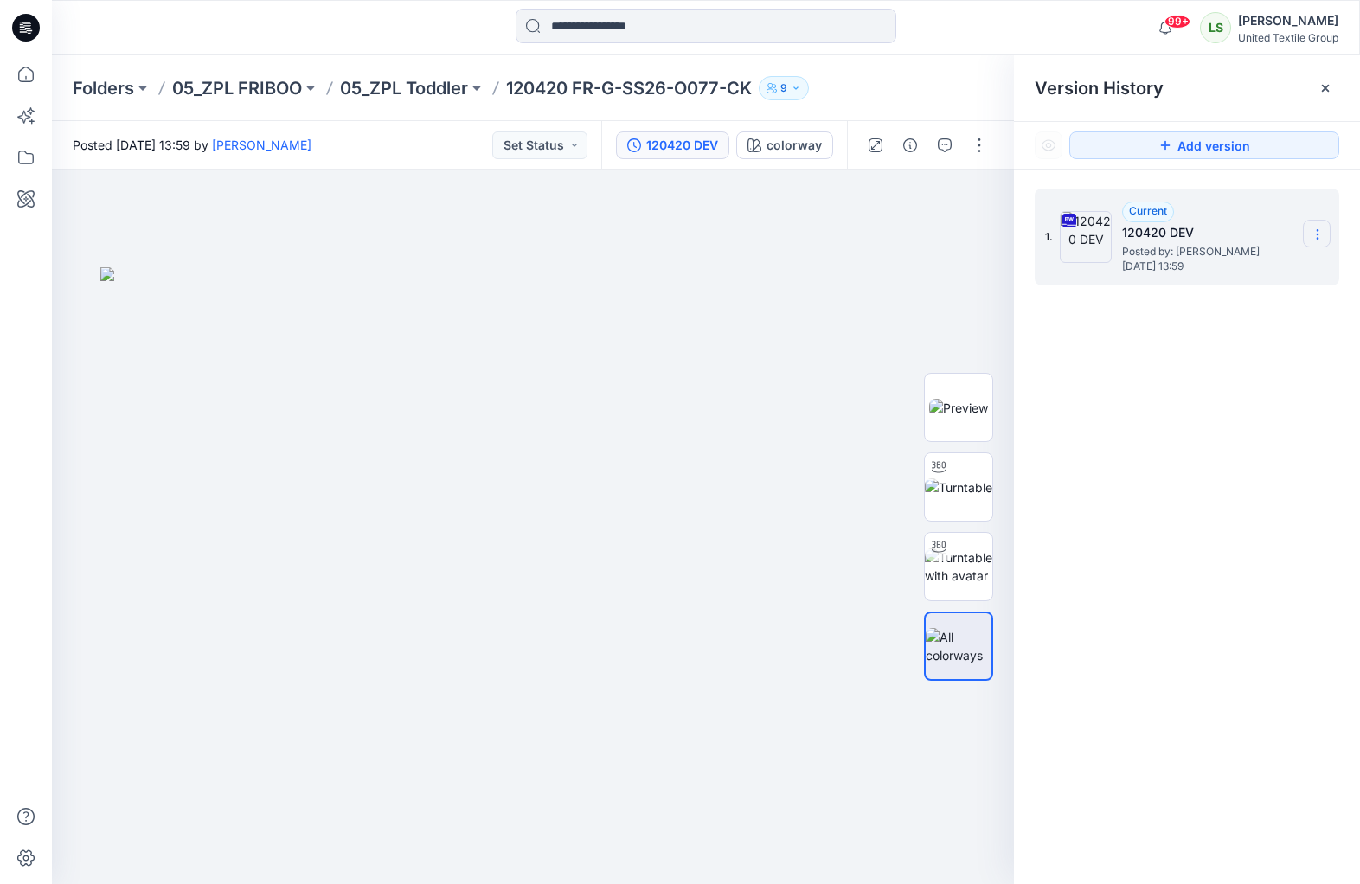
click at [1319, 234] on icon at bounding box center [1317, 234] width 14 height 14
click at [1200, 269] on span "Download Source BW File" at bounding box center [1229, 268] width 145 height 21
